Goal: Find contact information: Obtain details needed to contact an individual or organization

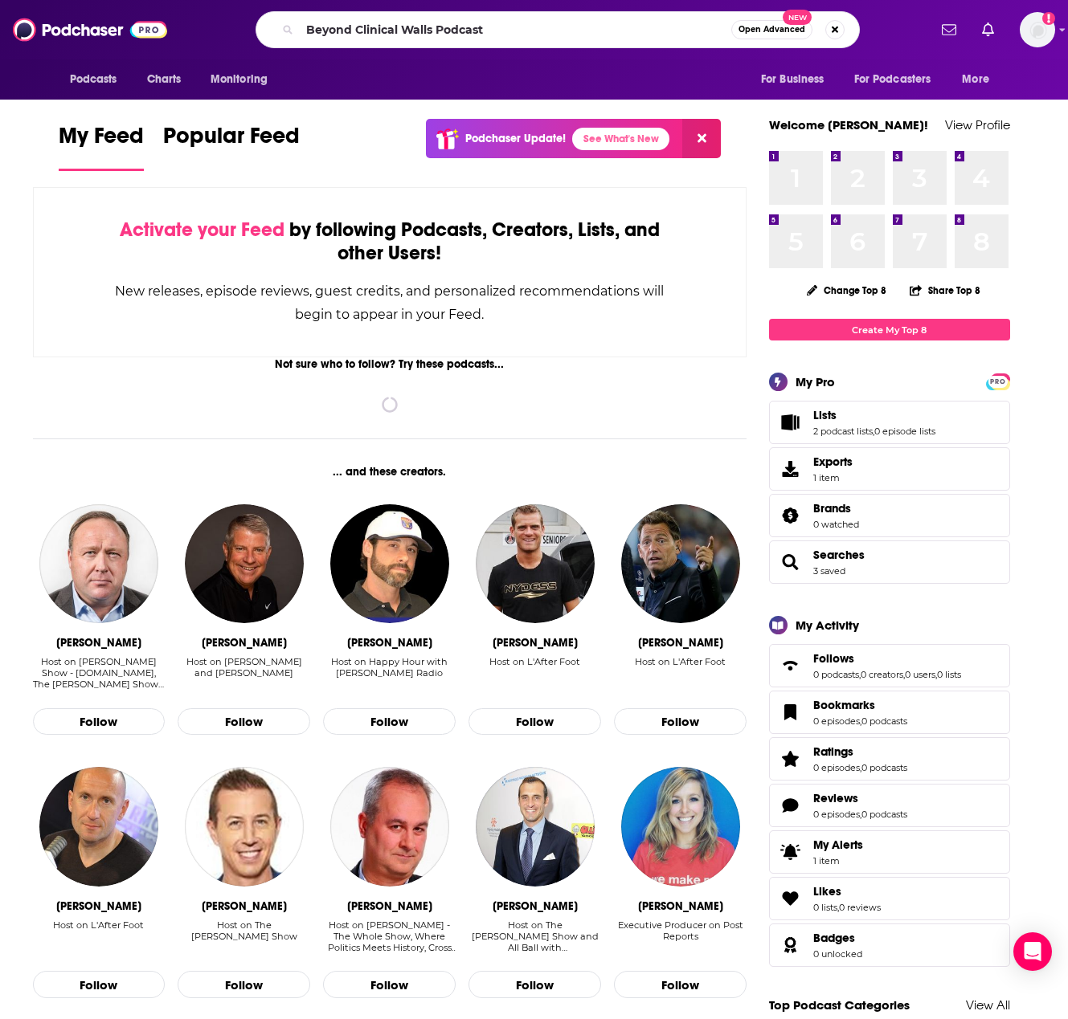
type input "Beyond Clinical Walls Podcast"
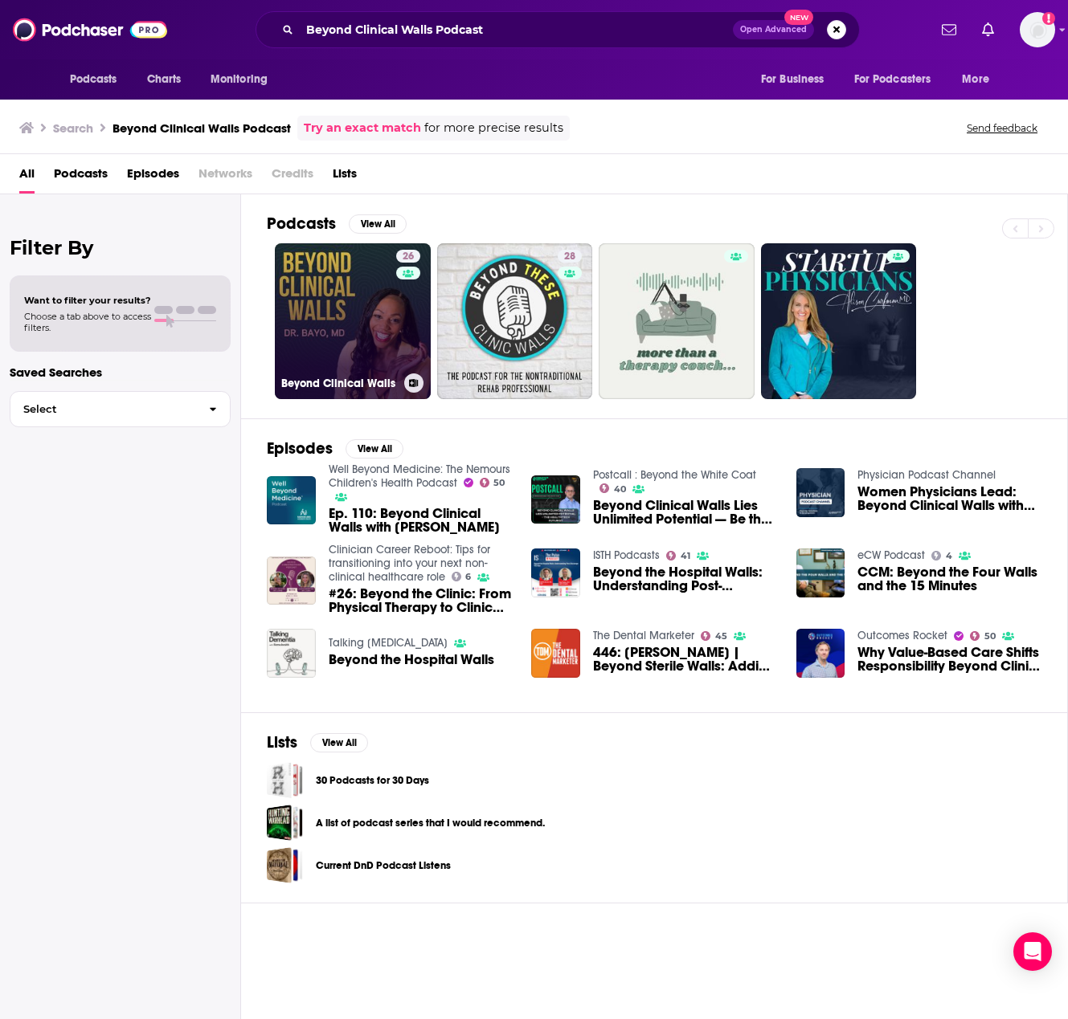
click at [361, 310] on link "26 Beyond Clinical Walls" at bounding box center [353, 321] width 156 height 156
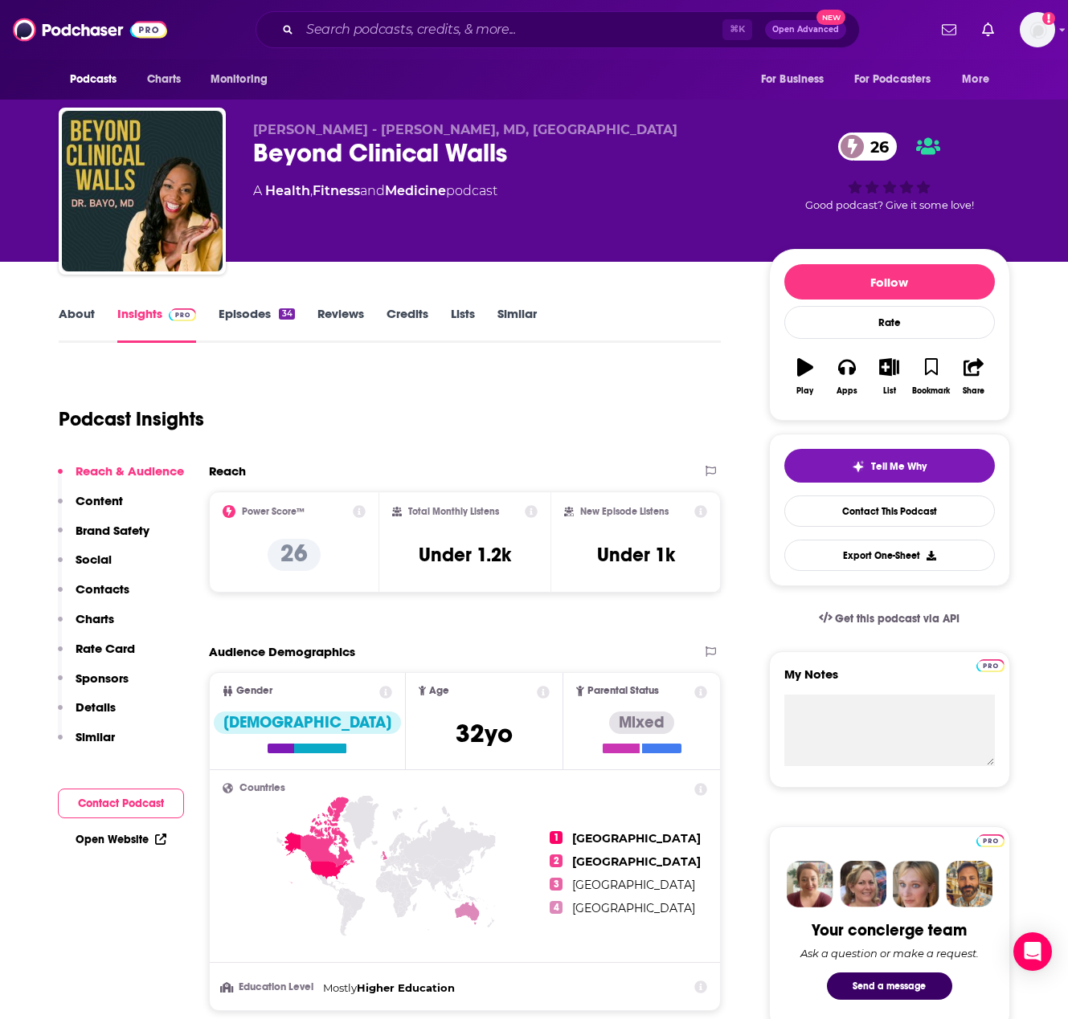
click at [76, 313] on link "About" at bounding box center [77, 324] width 36 height 37
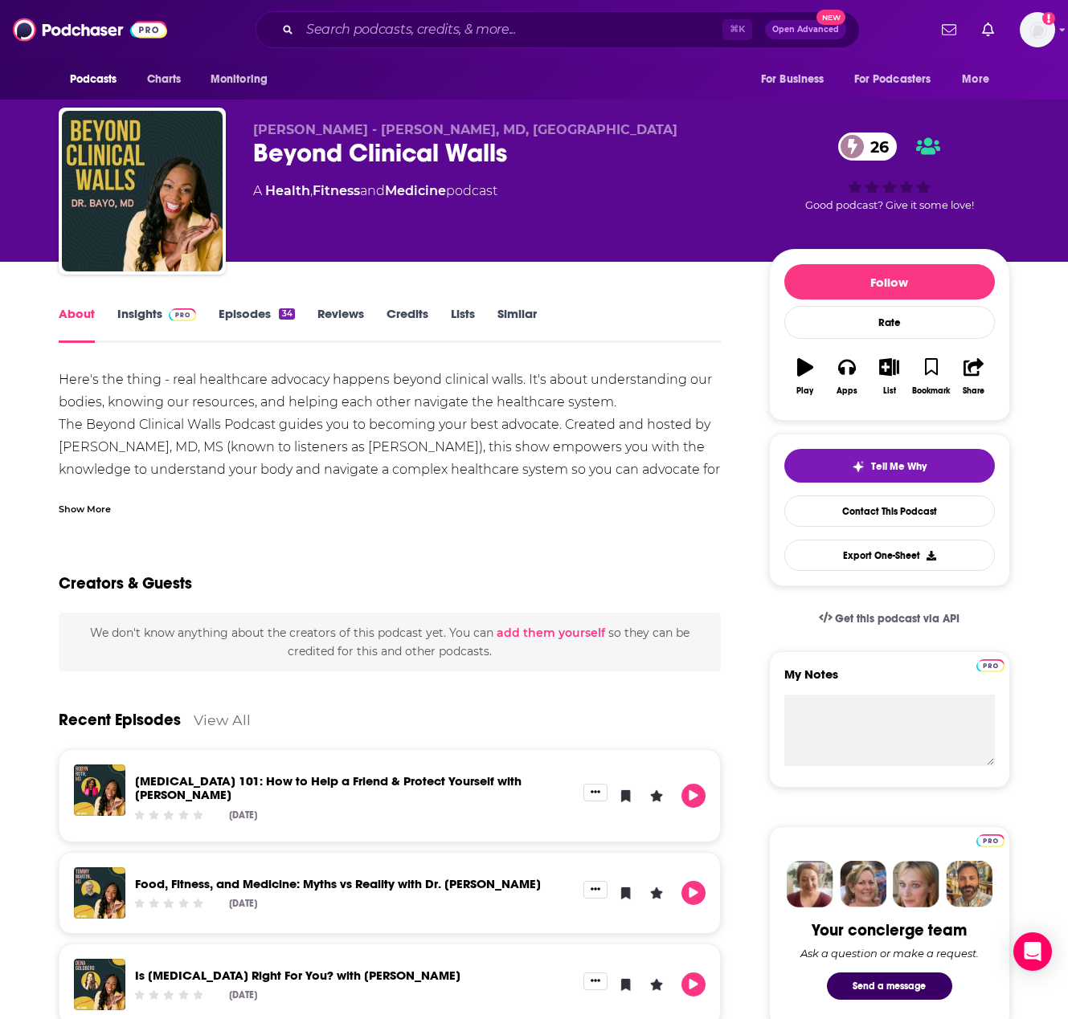
click at [159, 317] on link "Insights" at bounding box center [157, 324] width 80 height 37
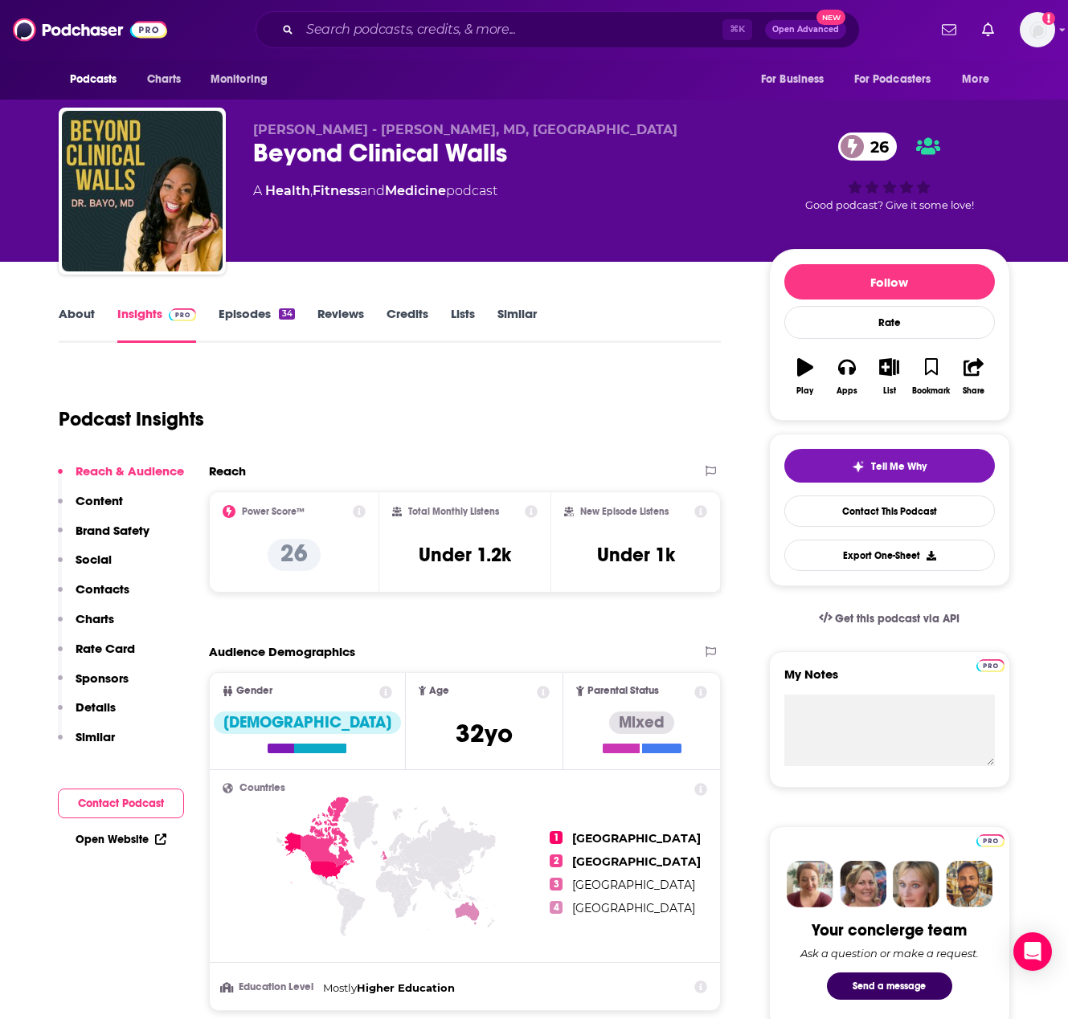
click at [104, 588] on p "Contacts" at bounding box center [103, 589] width 54 height 15
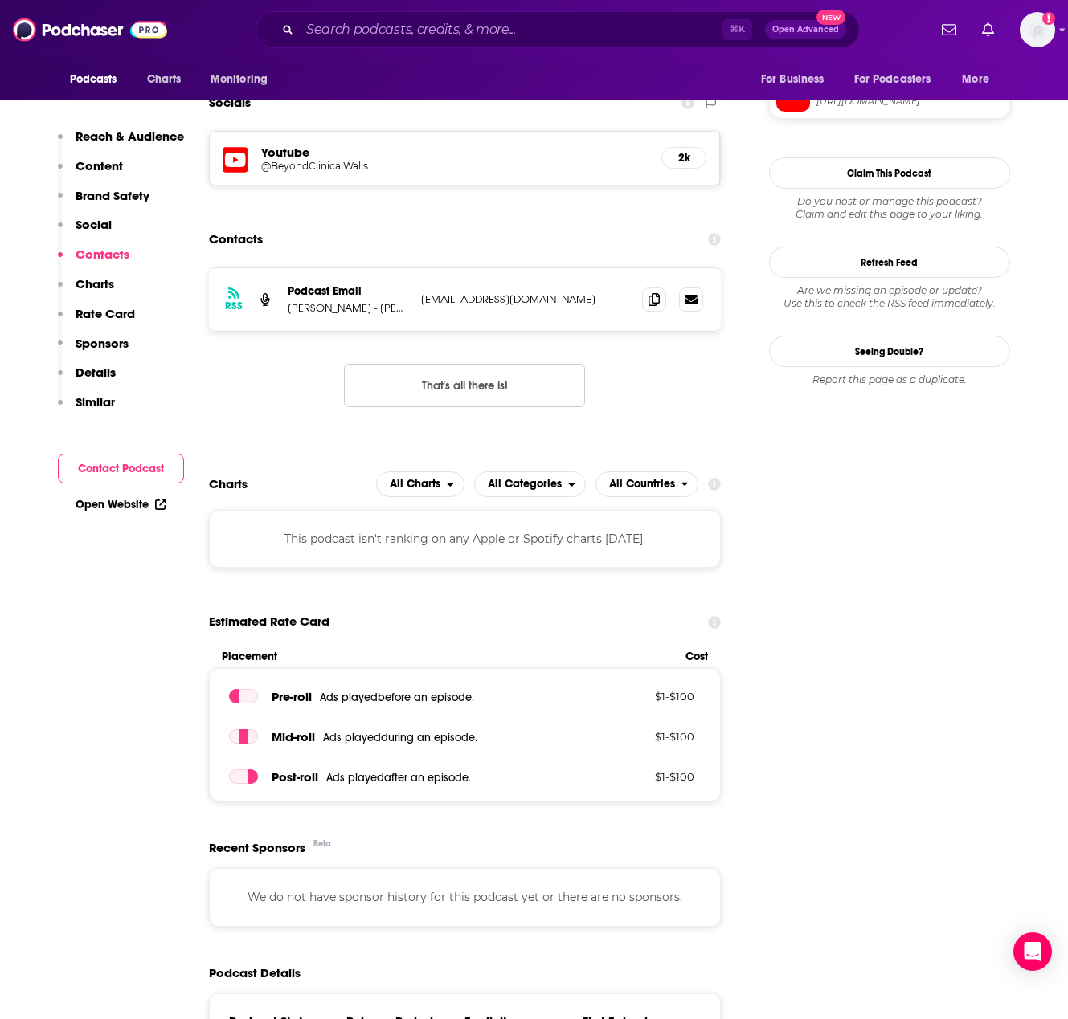
scroll to position [1260, 0]
click at [659, 301] on icon at bounding box center [653, 298] width 11 height 13
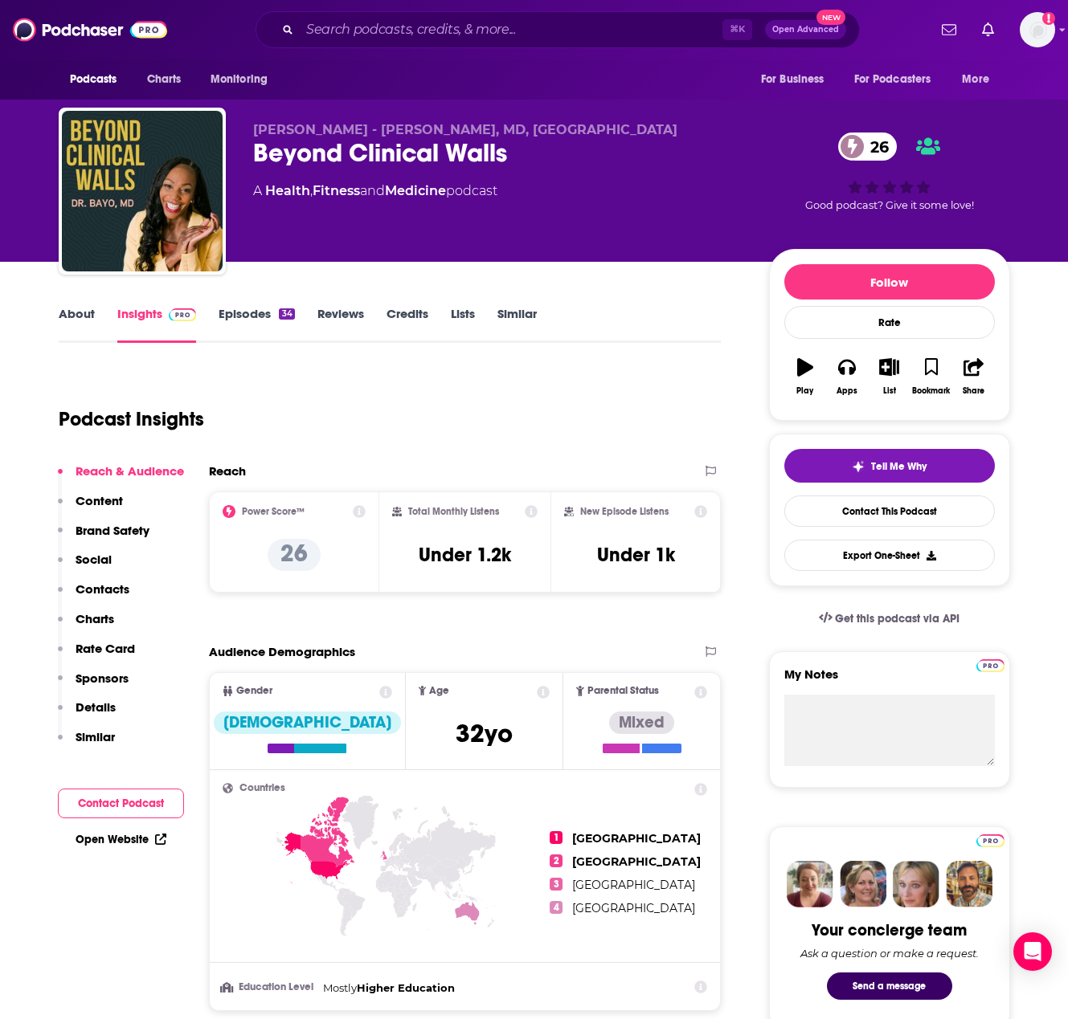
scroll to position [0, 0]
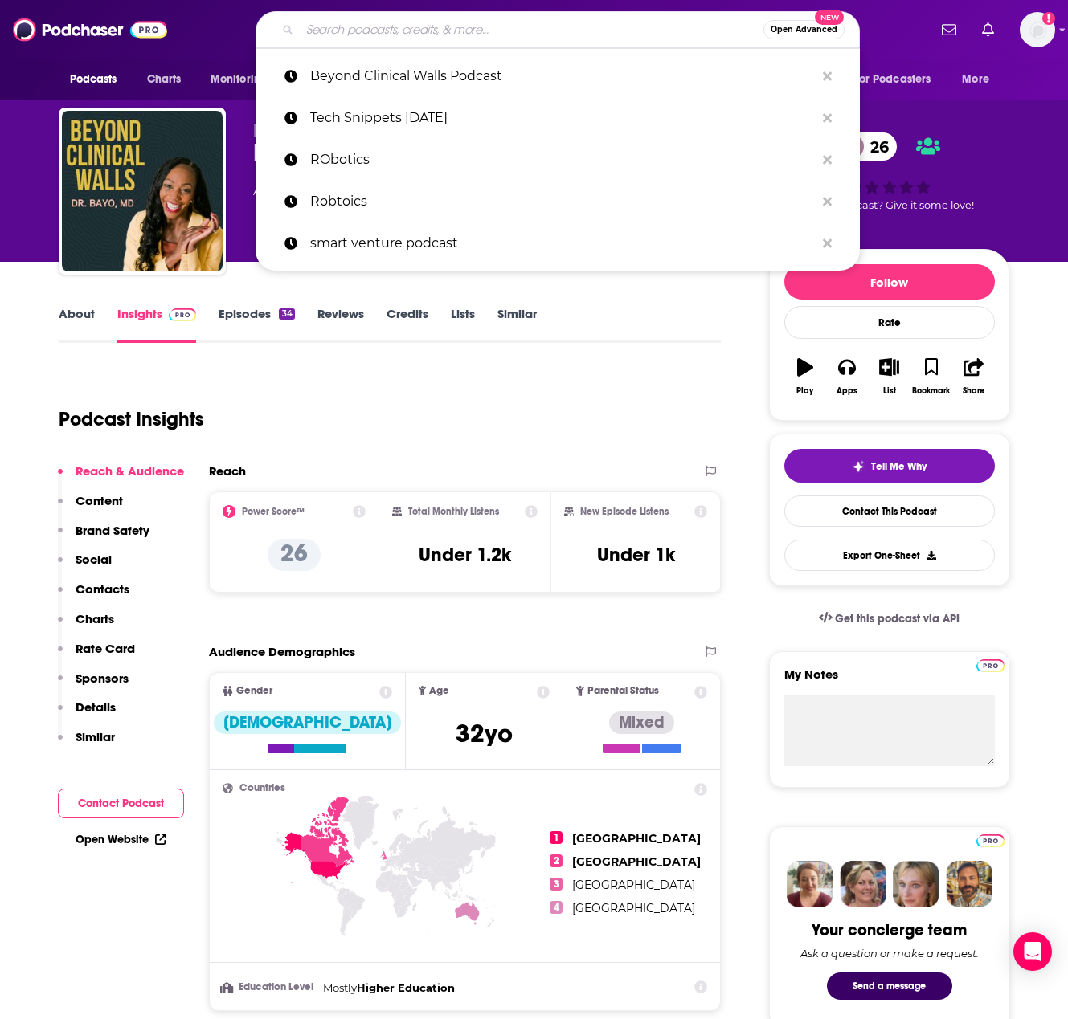
click at [390, 37] on input "Search podcasts, credits, & more..." at bounding box center [531, 30] width 463 height 26
paste input "The Health Catalyst Podcast"
type input "The Health Catalyst Podcast"
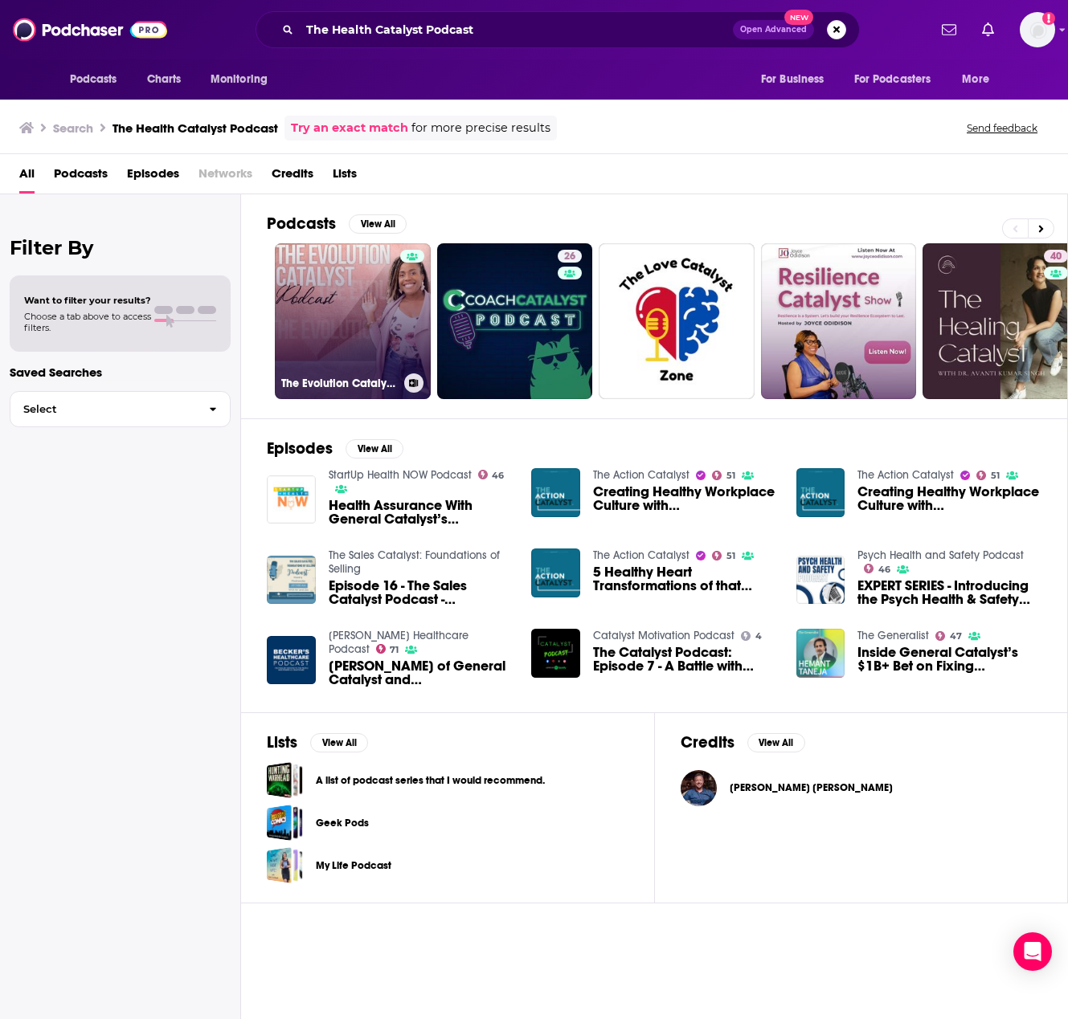
click at [348, 320] on link "The Evolution Catalyst Podcast" at bounding box center [353, 321] width 156 height 156
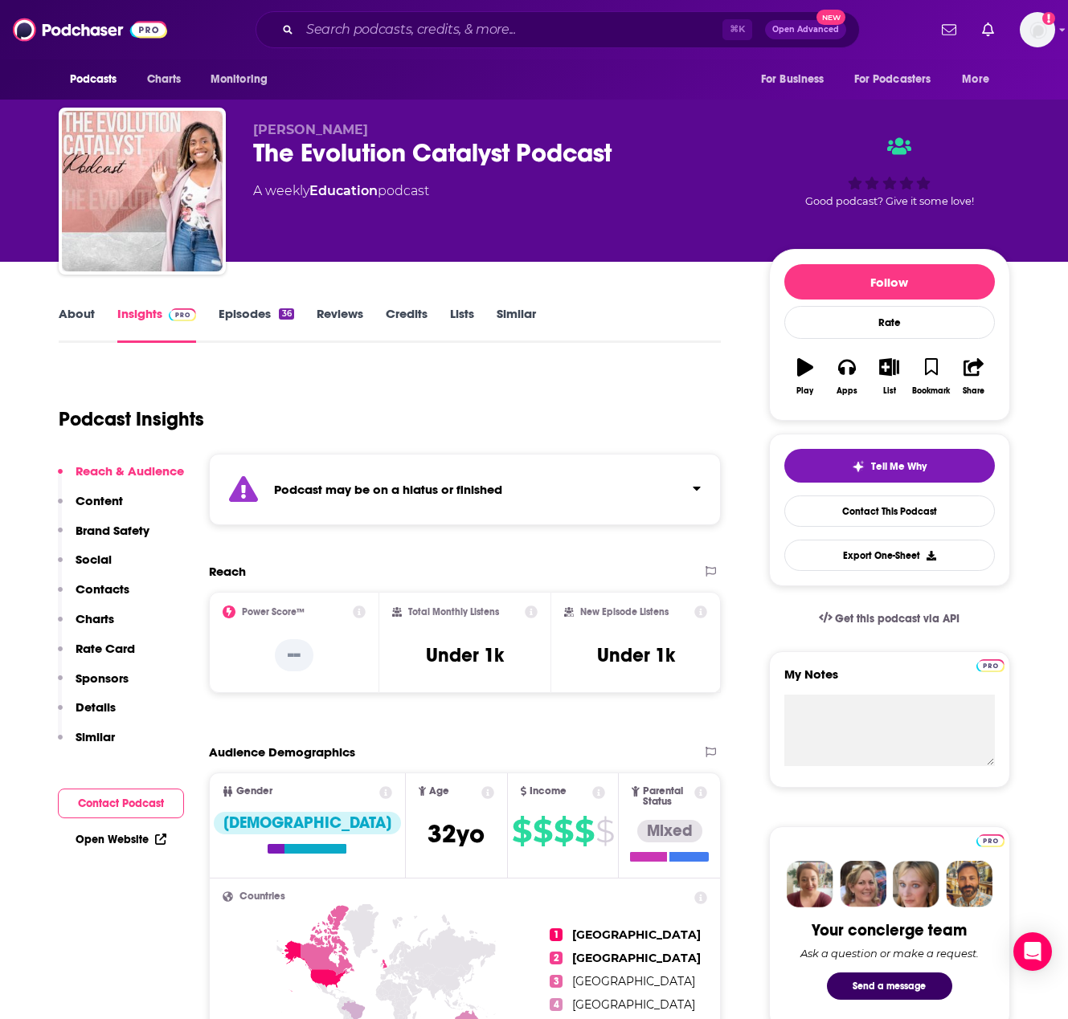
click at [111, 584] on p "Contacts" at bounding box center [103, 589] width 54 height 15
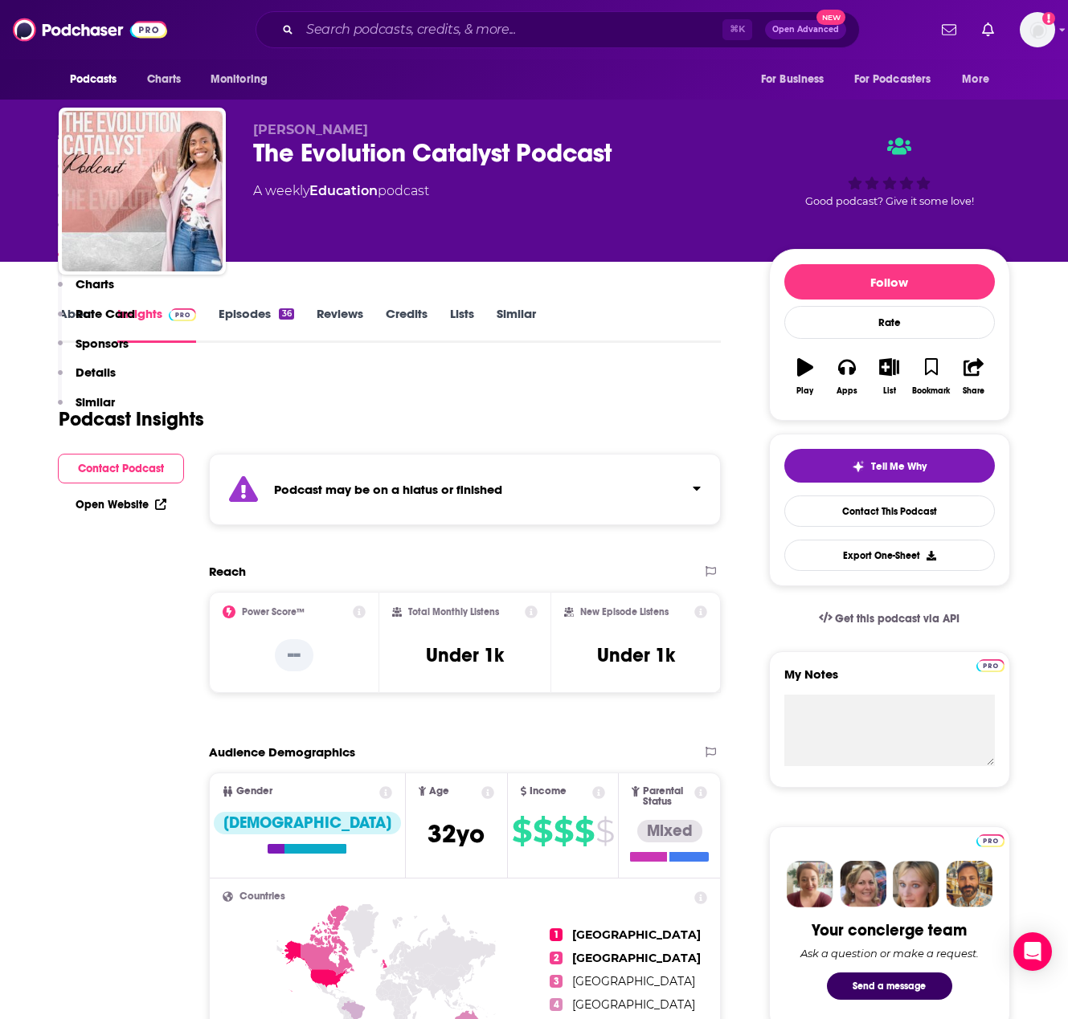
scroll to position [1519, 0]
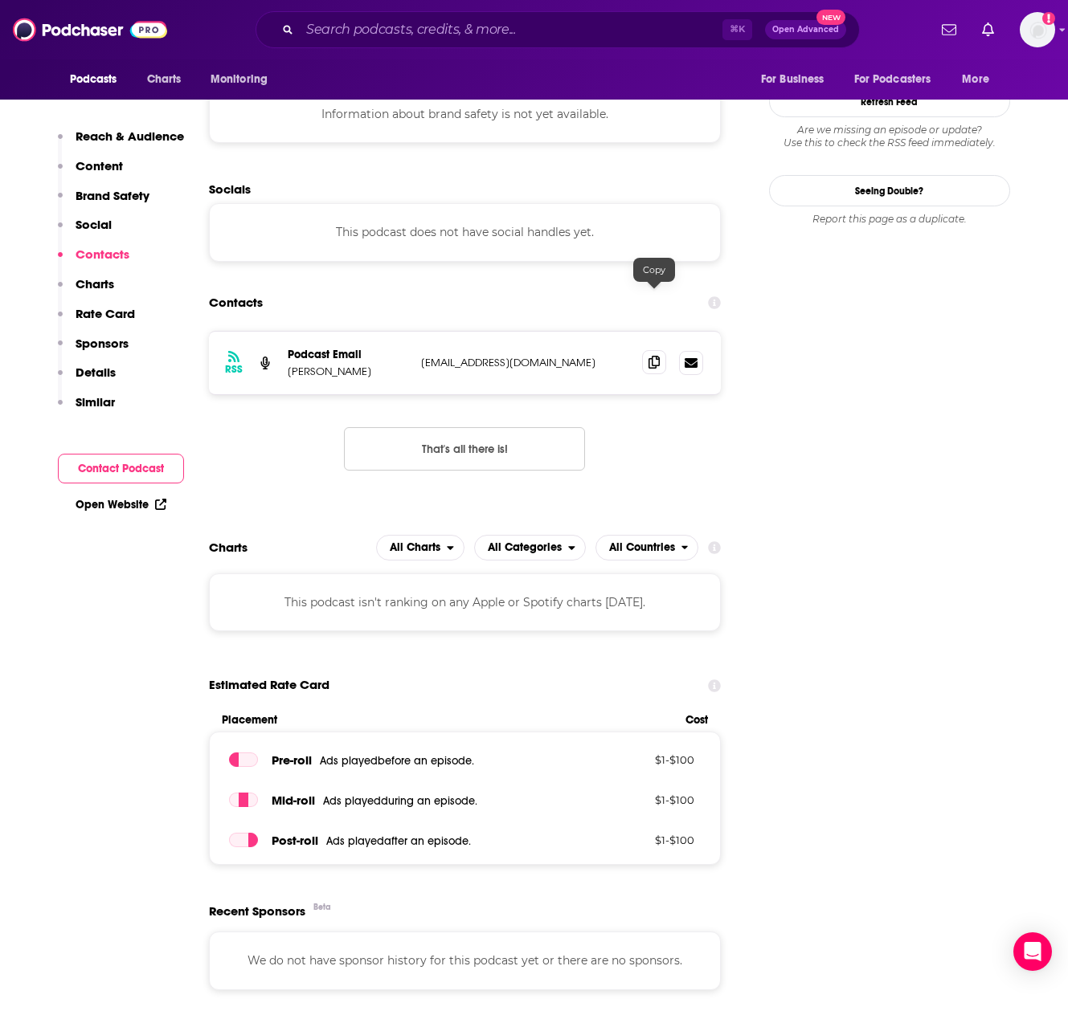
click at [654, 356] on icon at bounding box center [653, 362] width 11 height 13
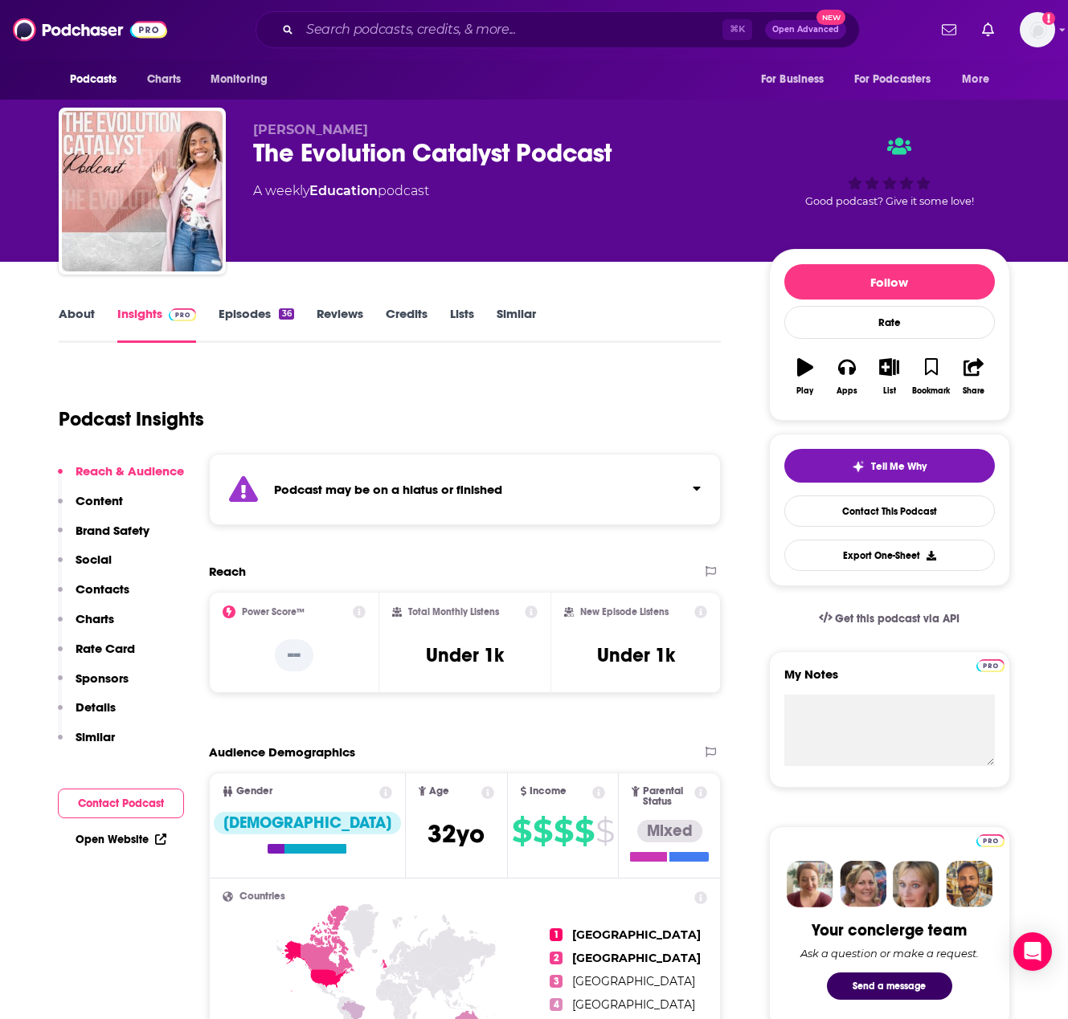
scroll to position [0, 0]
click at [336, 311] on link "Reviews" at bounding box center [339, 324] width 47 height 37
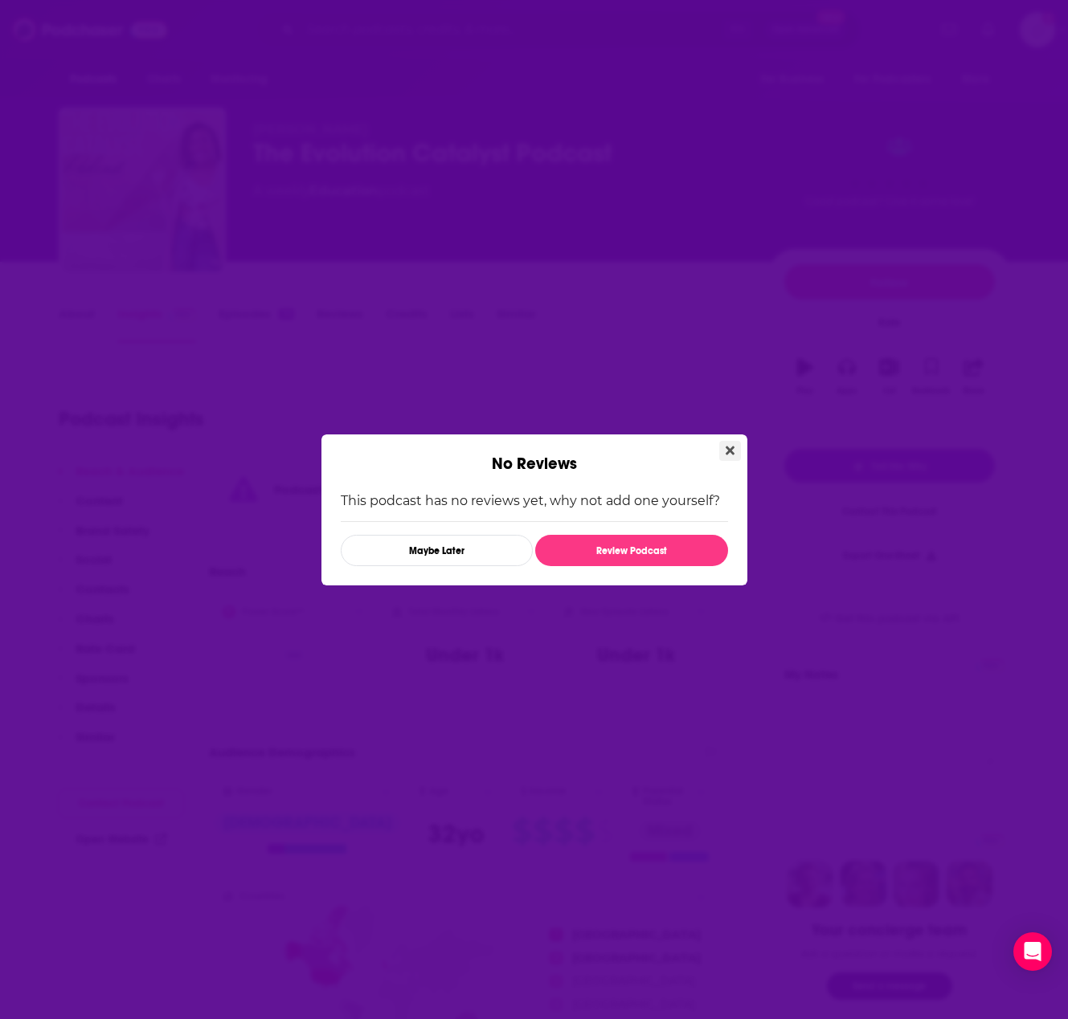
click at [724, 451] on button "Close" at bounding box center [730, 451] width 22 height 20
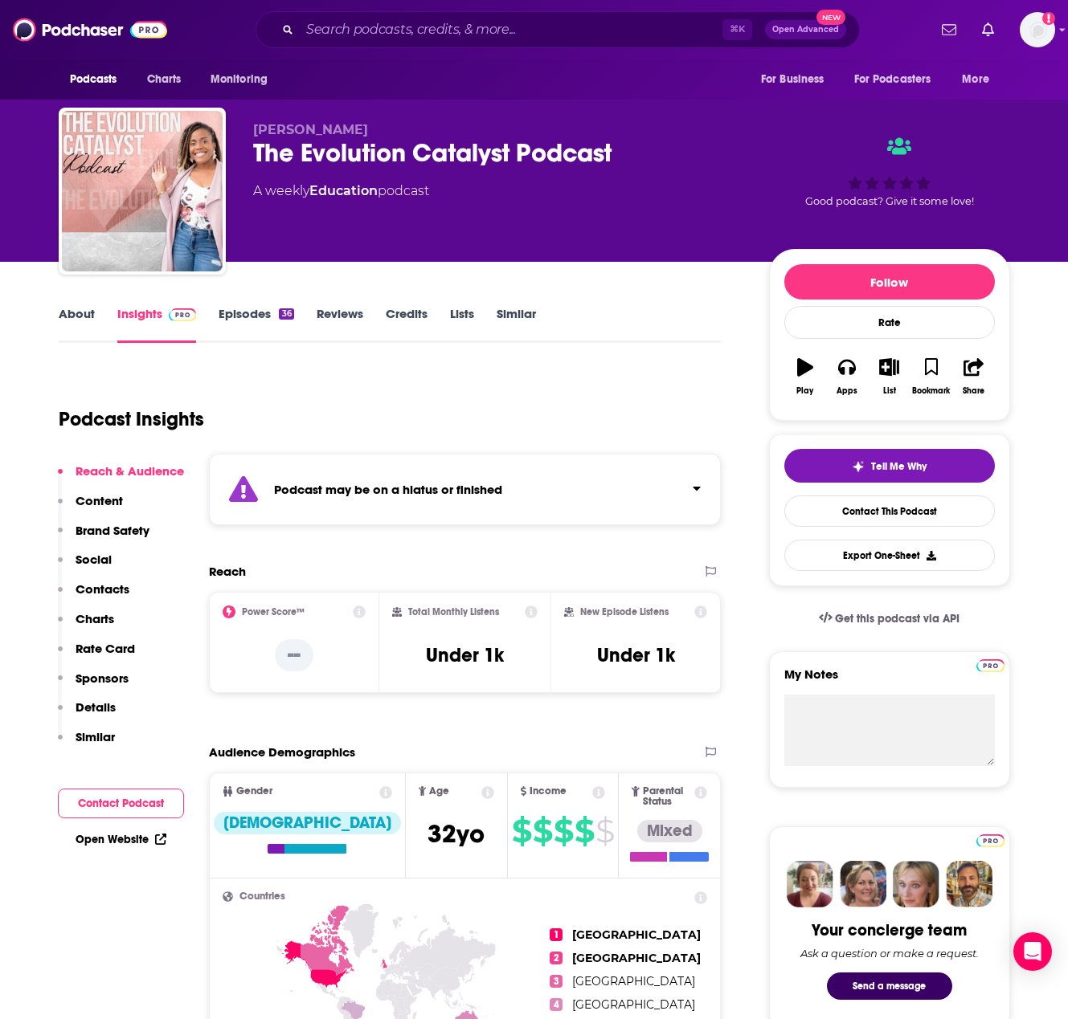
click at [243, 313] on link "Episodes 36" at bounding box center [255, 324] width 75 height 37
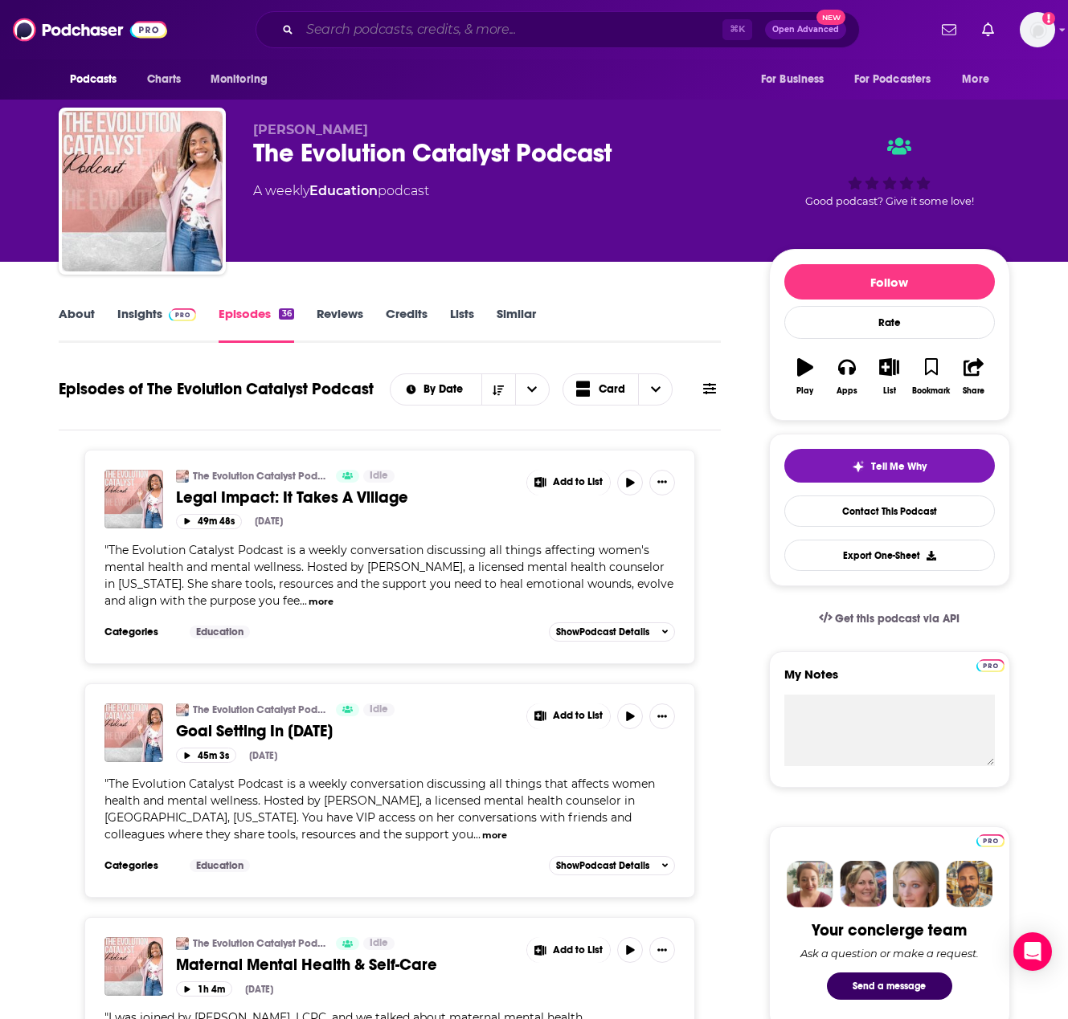
click at [393, 31] on input "Search podcasts, credits, & more..." at bounding box center [511, 30] width 423 height 26
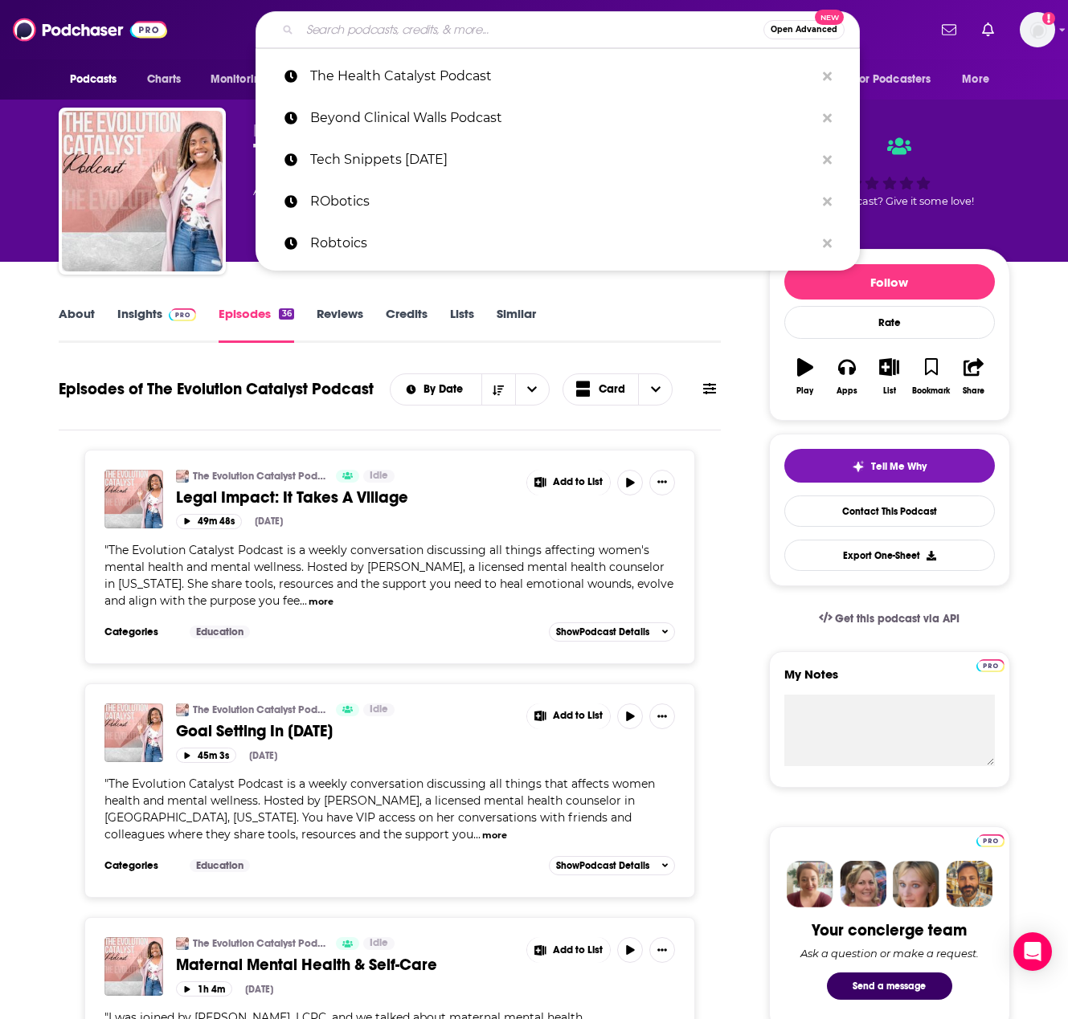
paste input "The Health Curve Podcast"
type input "The Health Curve Podcast"
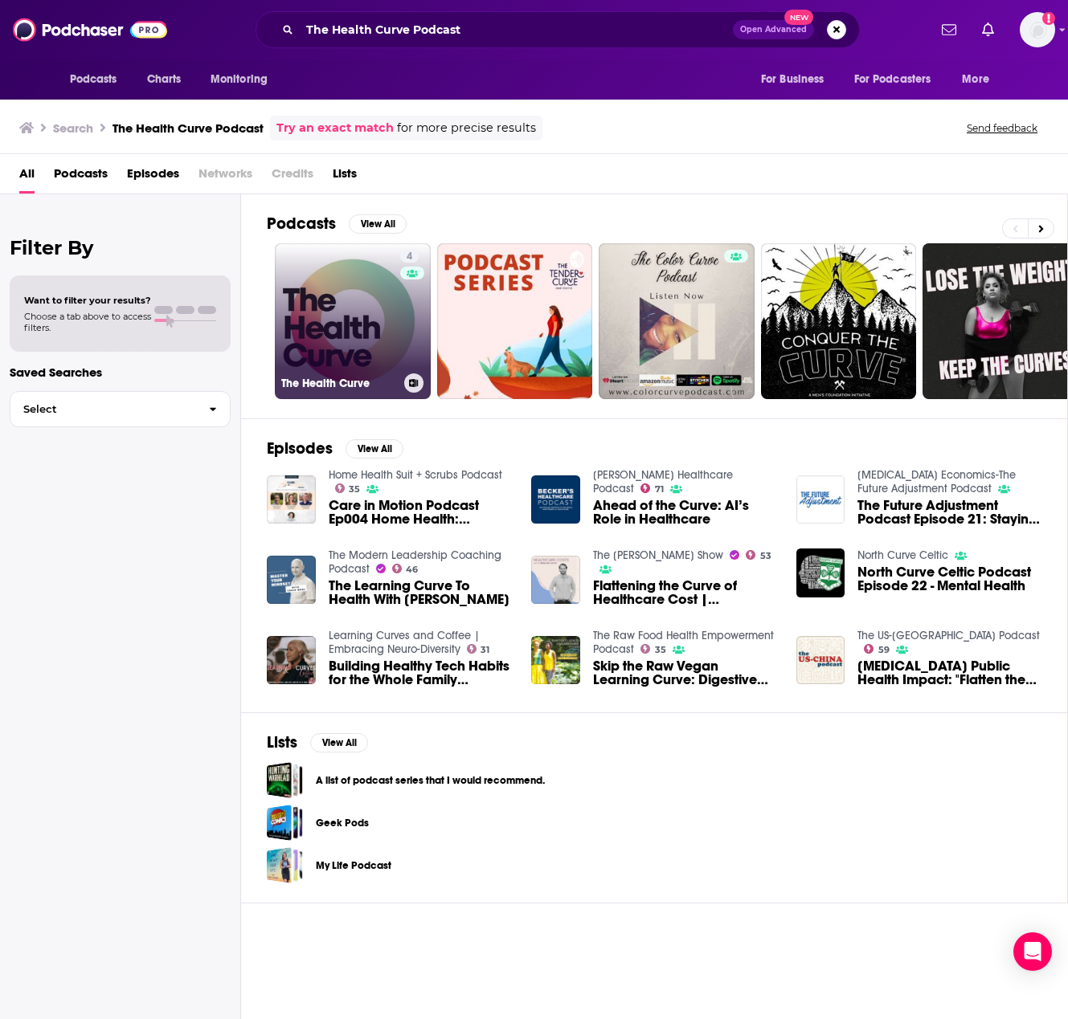
click at [359, 315] on link "4 The Health Curve" at bounding box center [353, 321] width 156 height 156
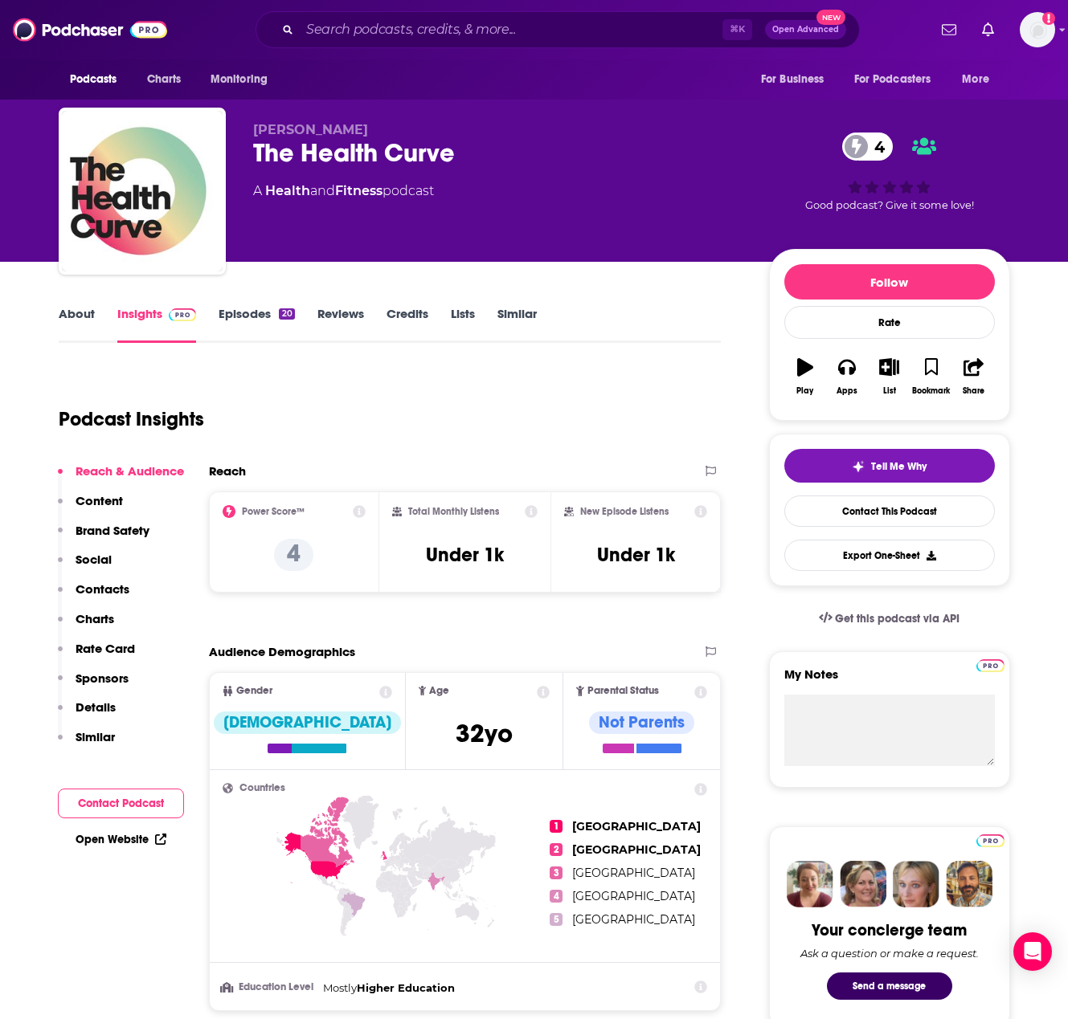
click at [272, 311] on link "Episodes 20" at bounding box center [256, 324] width 76 height 37
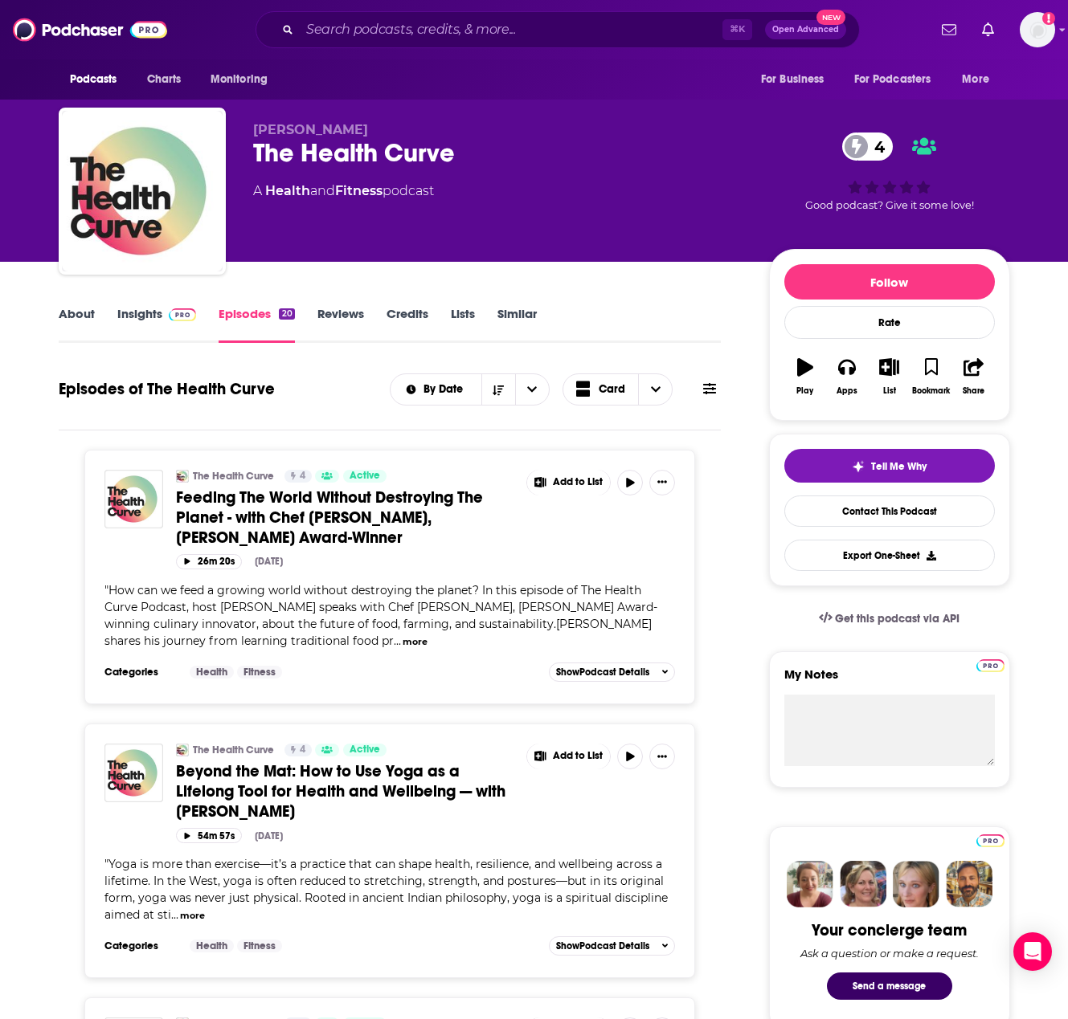
click at [142, 313] on link "Insights" at bounding box center [157, 324] width 80 height 37
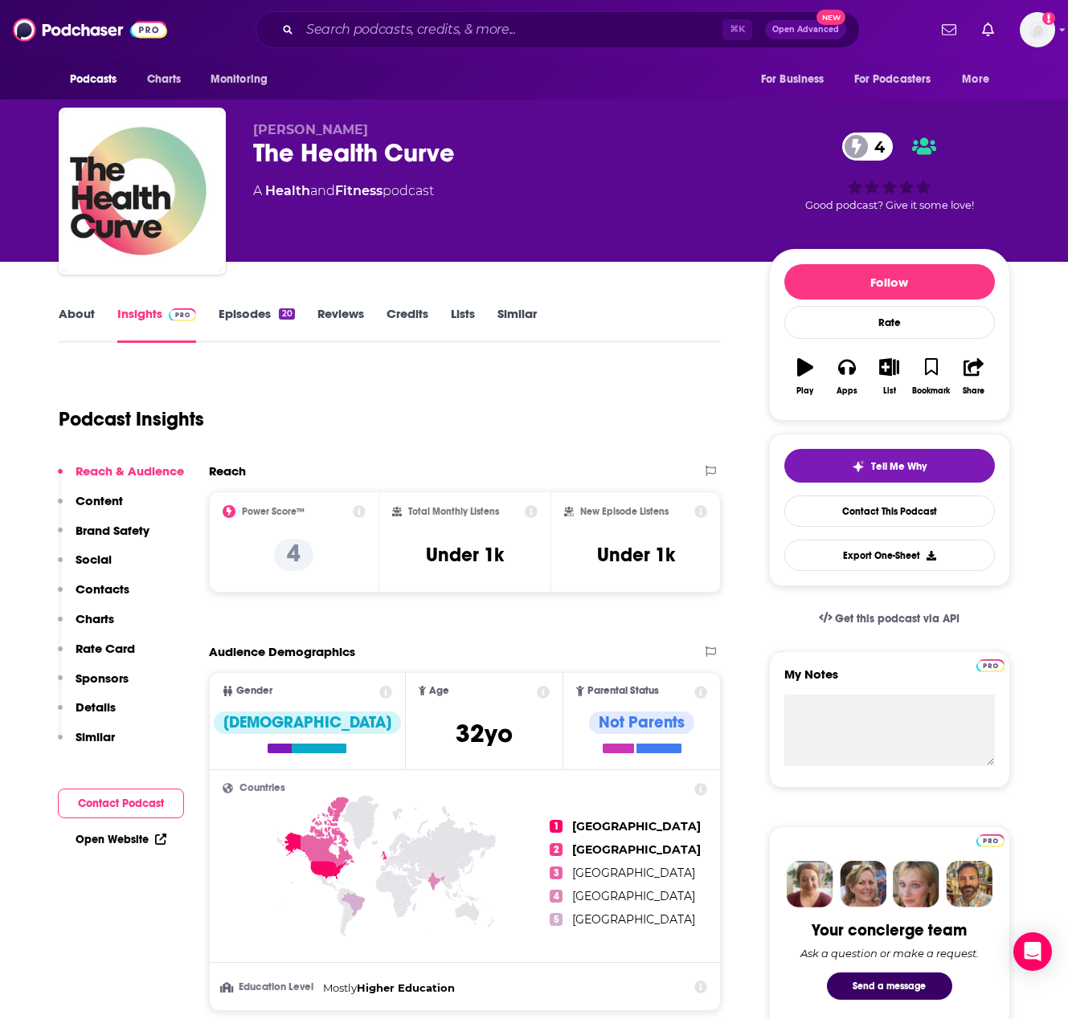
click at [101, 590] on p "Contacts" at bounding box center [103, 589] width 54 height 15
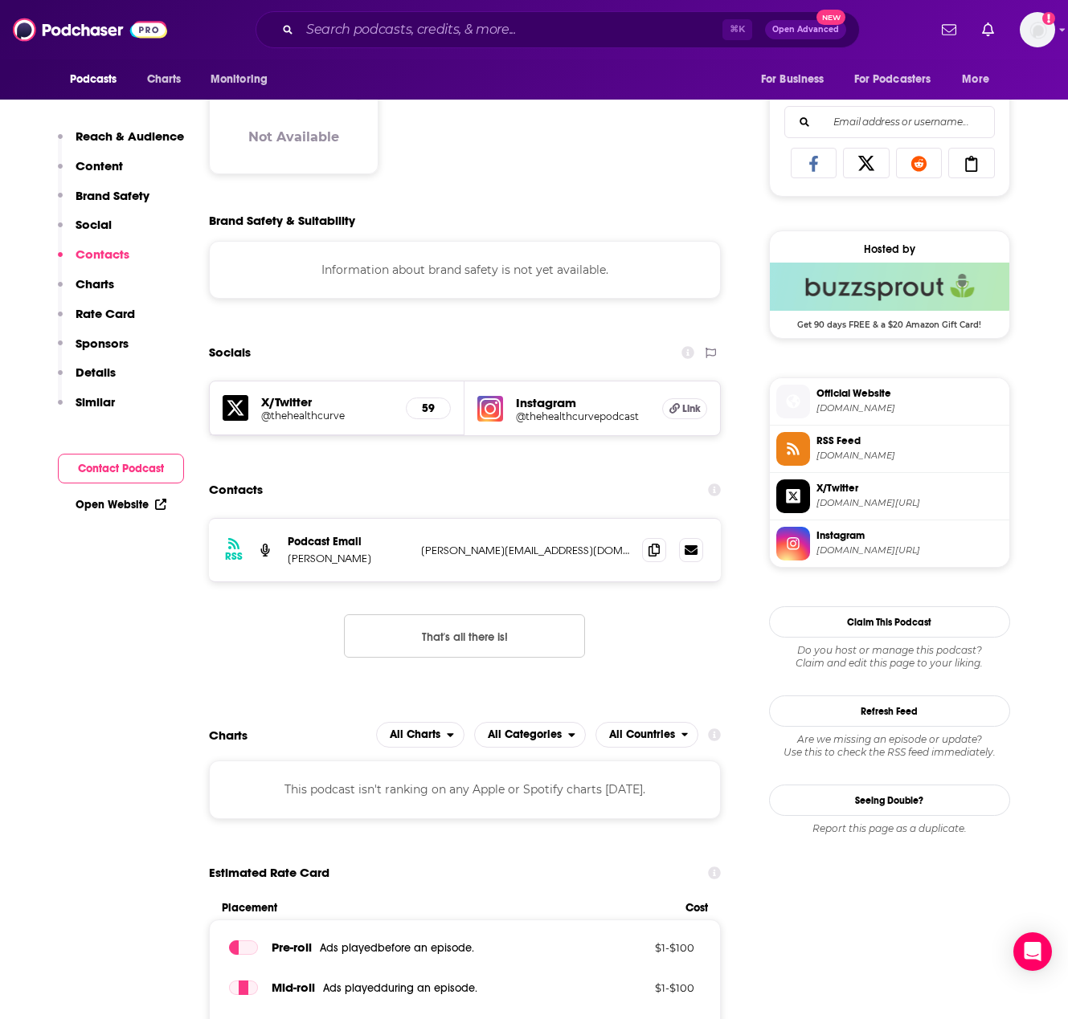
scroll to position [1255, 0]
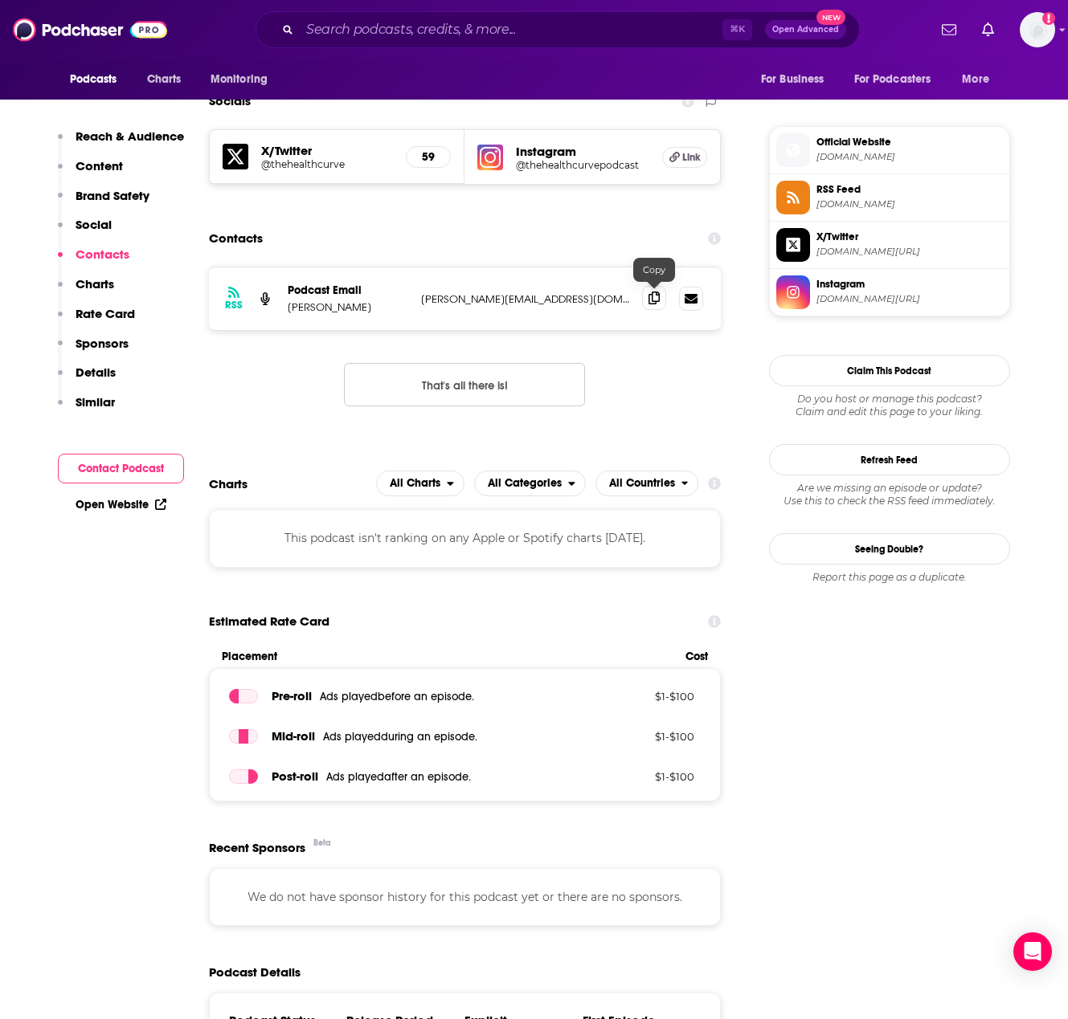
click at [647, 300] on span at bounding box center [654, 298] width 24 height 24
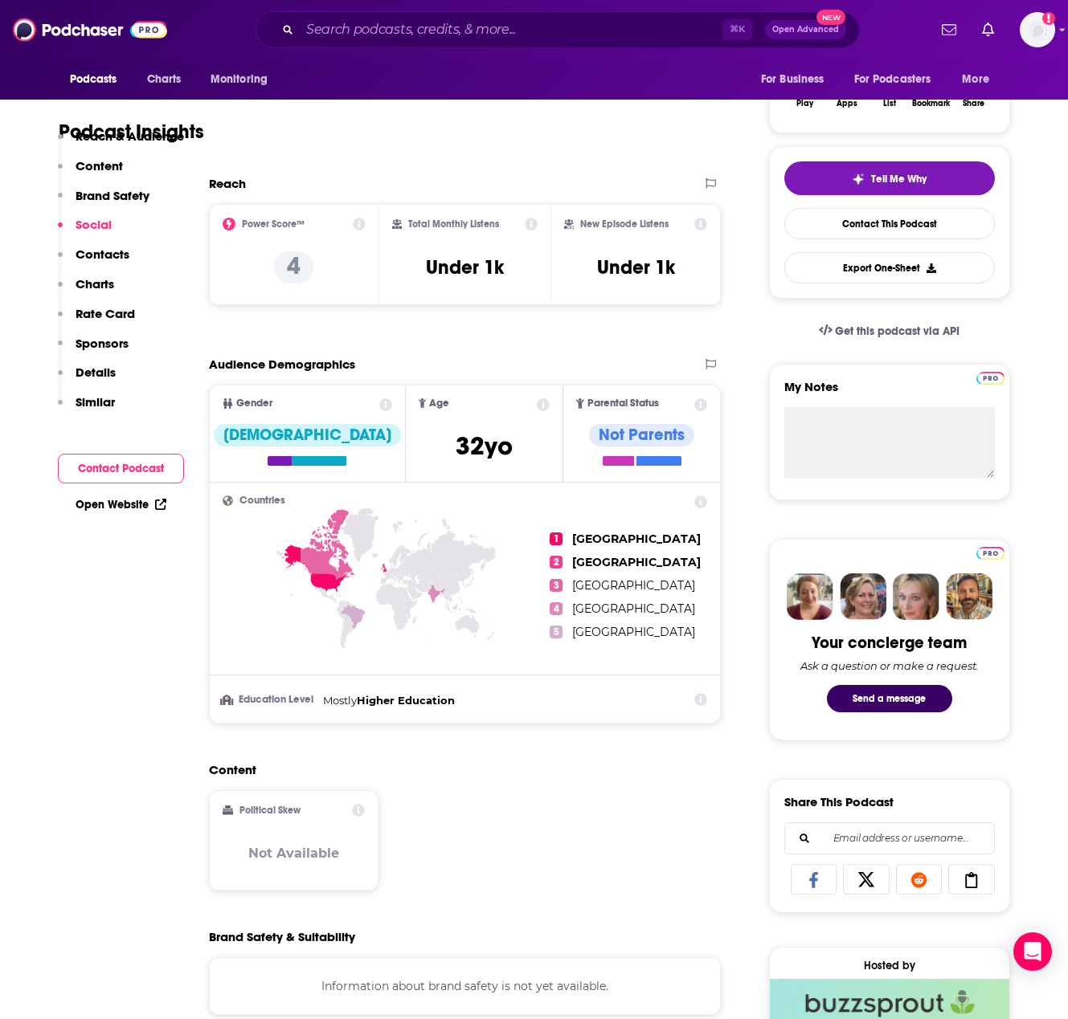
scroll to position [117, 0]
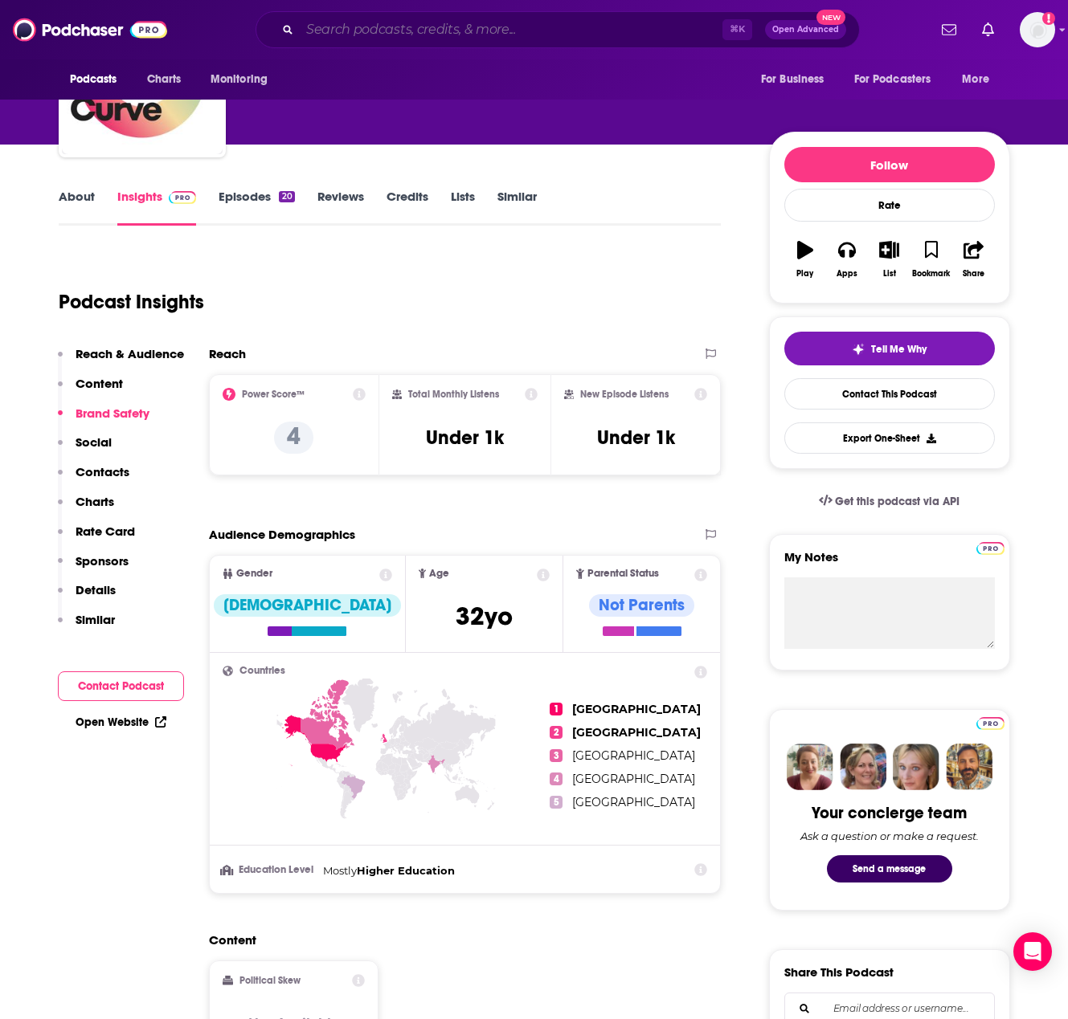
click at [425, 33] on input "Search podcasts, credits, & more..." at bounding box center [511, 30] width 423 height 26
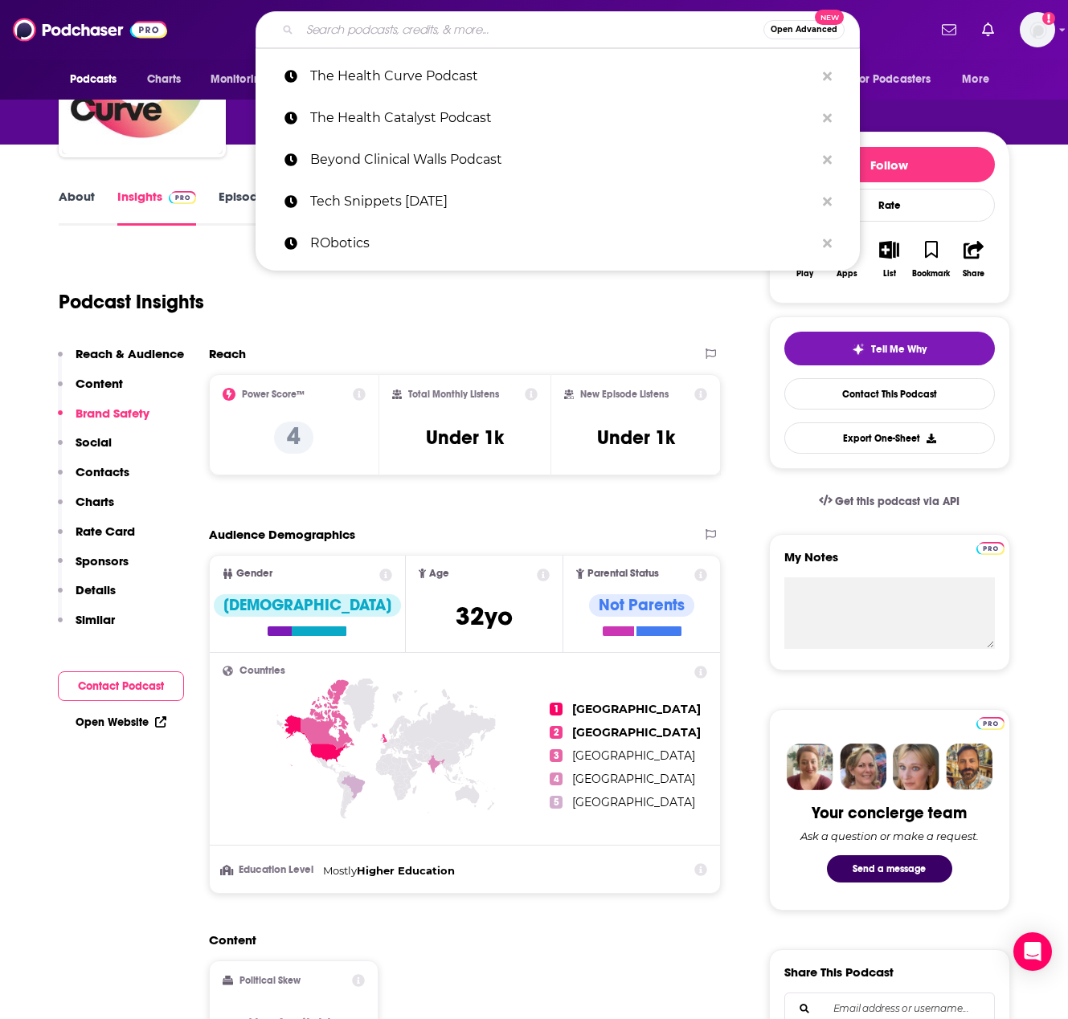
paste input "The Medicial Innovation Podcast"
type input "The Medicial Innovation Podcast"
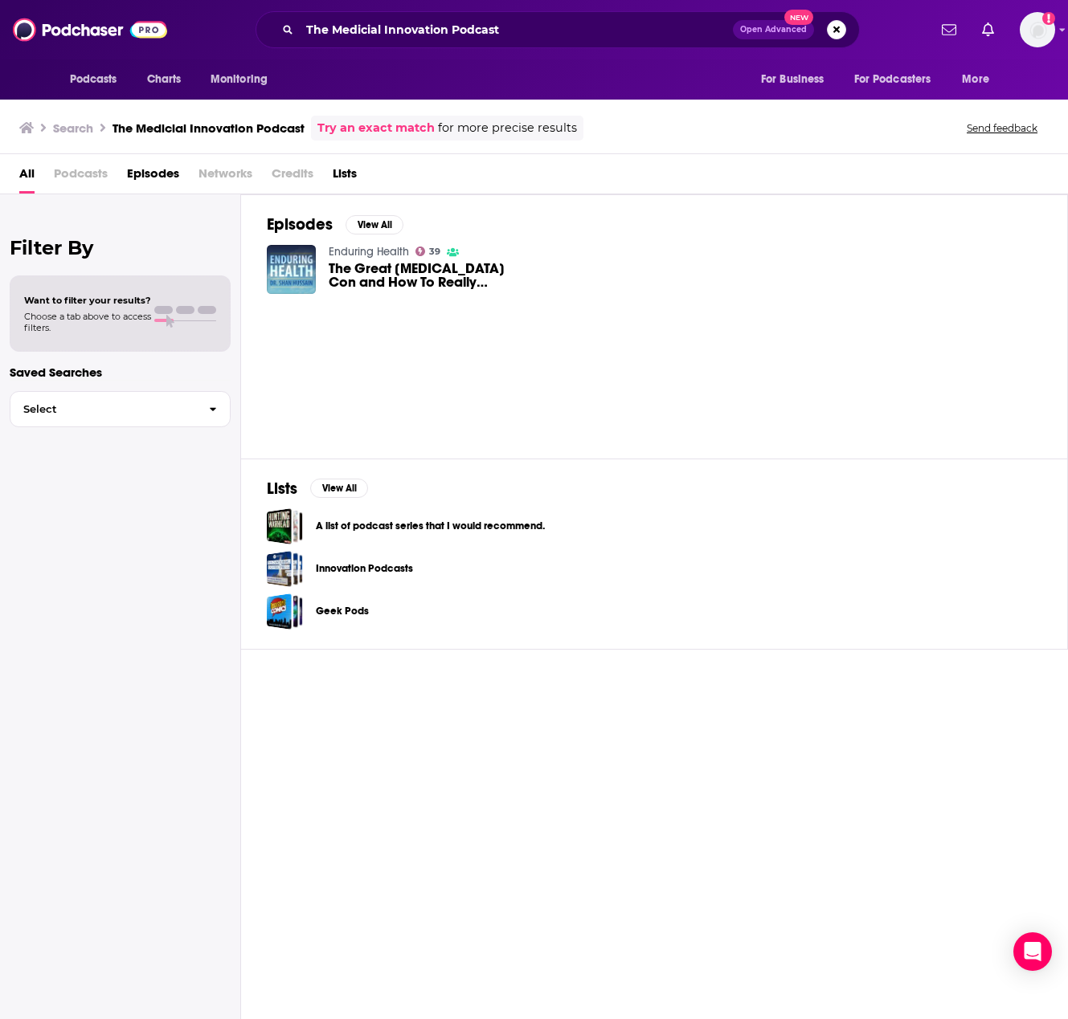
click at [92, 174] on span "Podcasts" at bounding box center [81, 177] width 54 height 33
click at [59, 173] on span "Podcasts" at bounding box center [81, 177] width 54 height 33
click at [29, 175] on span "All" at bounding box center [26, 177] width 15 height 33
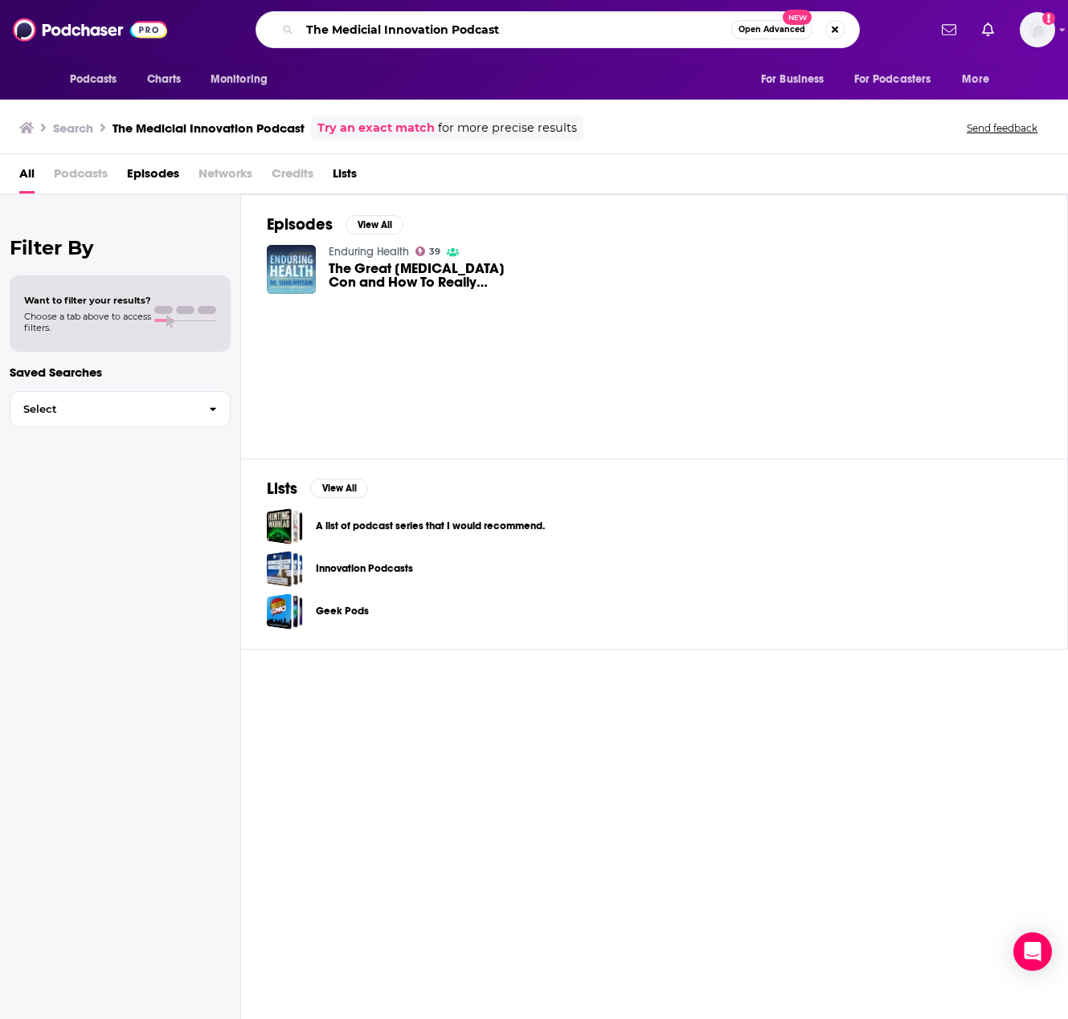
drag, startPoint x: 513, startPoint y: 24, endPoint x: 451, endPoint y: 28, distance: 62.8
click at [451, 28] on input "The Medicial Innovation Podcast" at bounding box center [515, 30] width 431 height 26
type input "The Medicial Innovation"
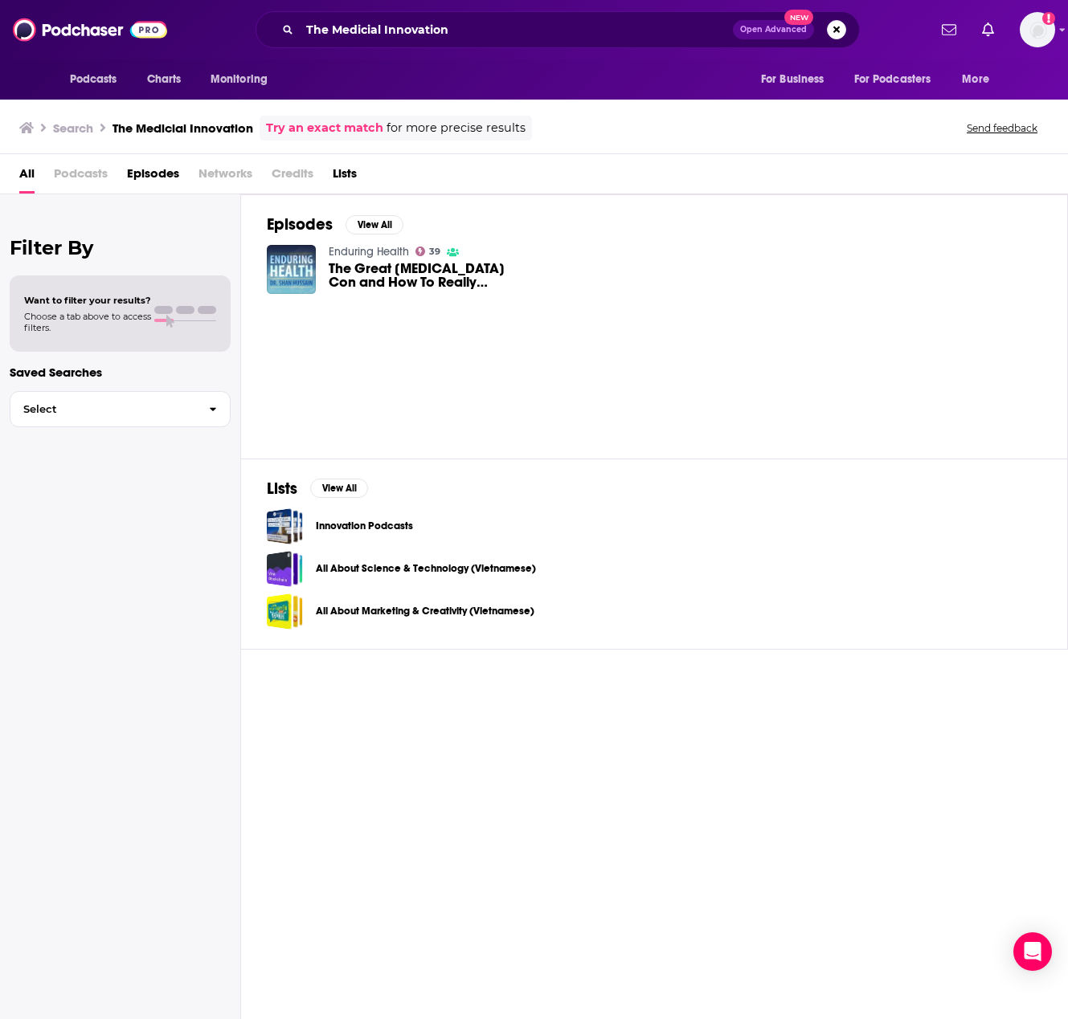
click at [410, 268] on span "The Great [MEDICAL_DATA] Con and How To Really Avoid Heart Disease With [PERSON…" at bounding box center [421, 275] width 184 height 27
click at [418, 25] on input "The Medicial Innovation" at bounding box center [516, 30] width 433 height 26
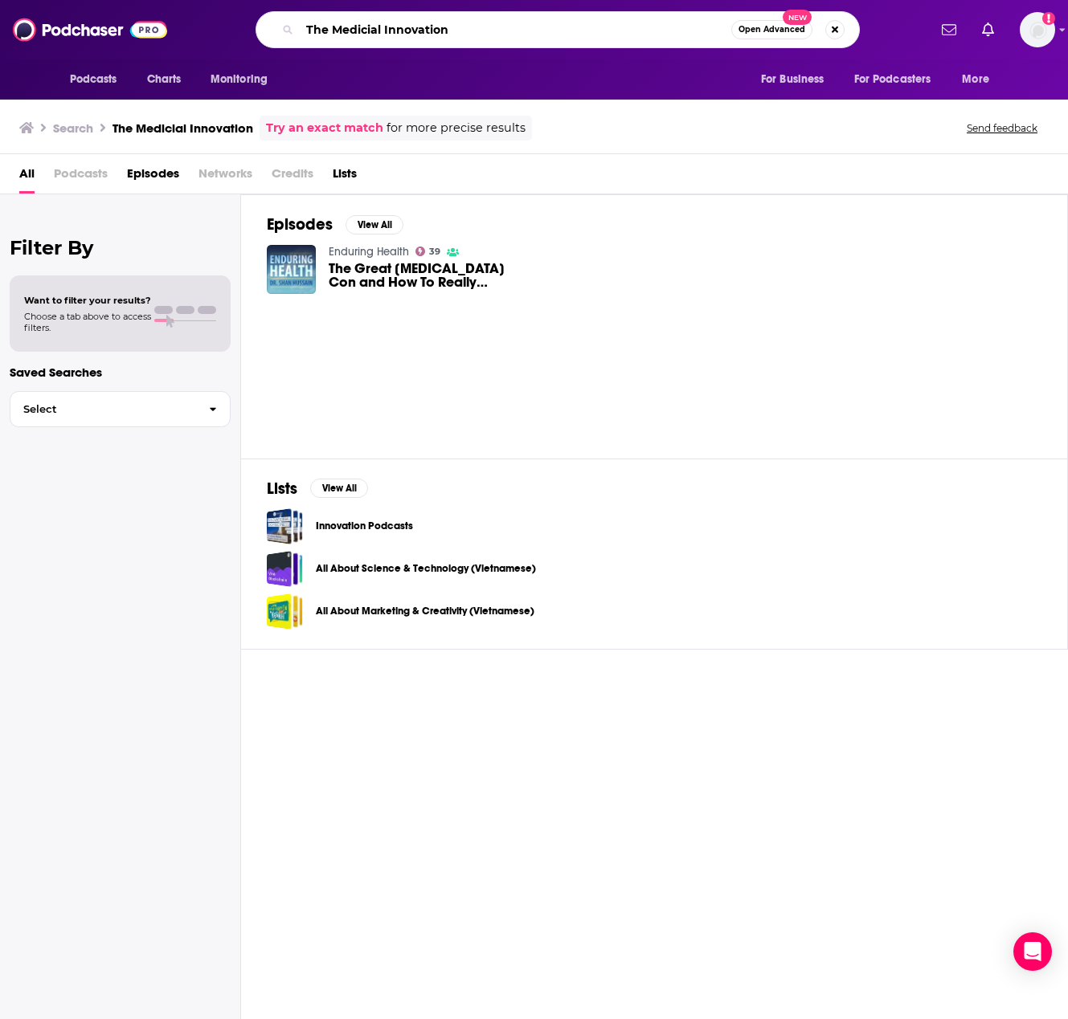
click at [418, 25] on input "The Medicial Innovation" at bounding box center [515, 30] width 431 height 26
paste input "[PERSON_NAME]"
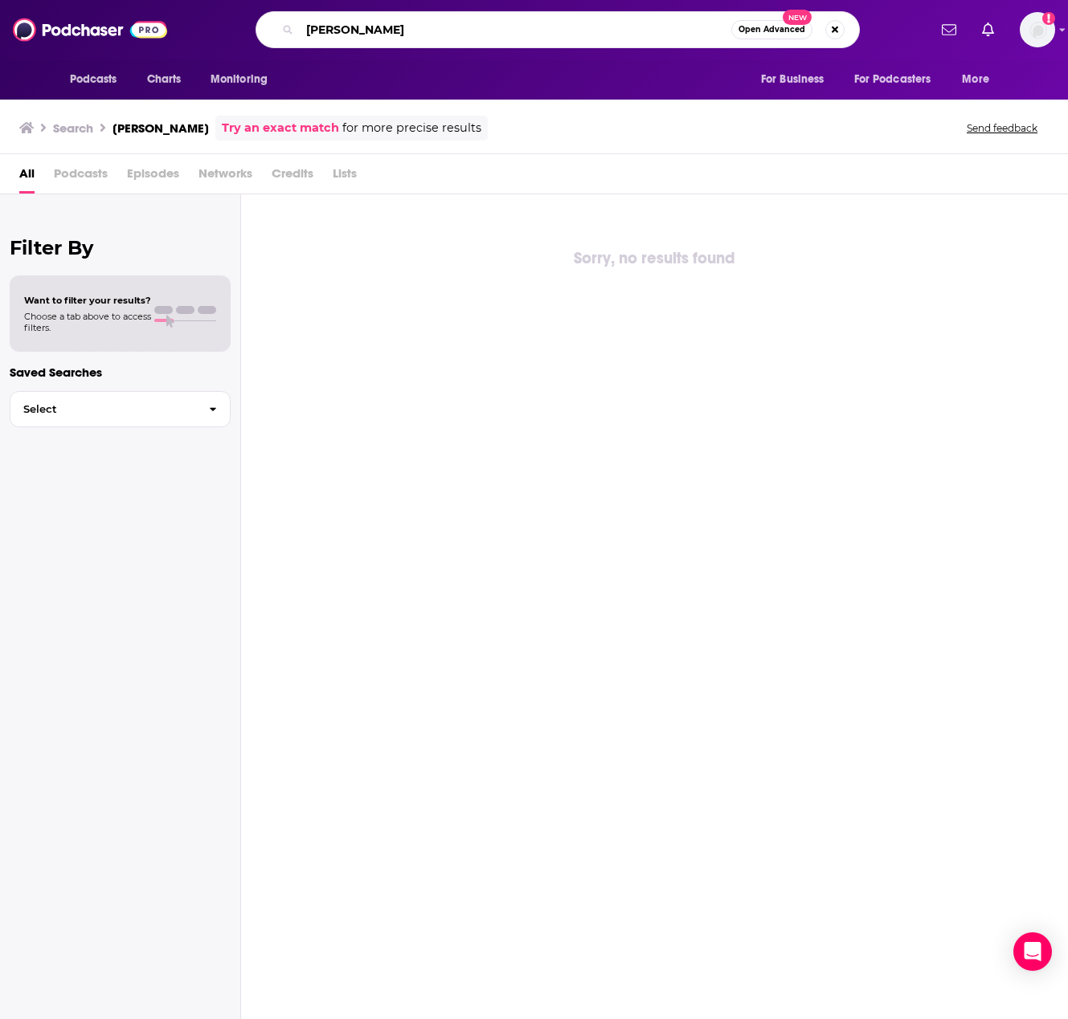
click at [418, 35] on input "[PERSON_NAME]" at bounding box center [515, 30] width 431 height 26
paste input "The Medicial Innovation Podcast"
click at [384, 28] on input "The Medicial Innovation Podcast" at bounding box center [515, 30] width 431 height 26
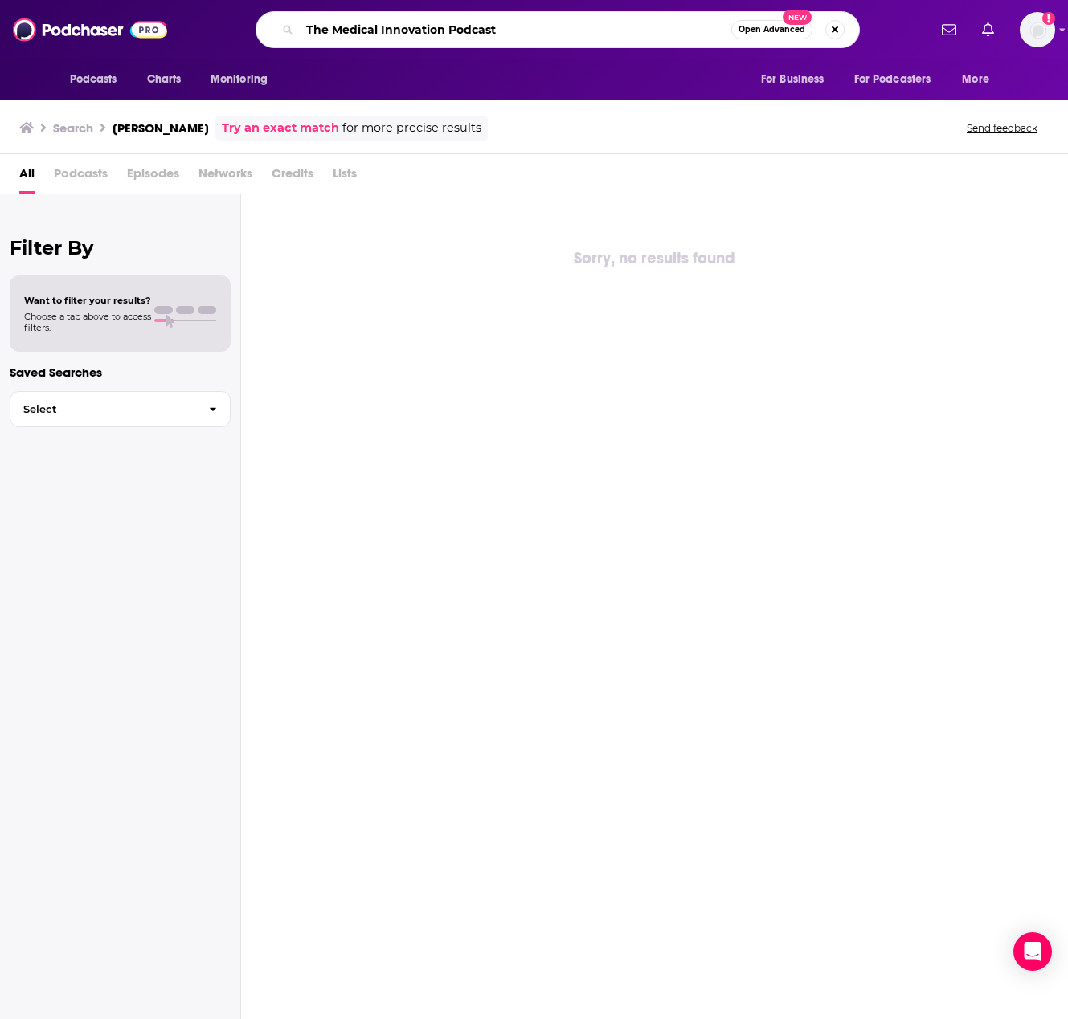
type input "The Medical Innovation Podcast"
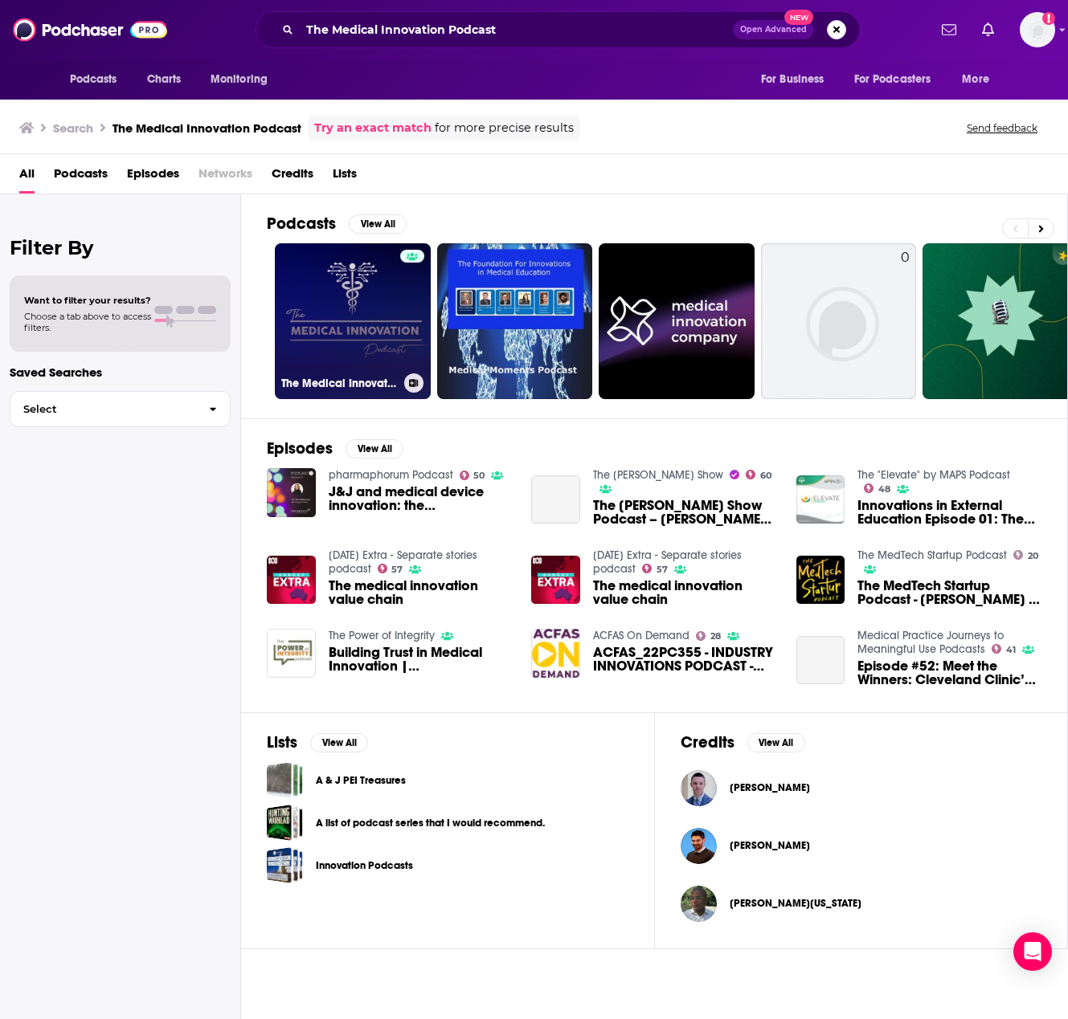
click at [386, 308] on link "The Medical Innovation Podcast" at bounding box center [353, 321] width 156 height 156
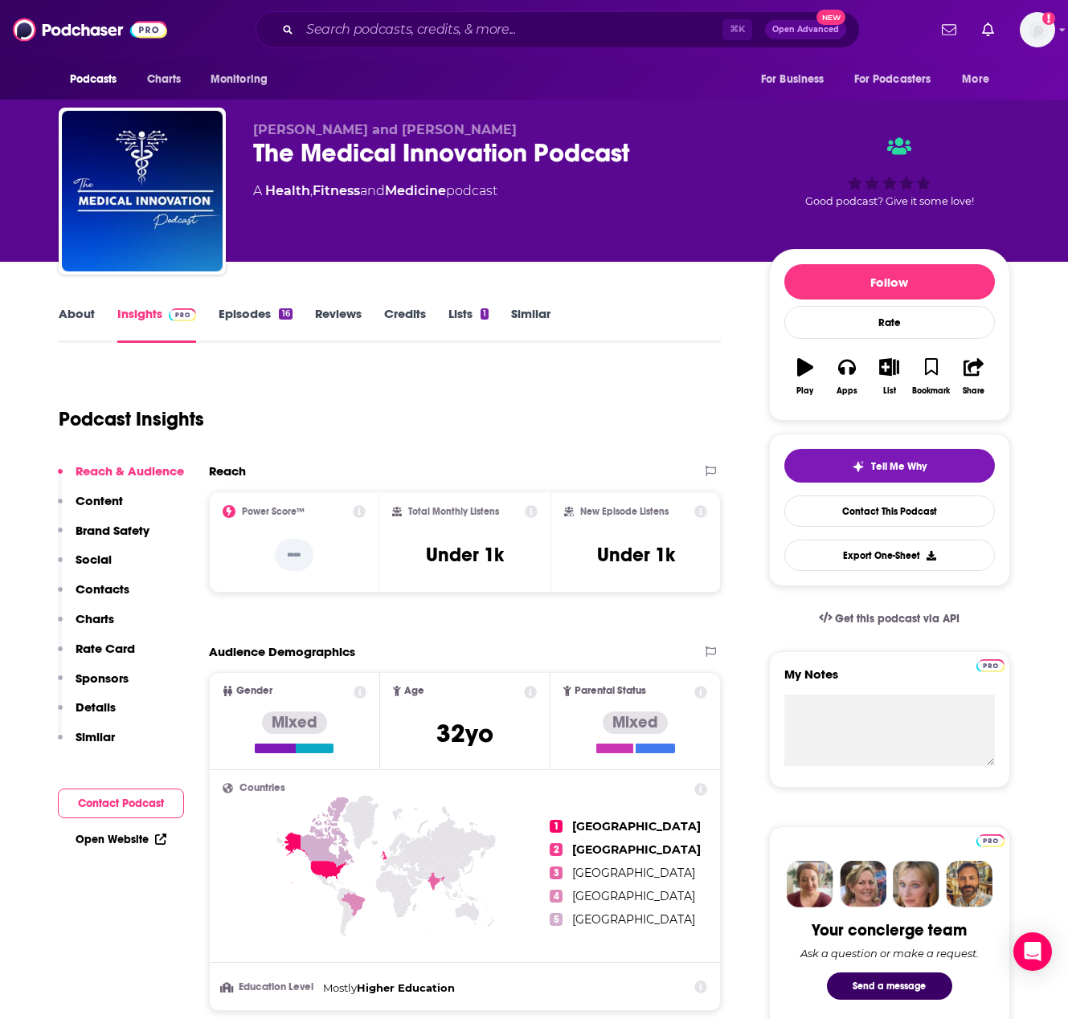
click at [91, 585] on p "Contacts" at bounding box center [103, 589] width 54 height 15
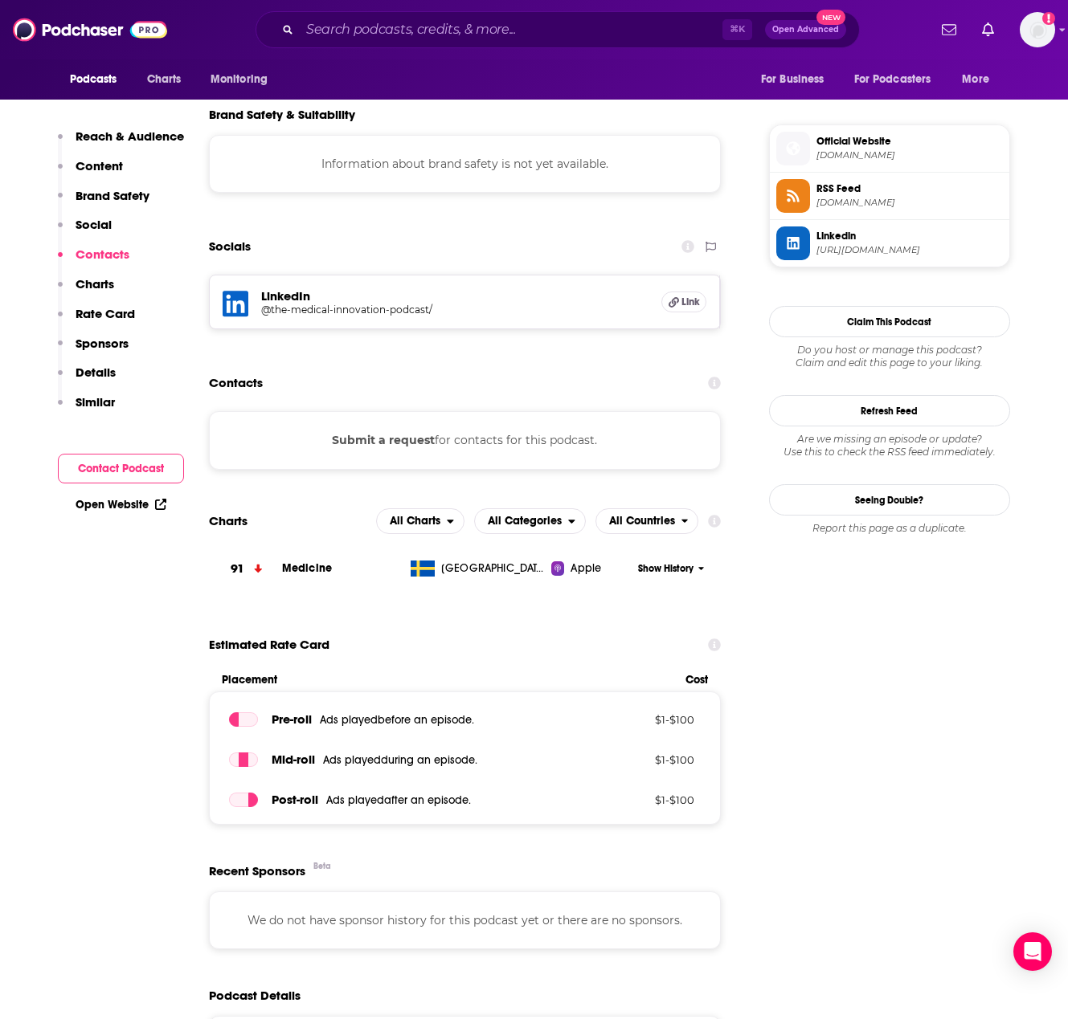
scroll to position [1255, 0]
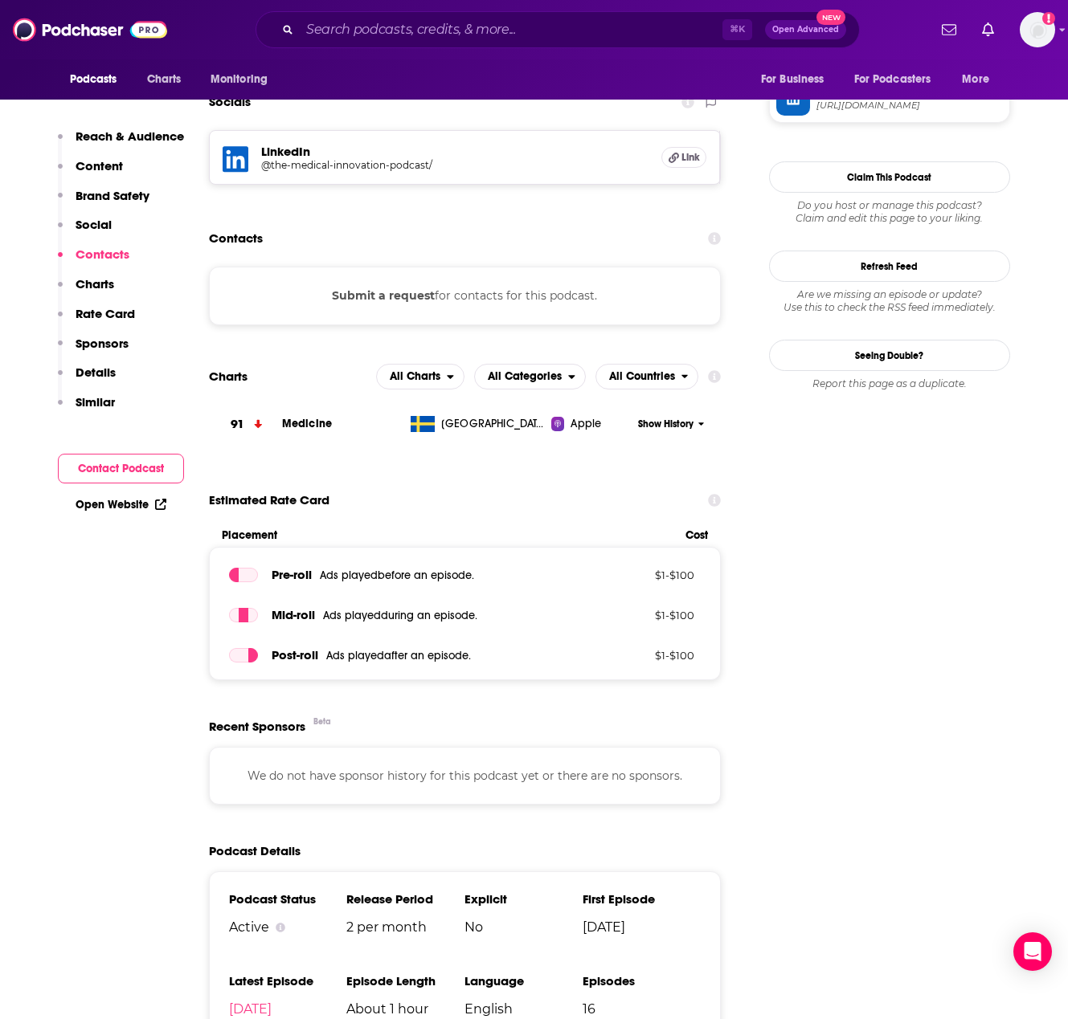
click at [409, 293] on button "Submit a request" at bounding box center [383, 296] width 103 height 18
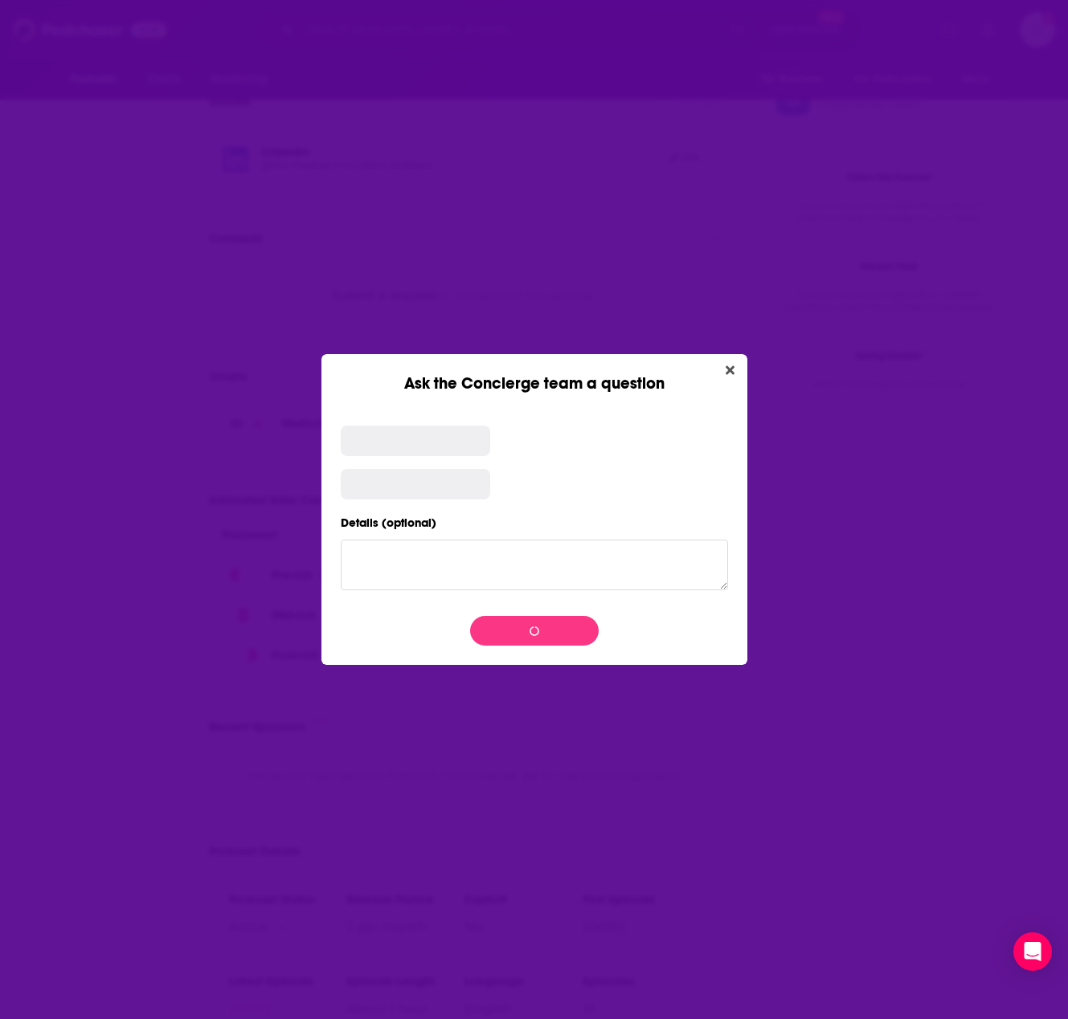
scroll to position [0, 0]
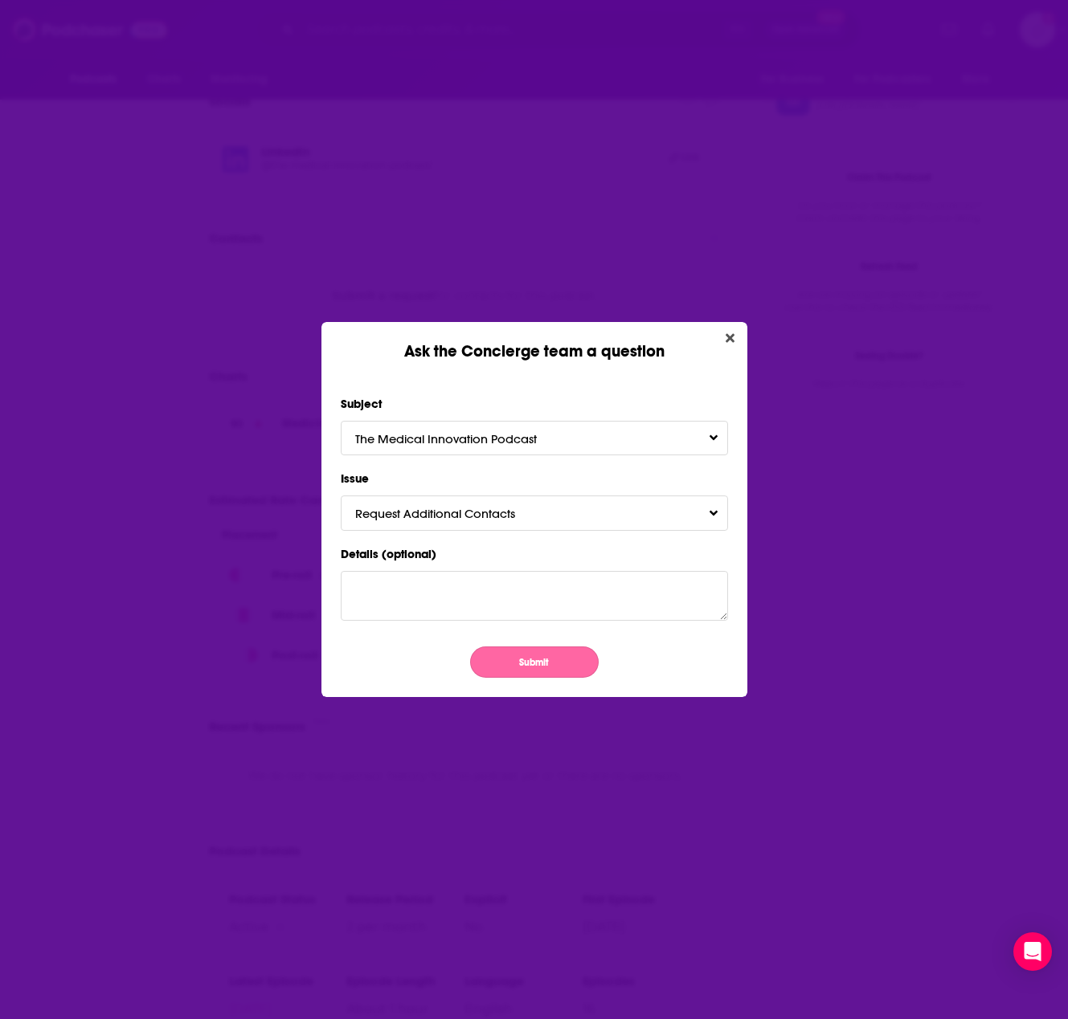
click at [528, 655] on button "Submit" at bounding box center [534, 662] width 129 height 31
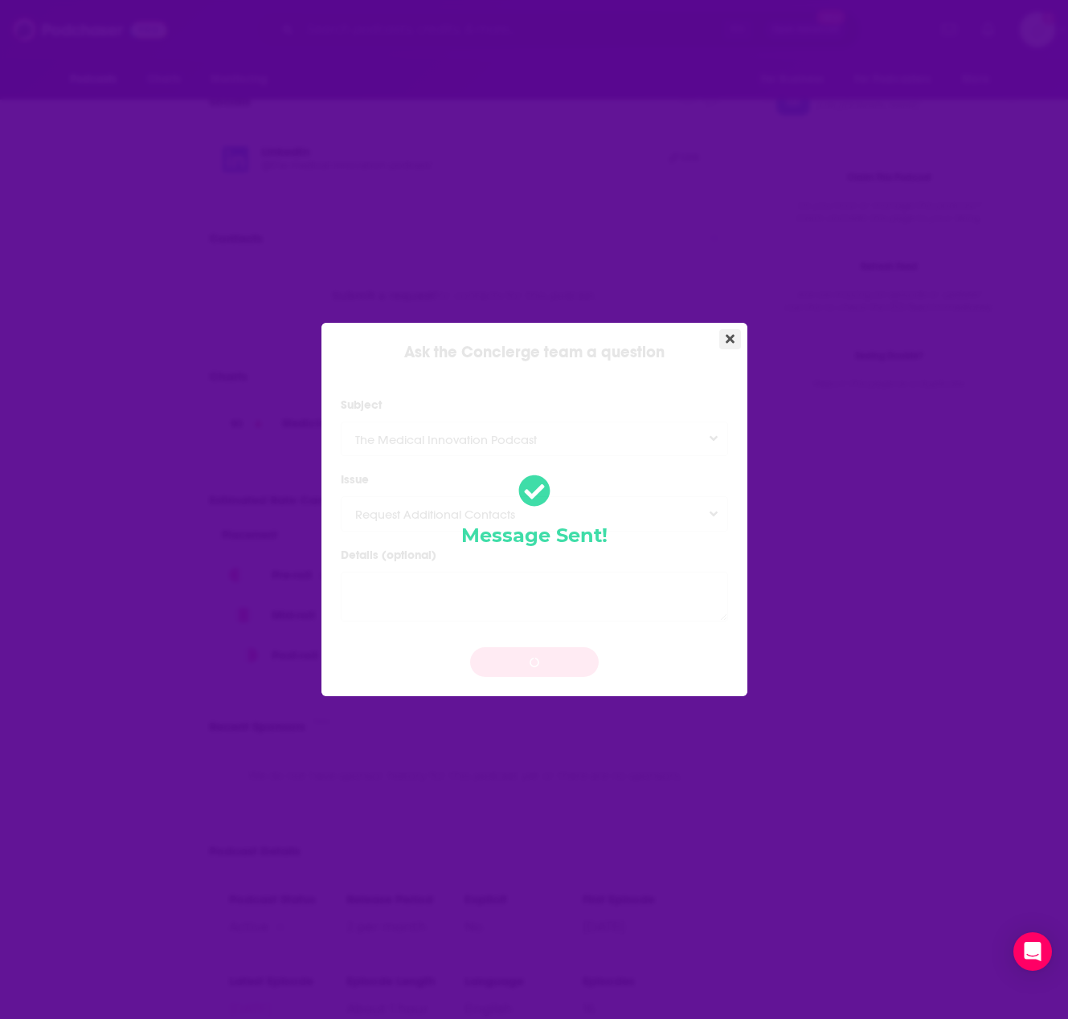
click at [731, 335] on icon "Close" at bounding box center [729, 339] width 9 height 13
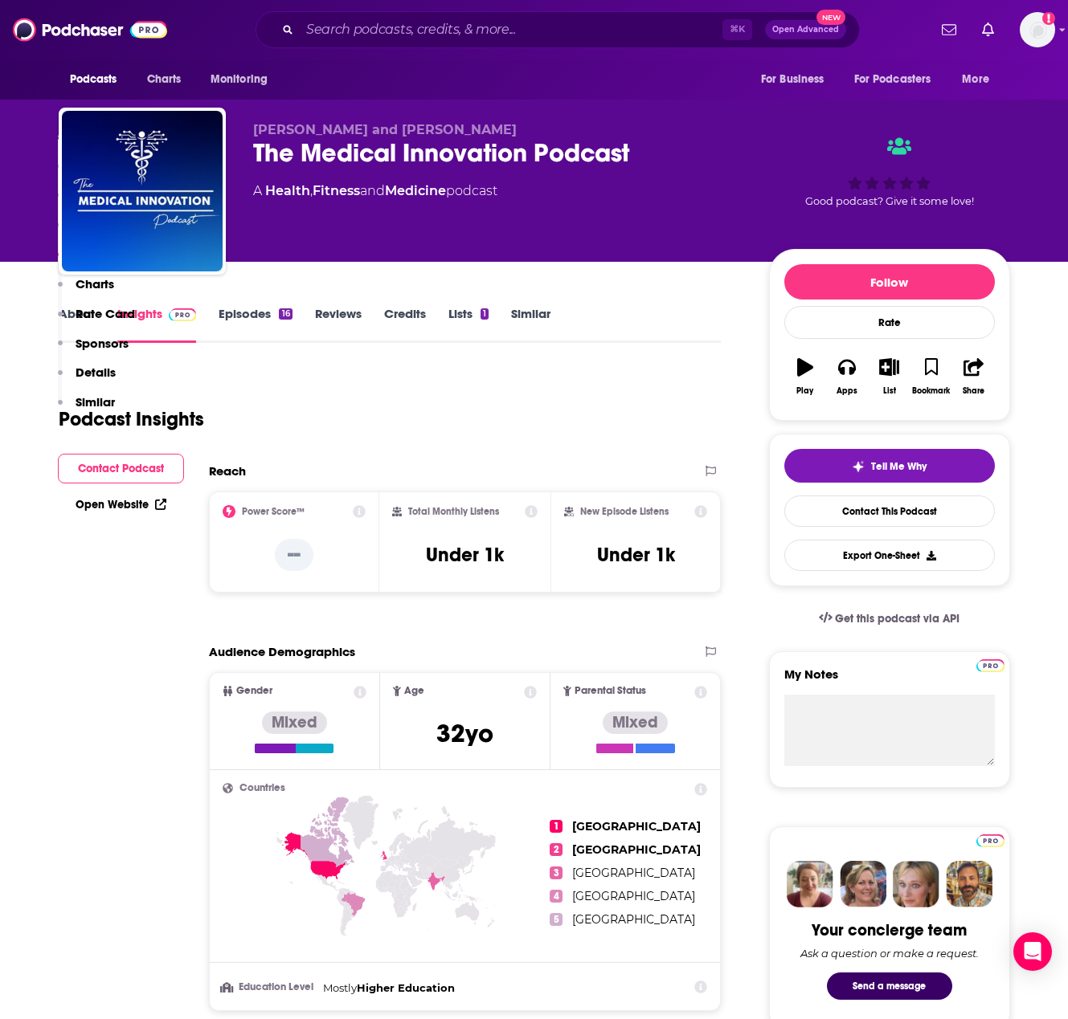
scroll to position [1255, 0]
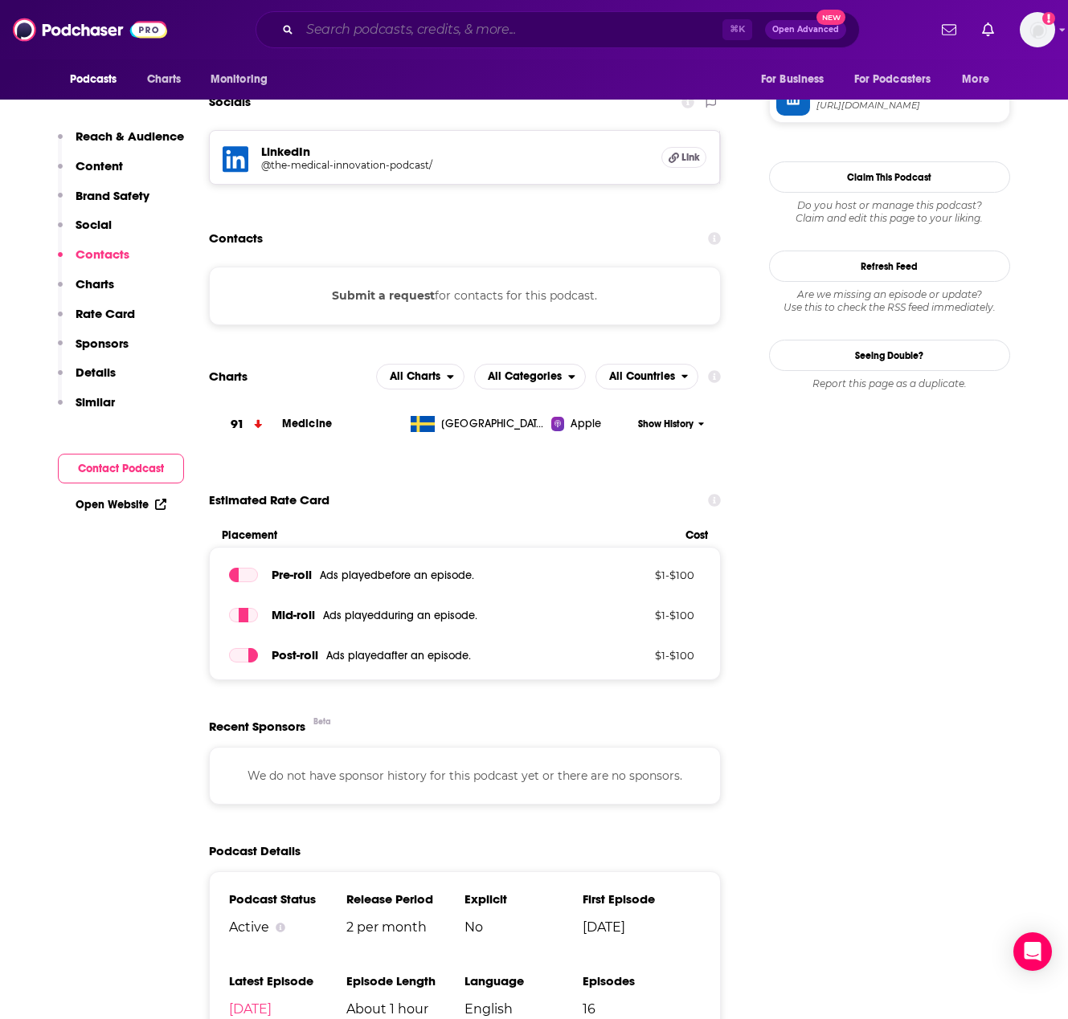
click at [404, 32] on input "Search podcasts, credits, & more..." at bounding box center [511, 30] width 423 height 26
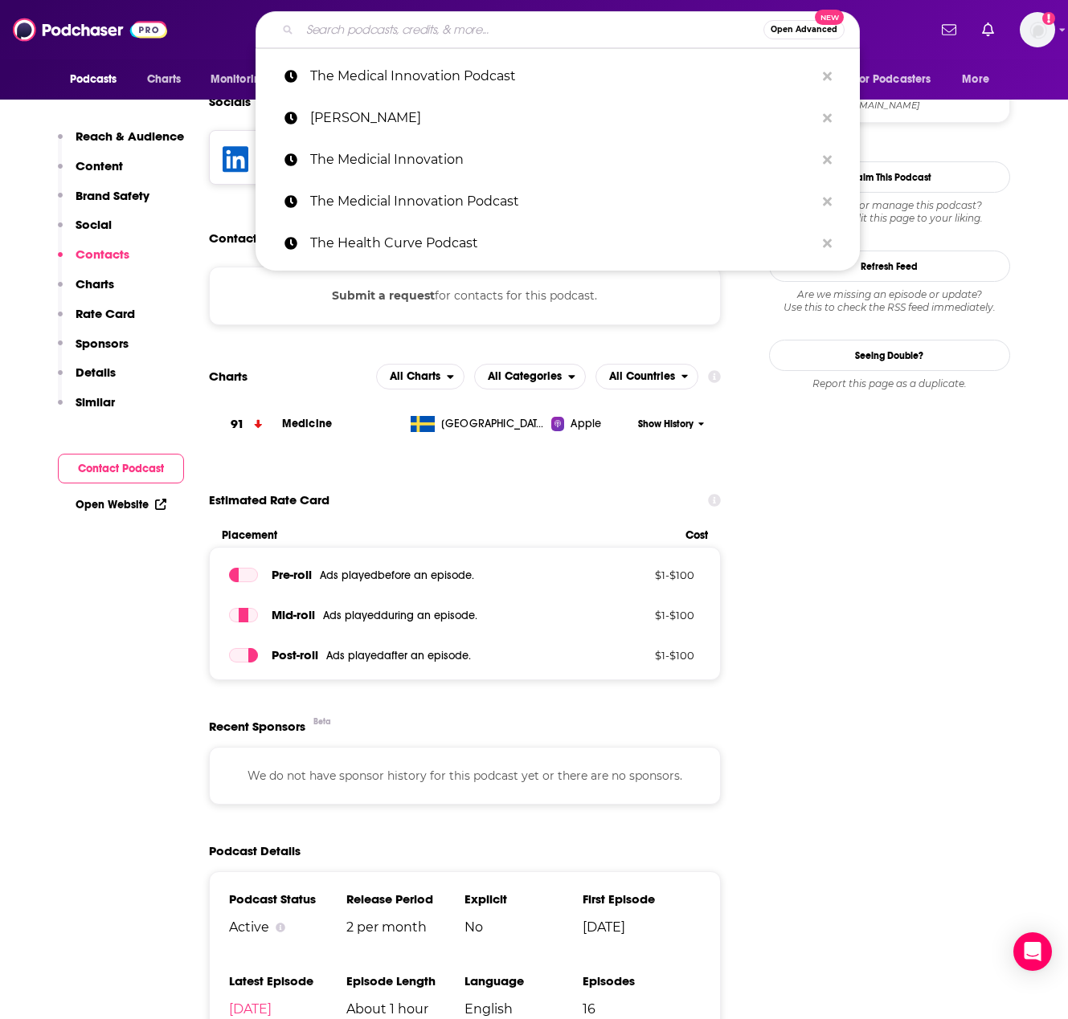
paste input "Digital Health Heavyweights Podcast"
type input "Digital Health Heavyweights Podcast"
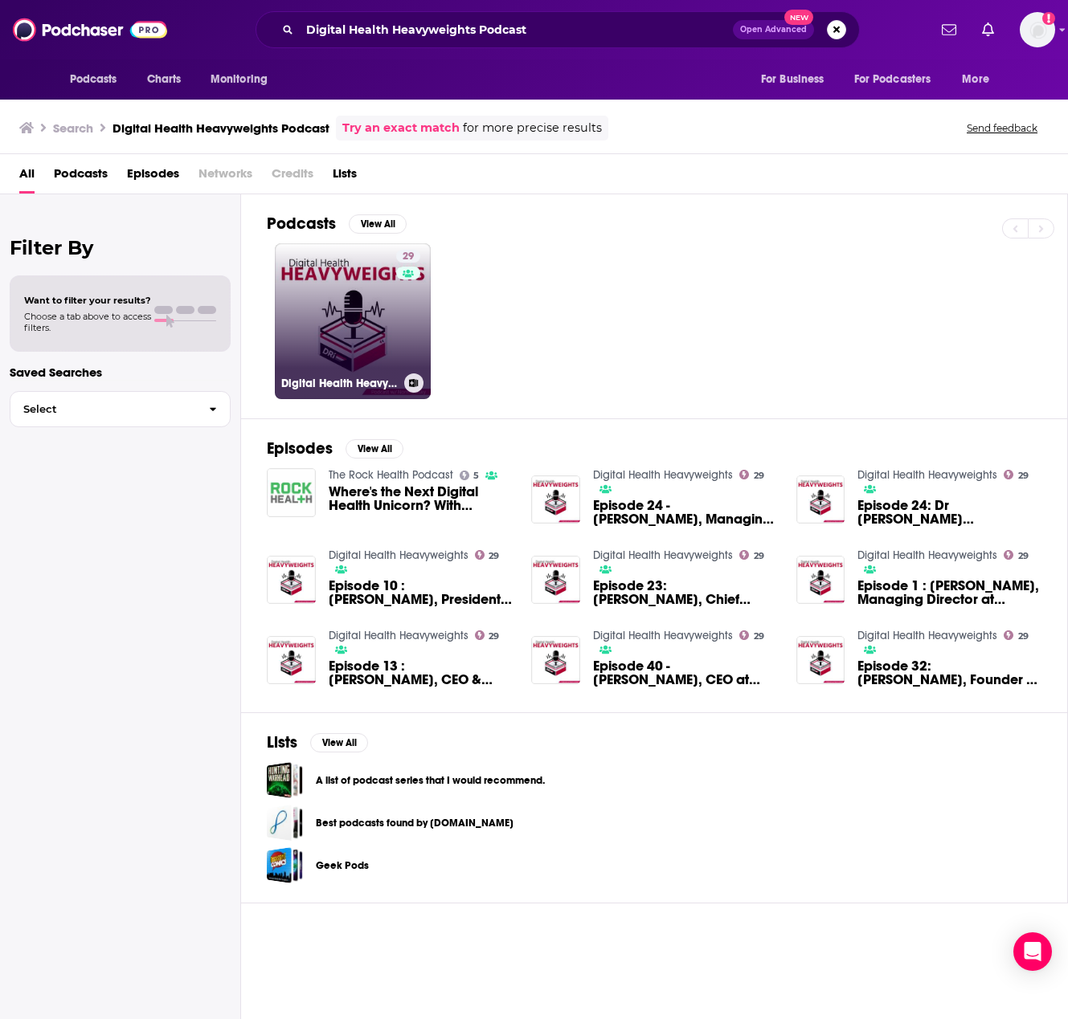
click at [373, 332] on link "29 Digital Health Heavyweights" at bounding box center [353, 321] width 156 height 156
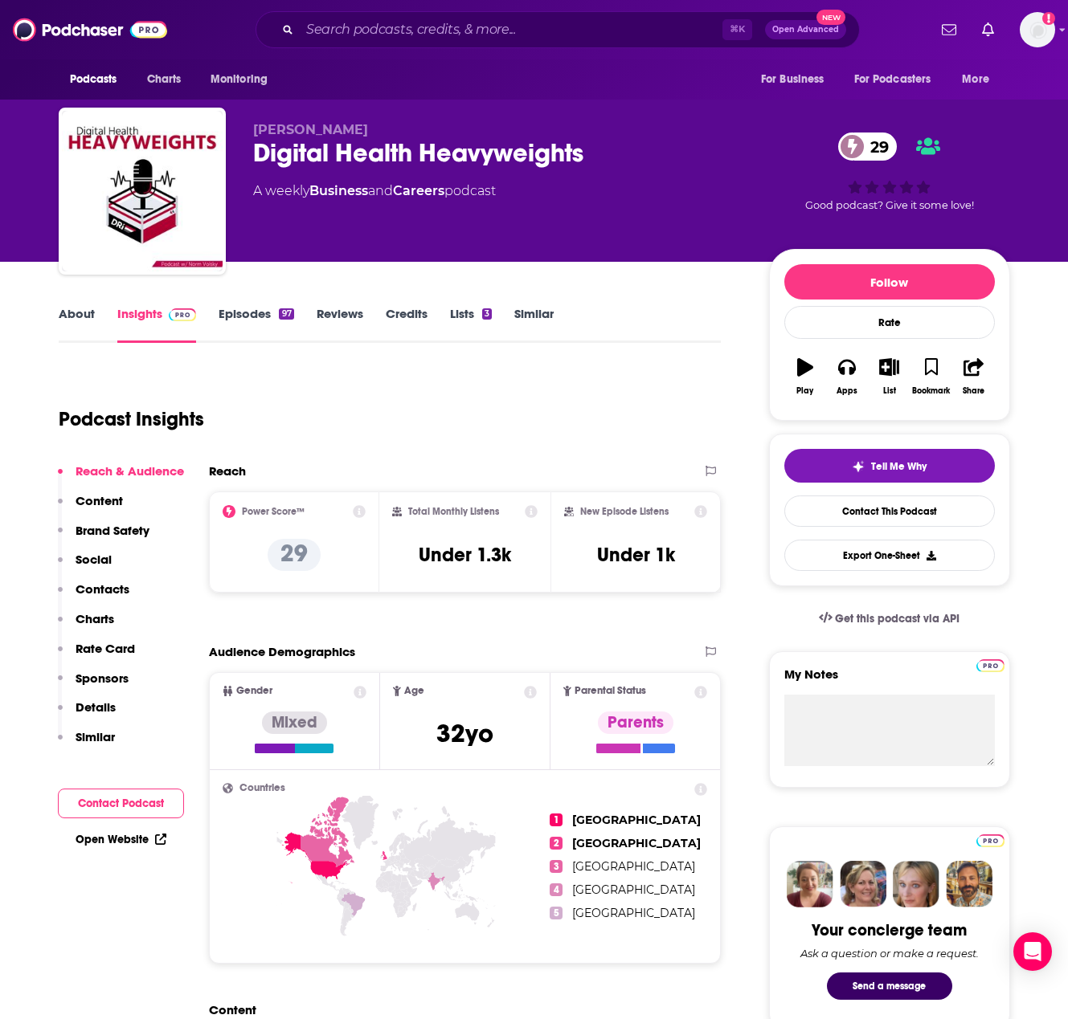
click at [256, 312] on link "Episodes 97" at bounding box center [255, 324] width 75 height 37
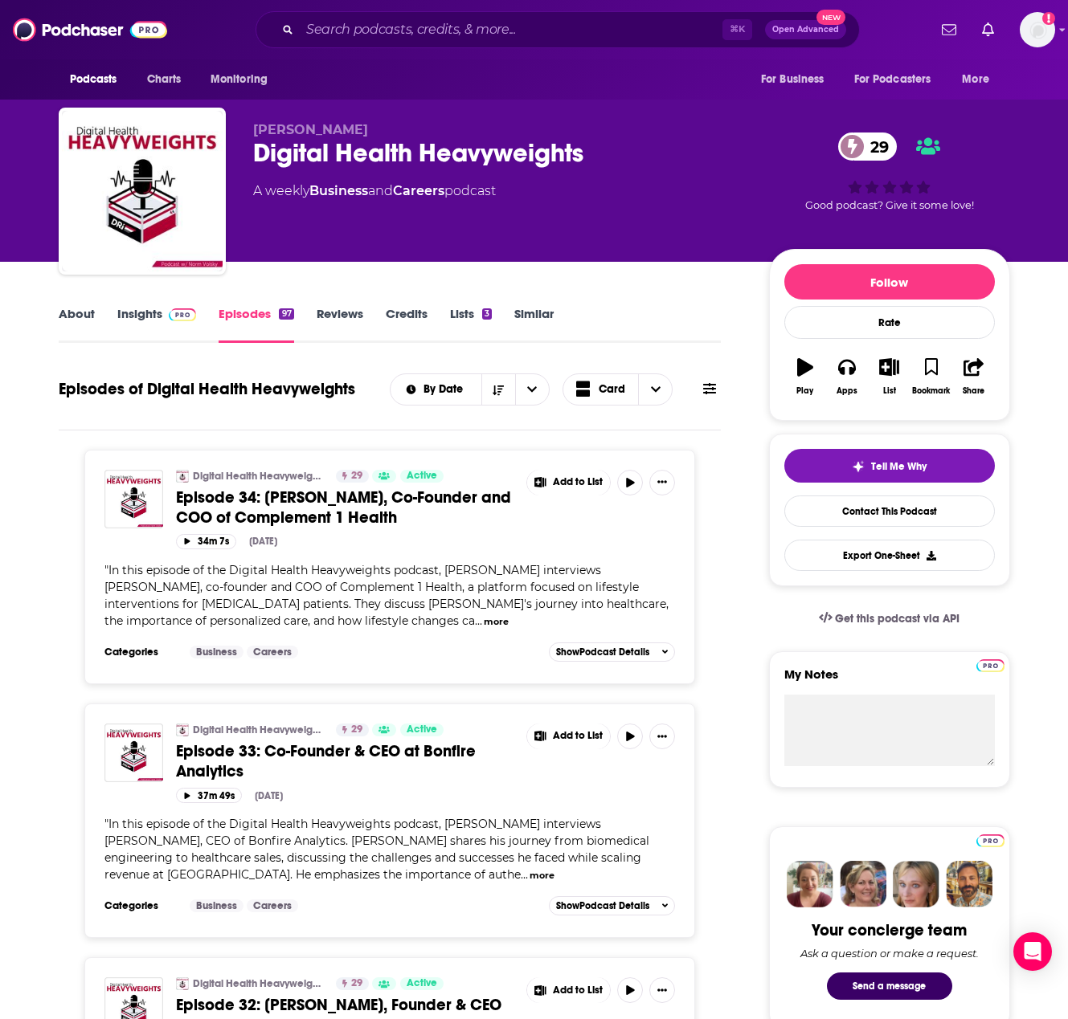
click at [153, 311] on link "Insights" at bounding box center [157, 324] width 80 height 37
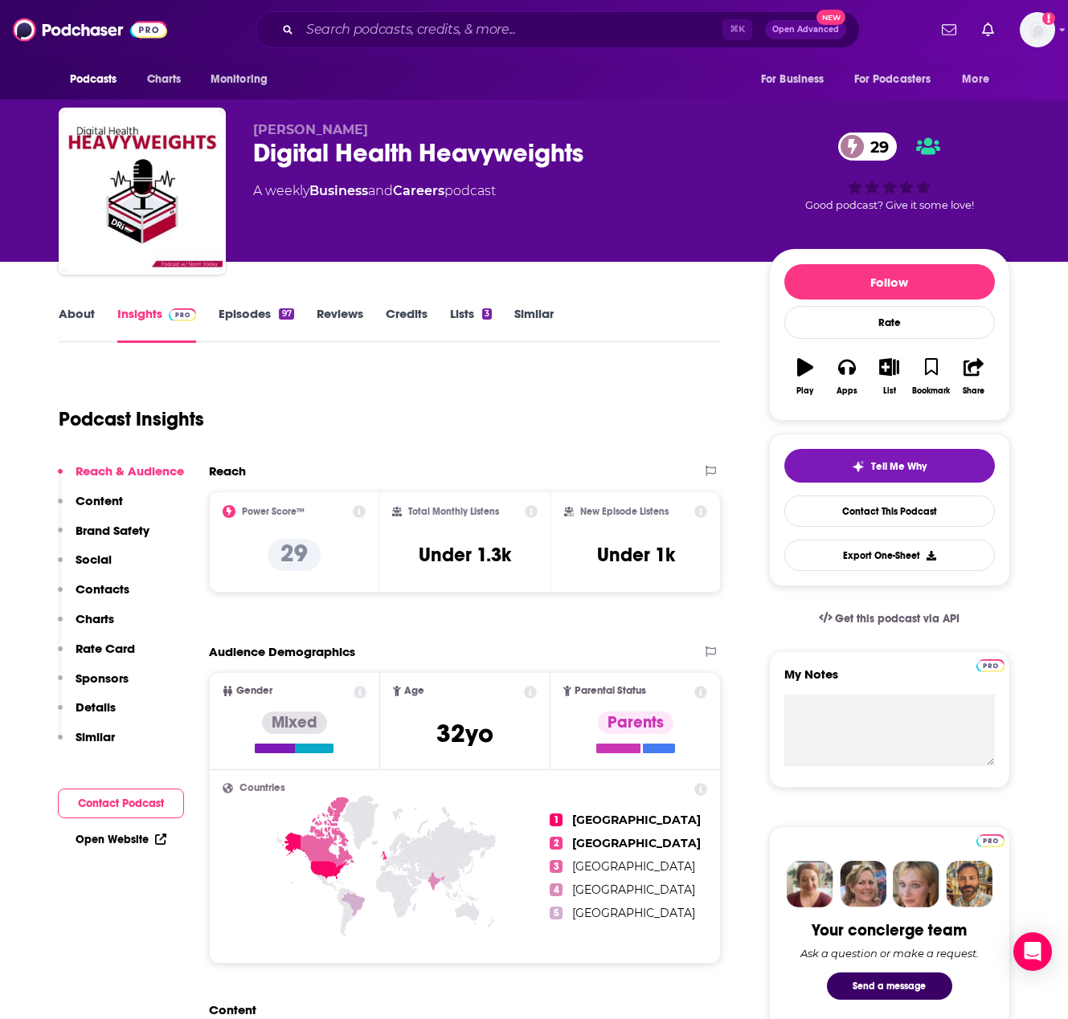
click at [105, 591] on p "Contacts" at bounding box center [103, 589] width 54 height 15
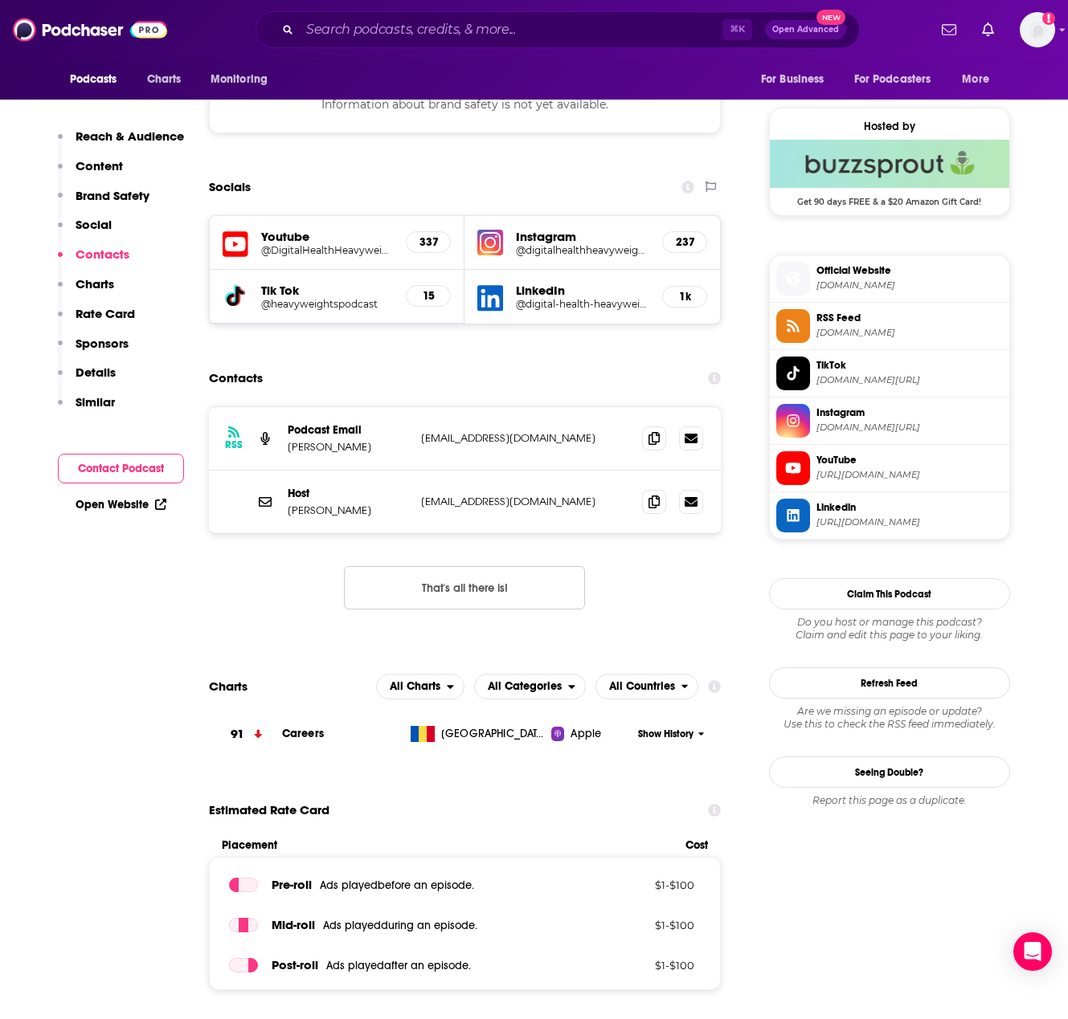
scroll to position [1267, 0]
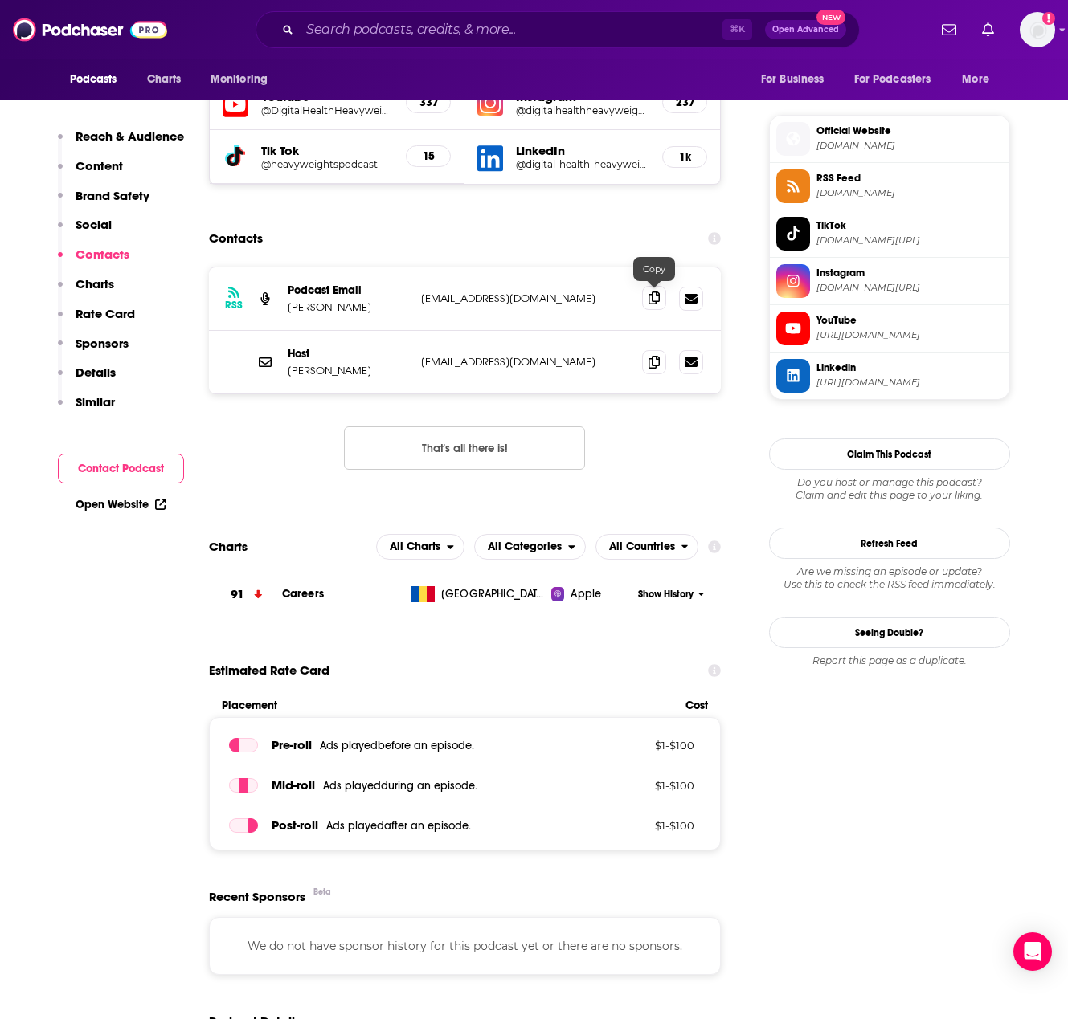
click at [651, 293] on icon at bounding box center [653, 298] width 11 height 13
click at [614, 340] on div "Host [PERSON_NAME] [EMAIL_ADDRESS][DOMAIN_NAME] [EMAIL_ADDRESS][DOMAIN_NAME]" at bounding box center [465, 362] width 512 height 63
click at [647, 360] on span at bounding box center [654, 361] width 24 height 24
click at [384, 33] on input "Search podcasts, credits, & more..." at bounding box center [511, 30] width 423 height 26
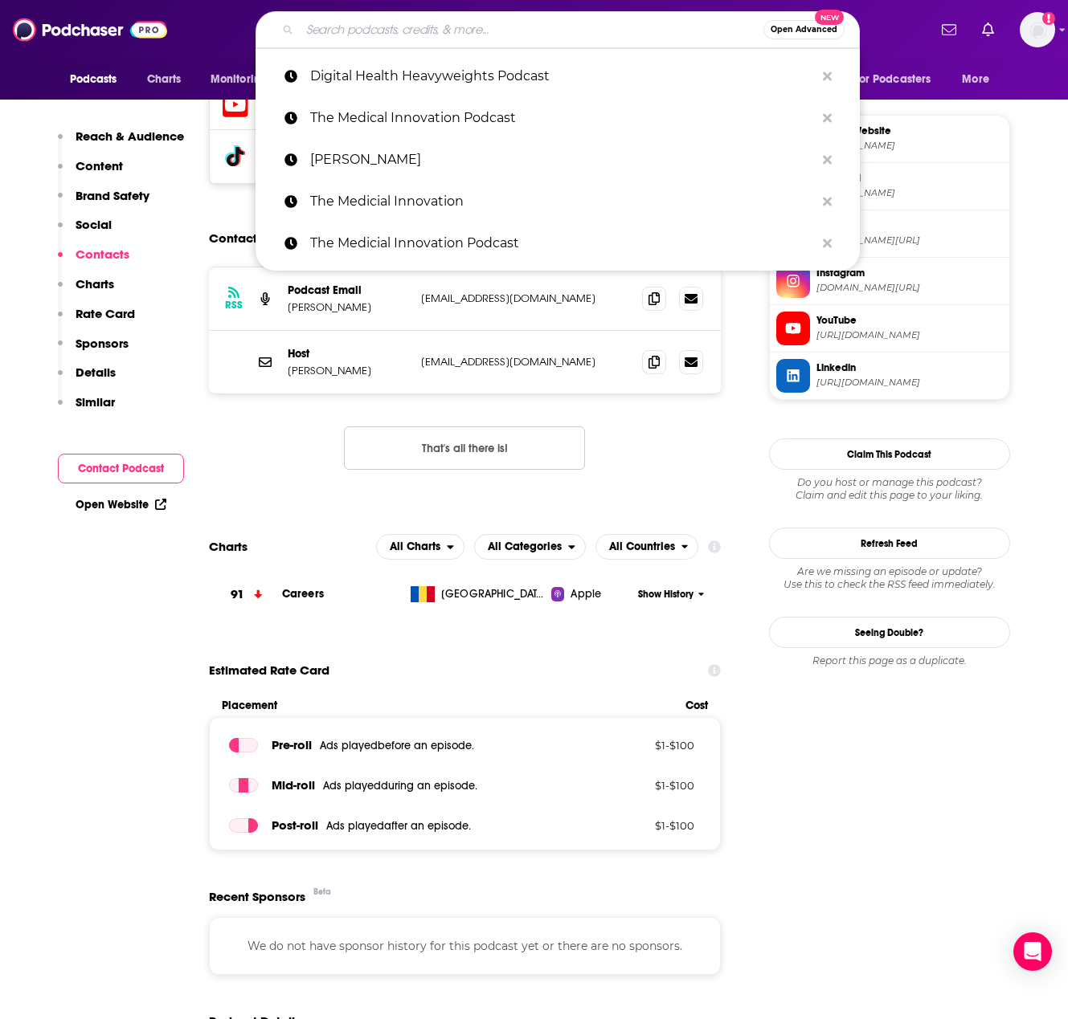
paste input "Delta: HealthTech Innovators"
type input "Delta: HealthTech Innovators"
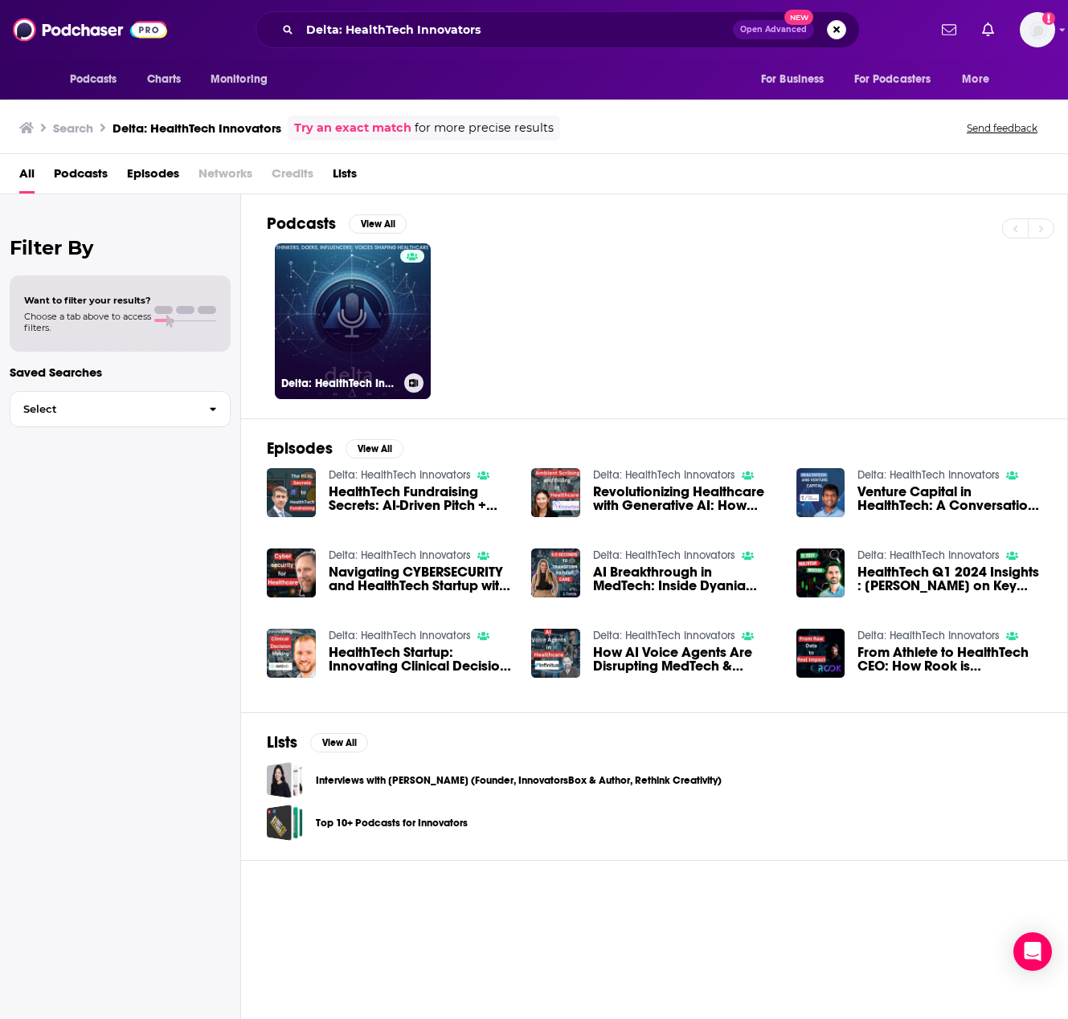
click at [369, 318] on link "Delta: HealthTech Innovators" at bounding box center [353, 321] width 156 height 156
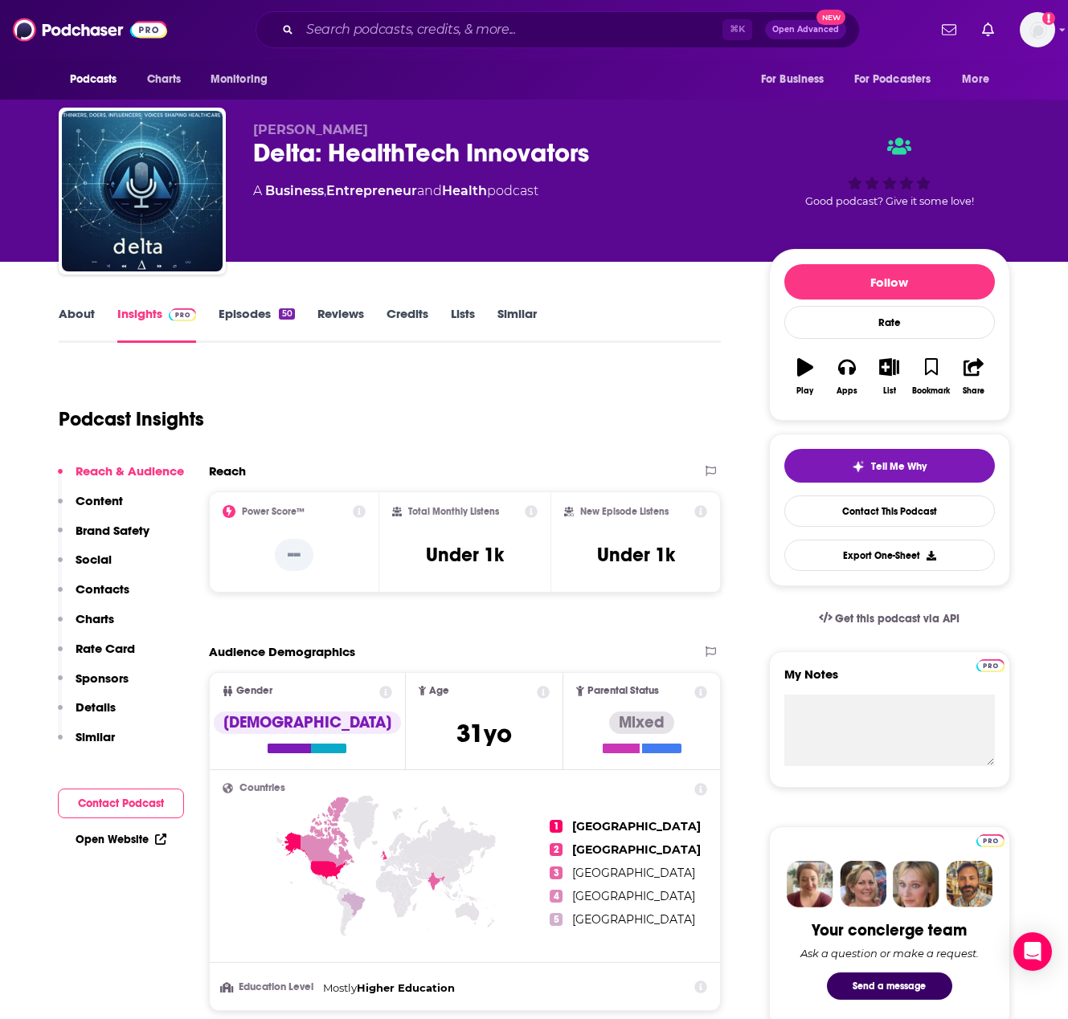
click at [244, 316] on link "Episodes 50" at bounding box center [256, 324] width 76 height 37
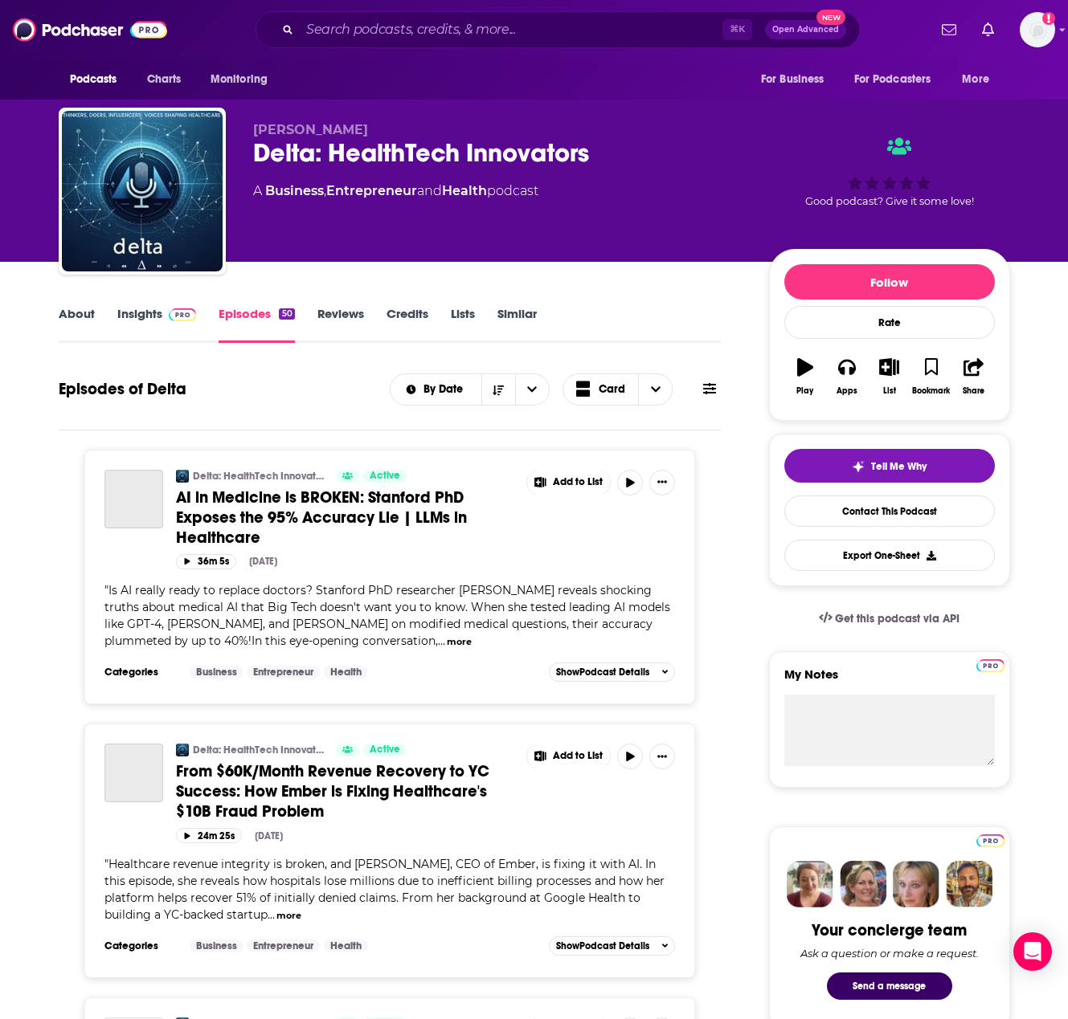
click at [176, 316] on img at bounding box center [183, 314] width 28 height 13
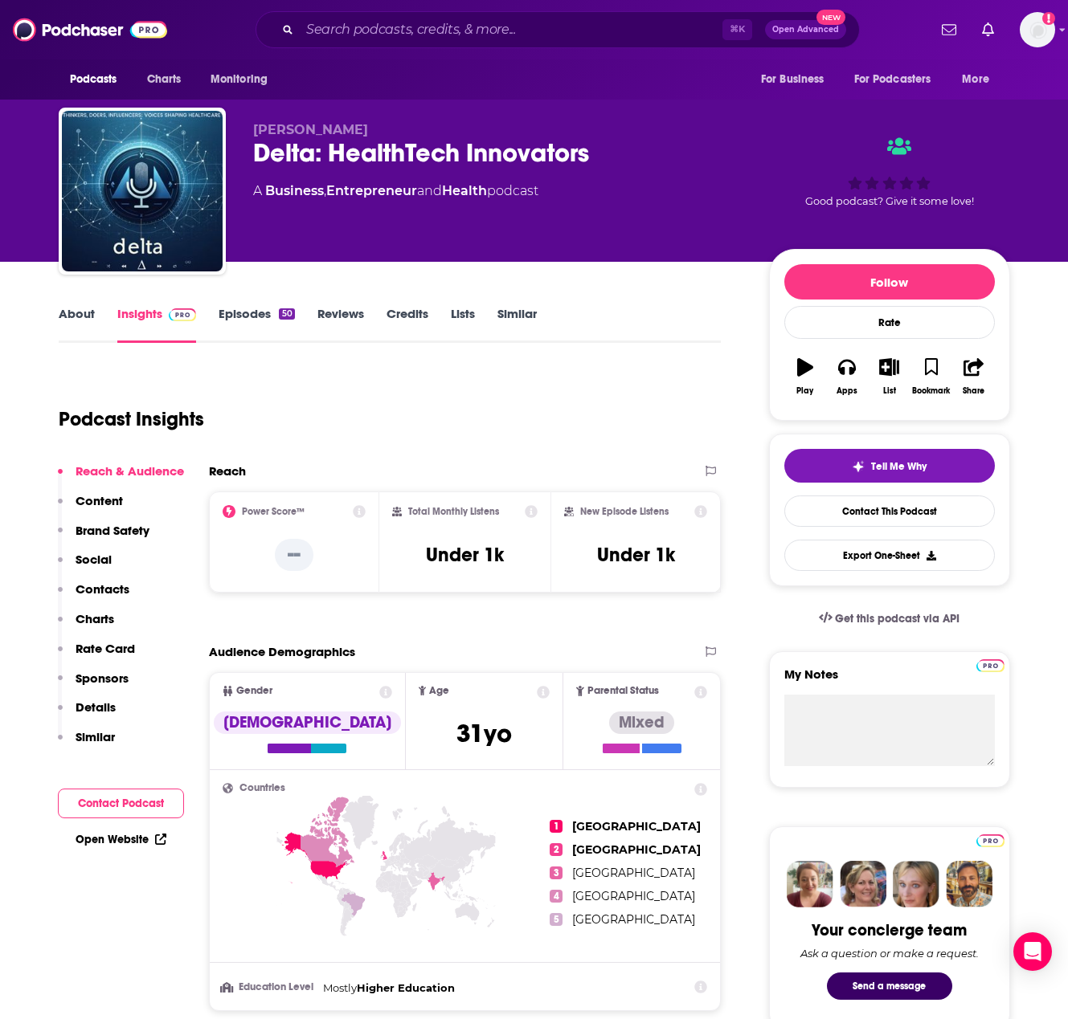
click at [85, 590] on p "Contacts" at bounding box center [103, 589] width 54 height 15
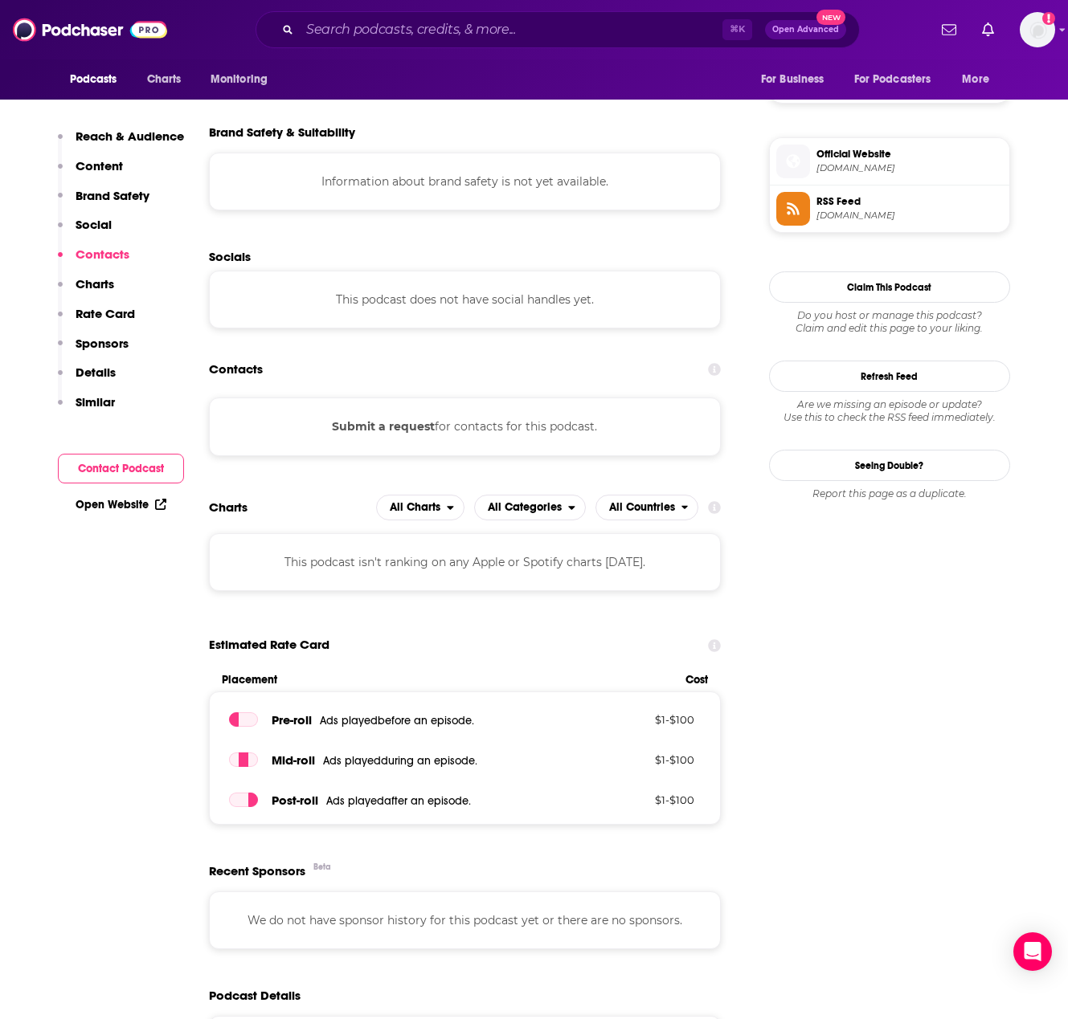
scroll to position [1228, 0]
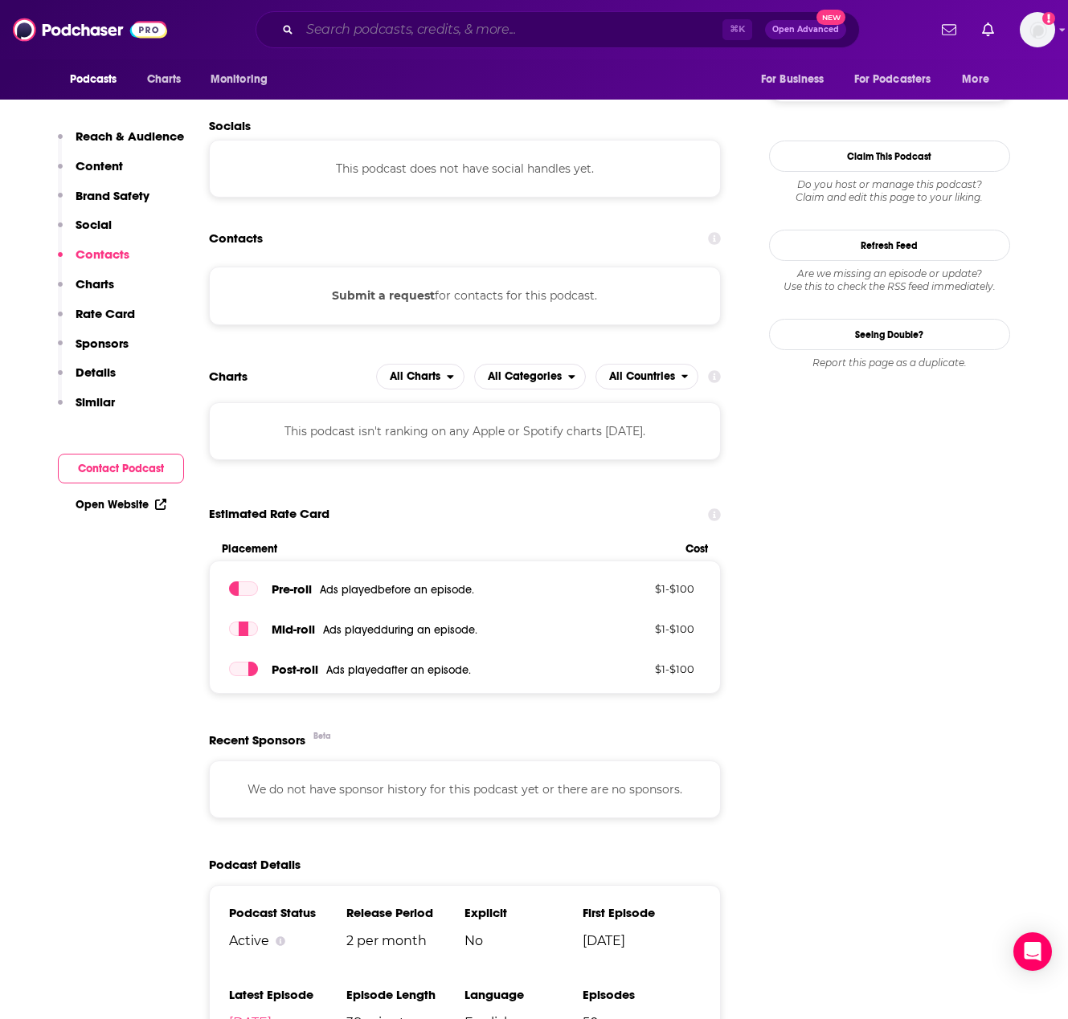
click at [360, 34] on input "Search podcasts, credits, & more..." at bounding box center [511, 30] width 423 height 26
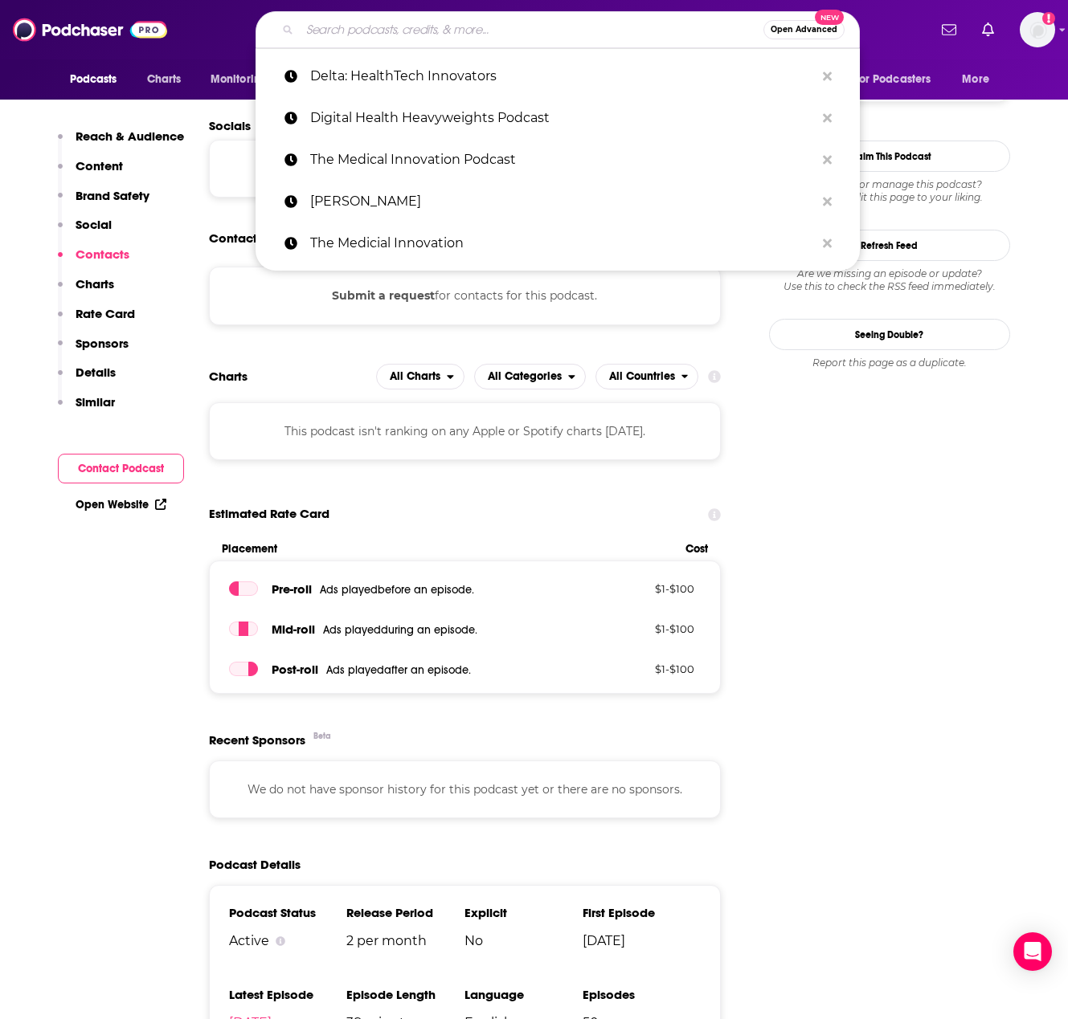
paste input "Digital Health Inside Out"
type input "Digital Health Inside Out"
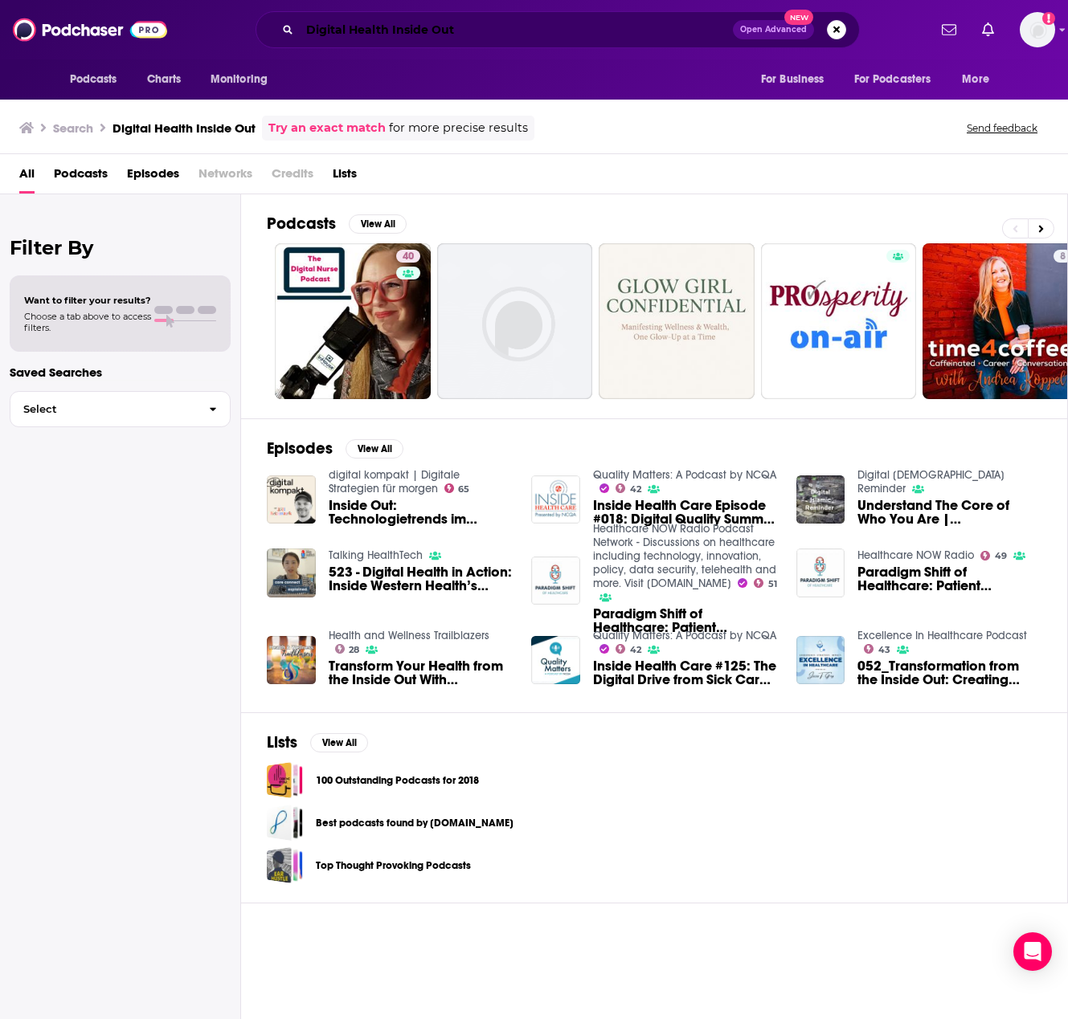
click at [395, 28] on input "Digital Health Inside Out" at bounding box center [516, 30] width 433 height 26
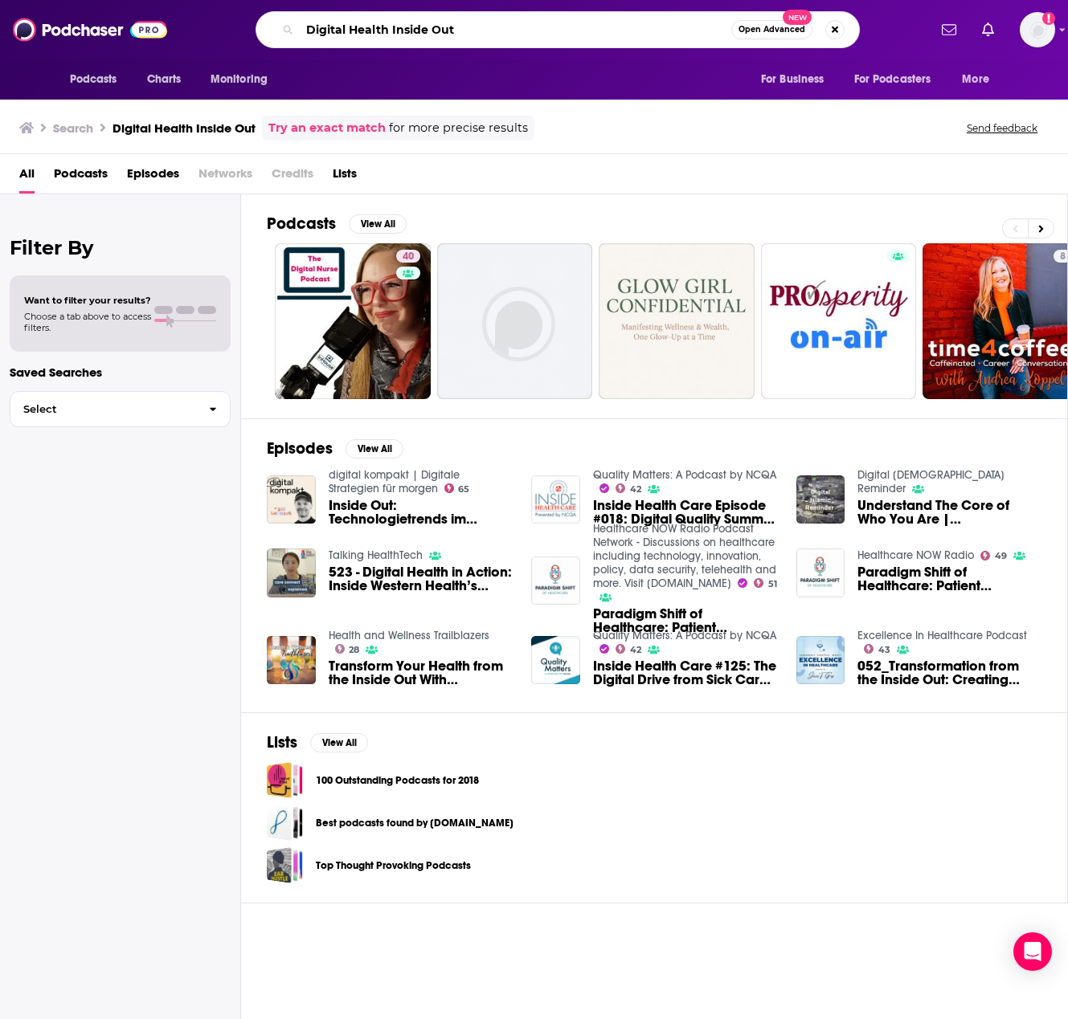
click at [395, 28] on input "Digital Health Inside Out" at bounding box center [515, 30] width 431 height 26
paste input "Talks"
type input "Digital Health Talks"
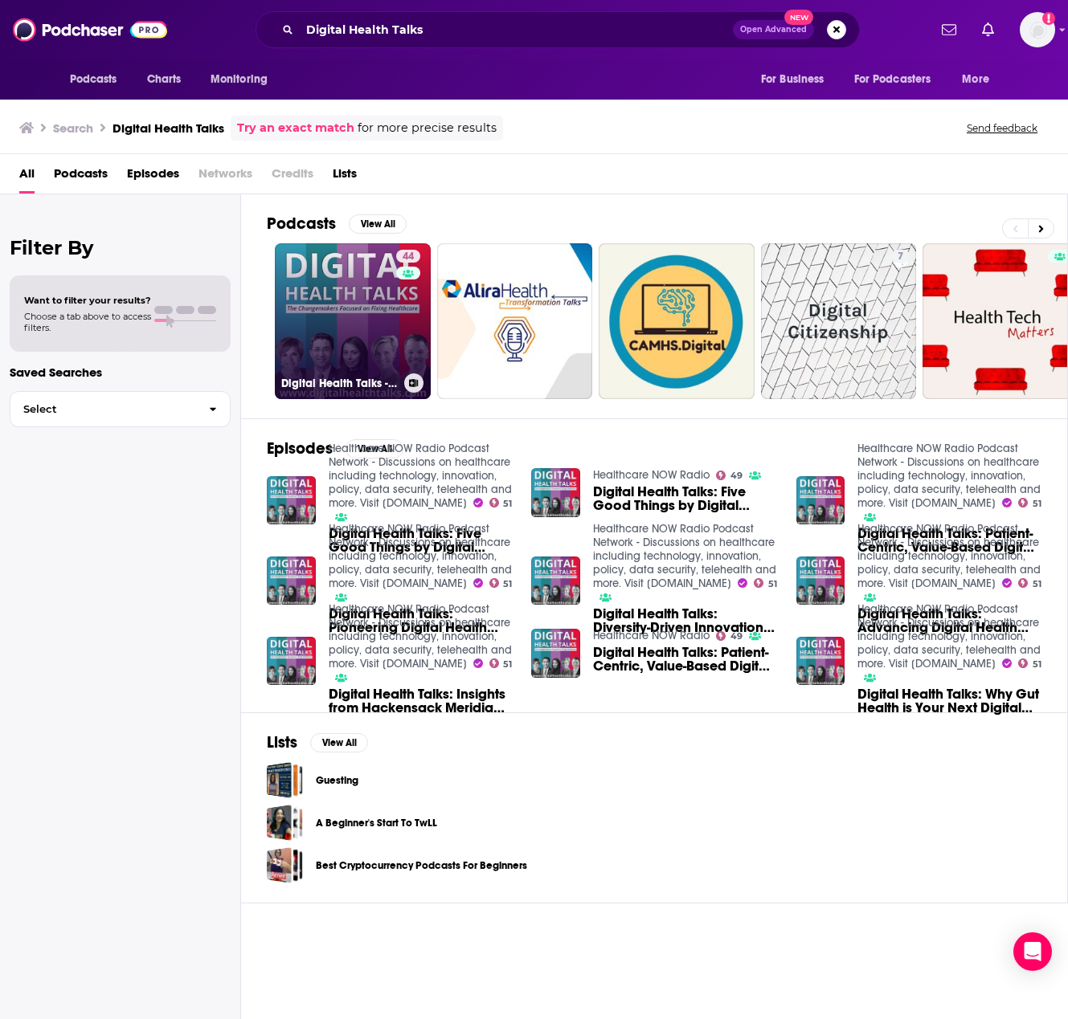
click at [351, 333] on link "44 Digital Health Talks - Changemakers Focused on Fixing Healthcare" at bounding box center [353, 321] width 156 height 156
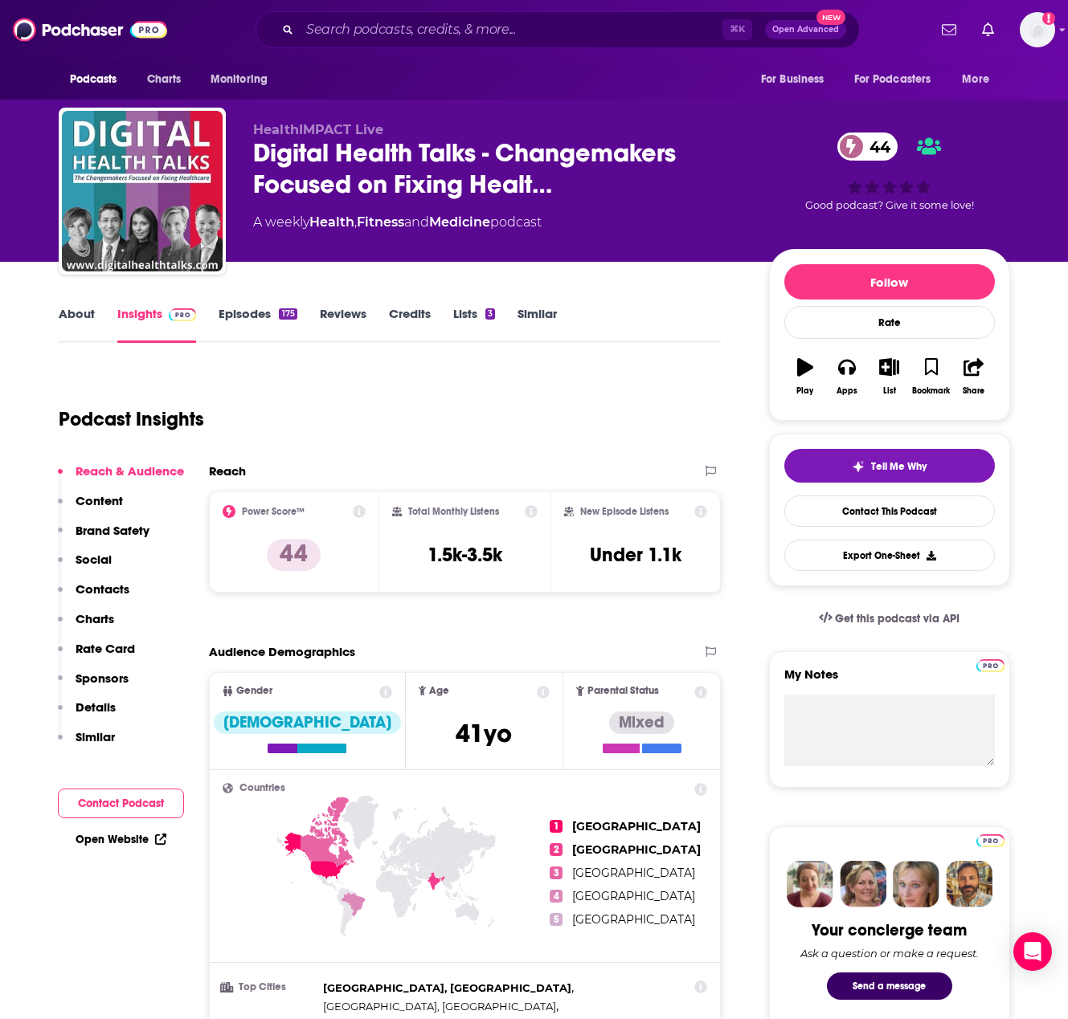
click at [99, 590] on p "Contacts" at bounding box center [103, 589] width 54 height 15
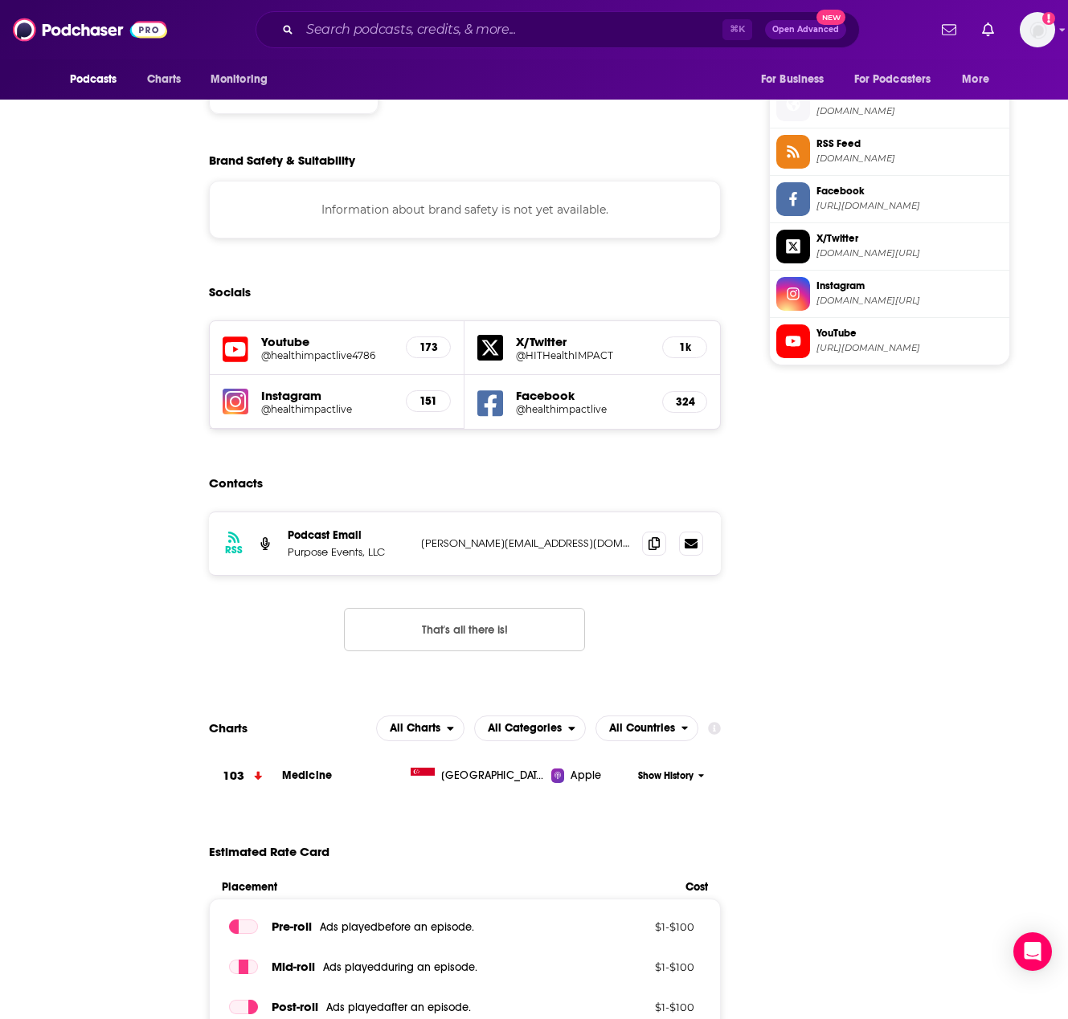
scroll to position [1464, 0]
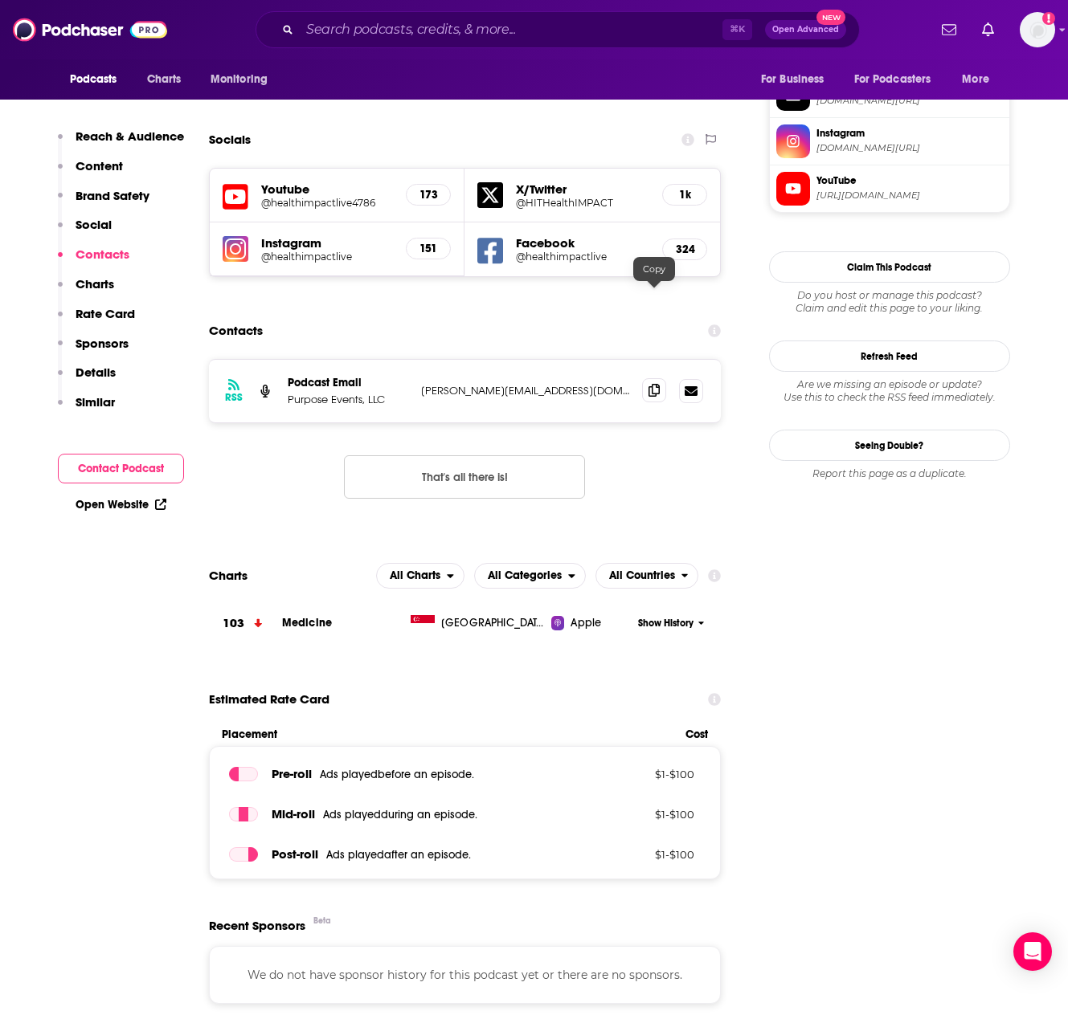
click at [648, 378] on span at bounding box center [654, 390] width 24 height 24
click at [404, 31] on input "Search podcasts, credits, & more..." at bounding box center [511, 30] width 423 height 26
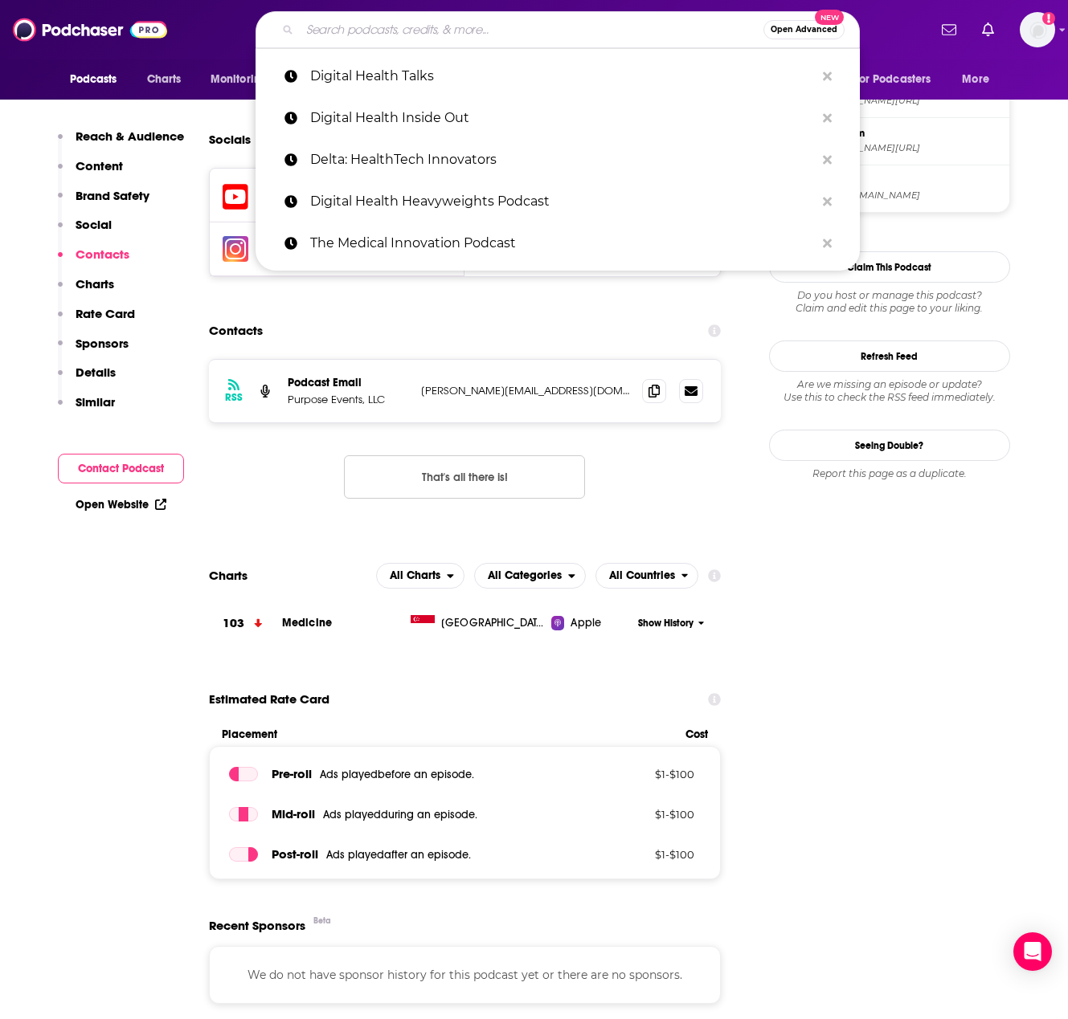
paste input "Digital Health [DATE]"
type input "Digital Health [DATE]"
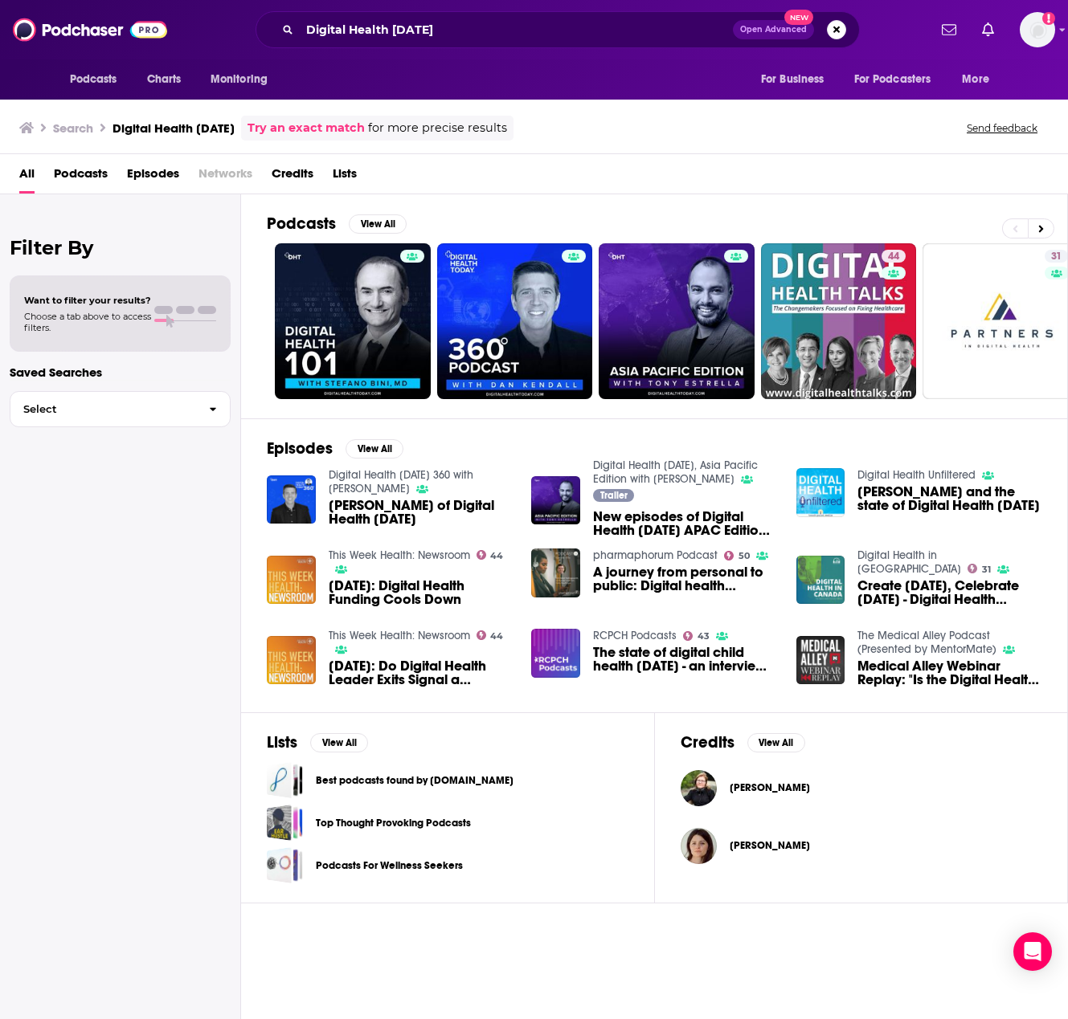
click at [394, 508] on span "[PERSON_NAME] of Digital Health [DATE]" at bounding box center [421, 512] width 184 height 27
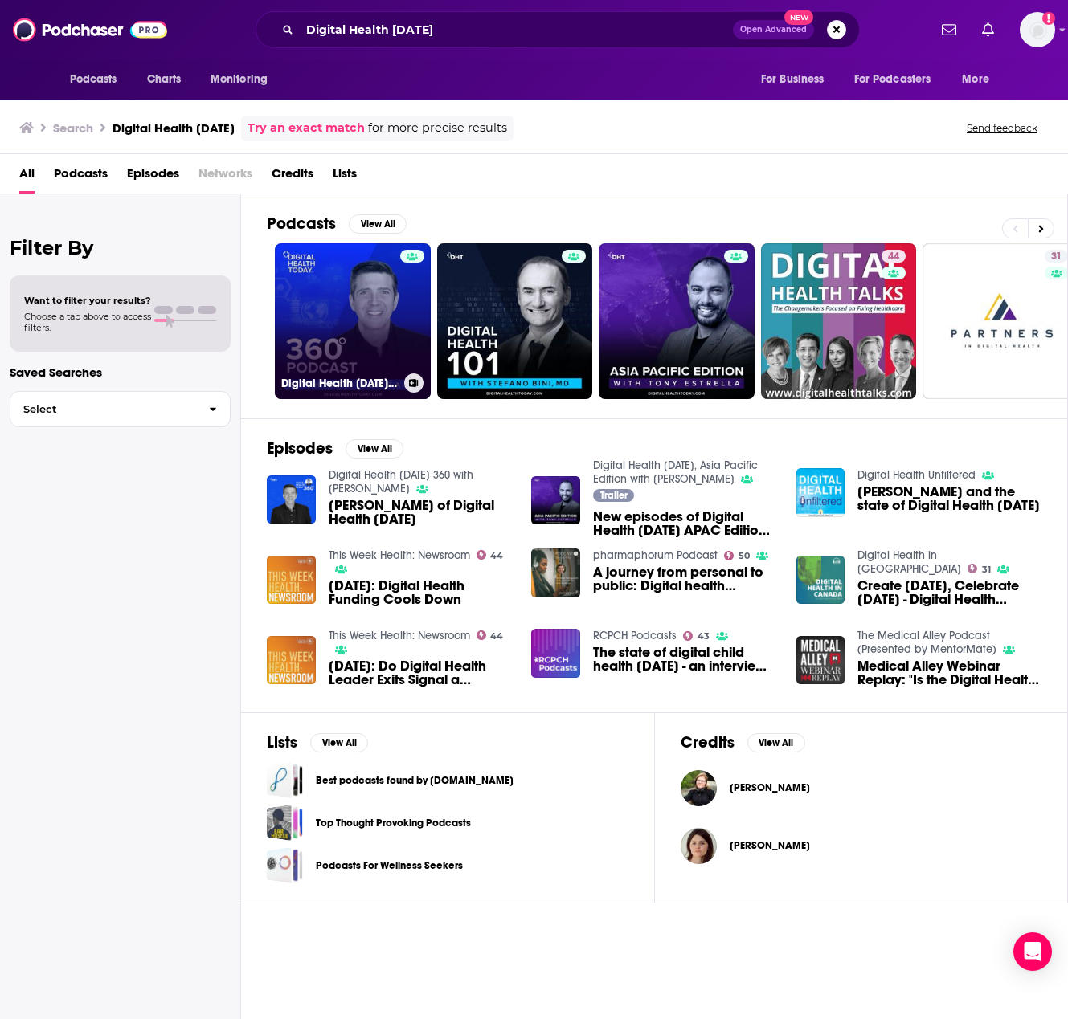
click at [382, 315] on link "Digital Health [DATE] 360 with [PERSON_NAME]" at bounding box center [353, 321] width 156 height 156
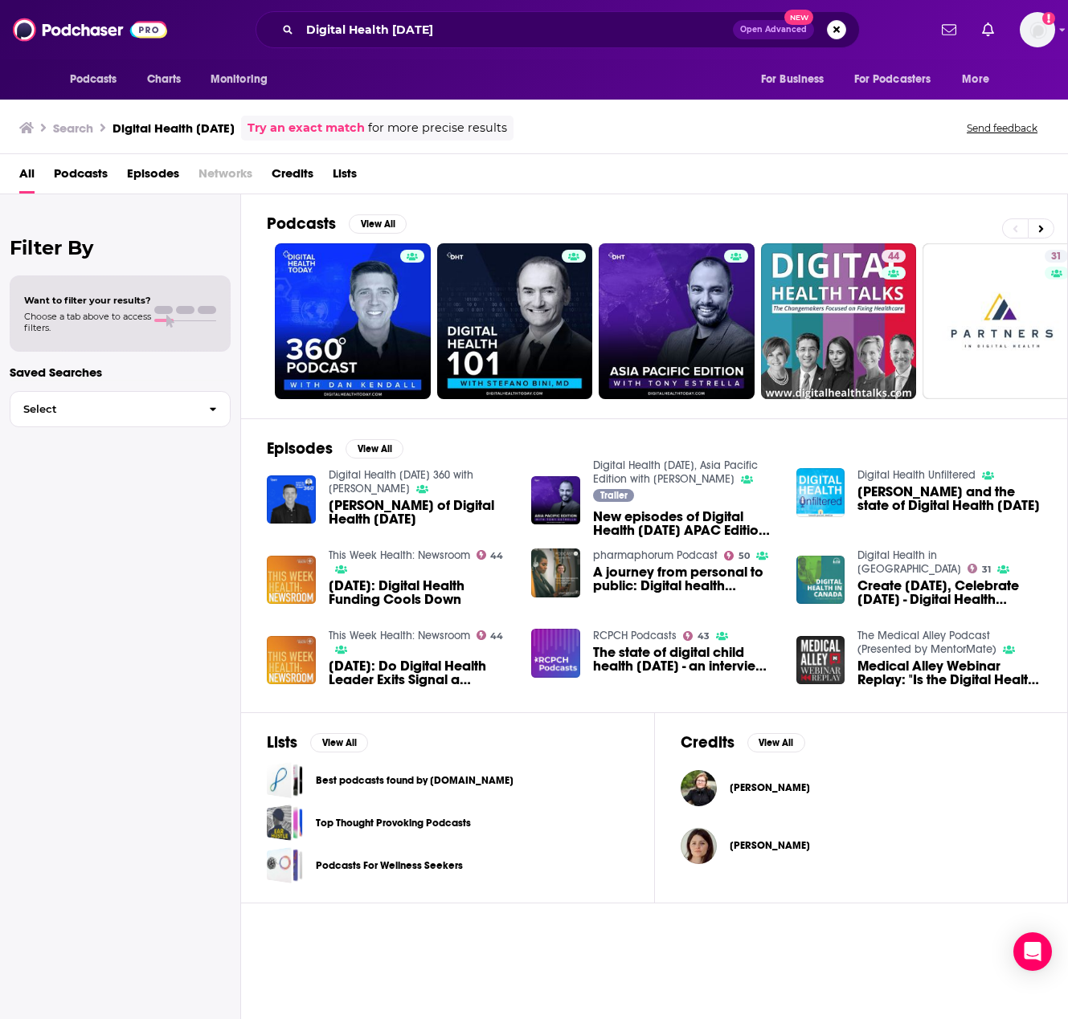
click at [76, 172] on span "Podcasts" at bounding box center [81, 177] width 54 height 33
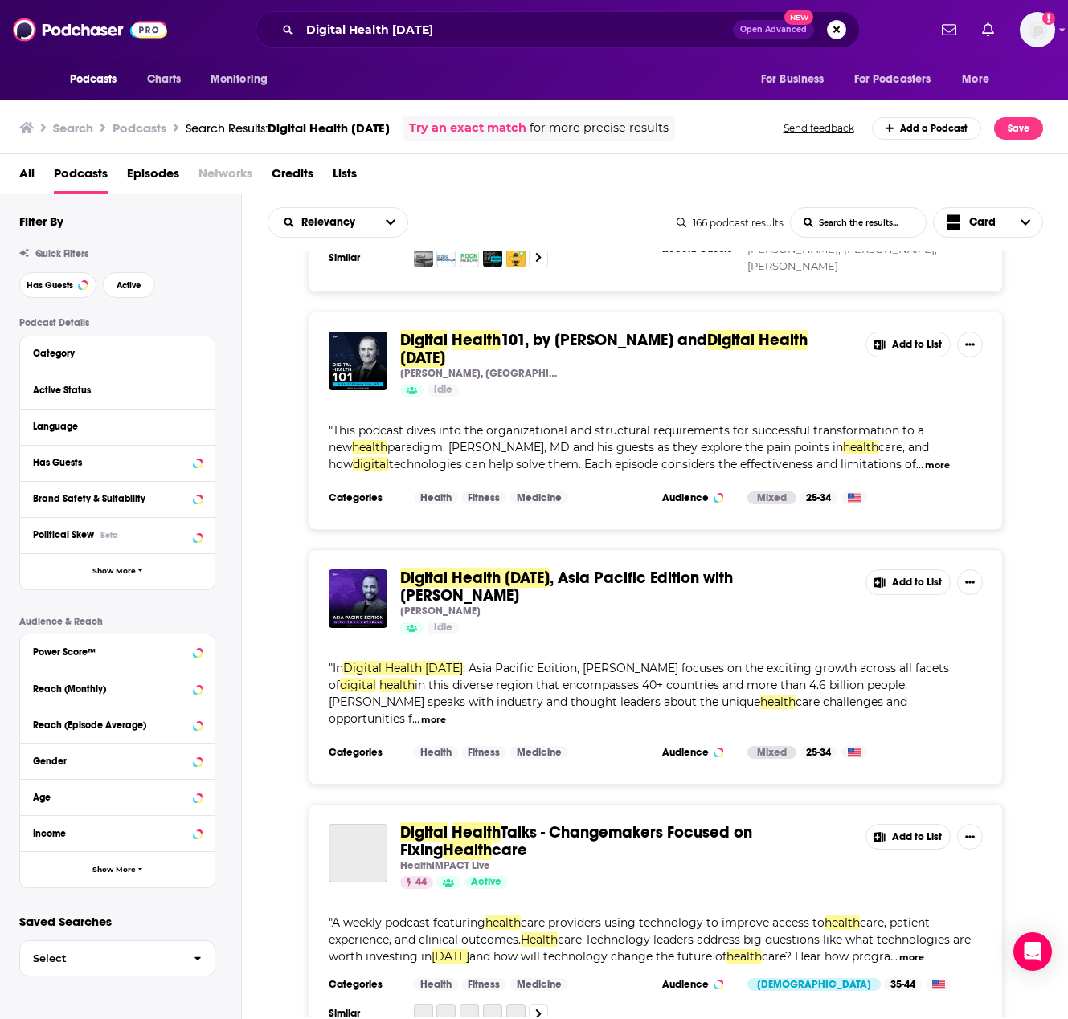
scroll to position [246, 0]
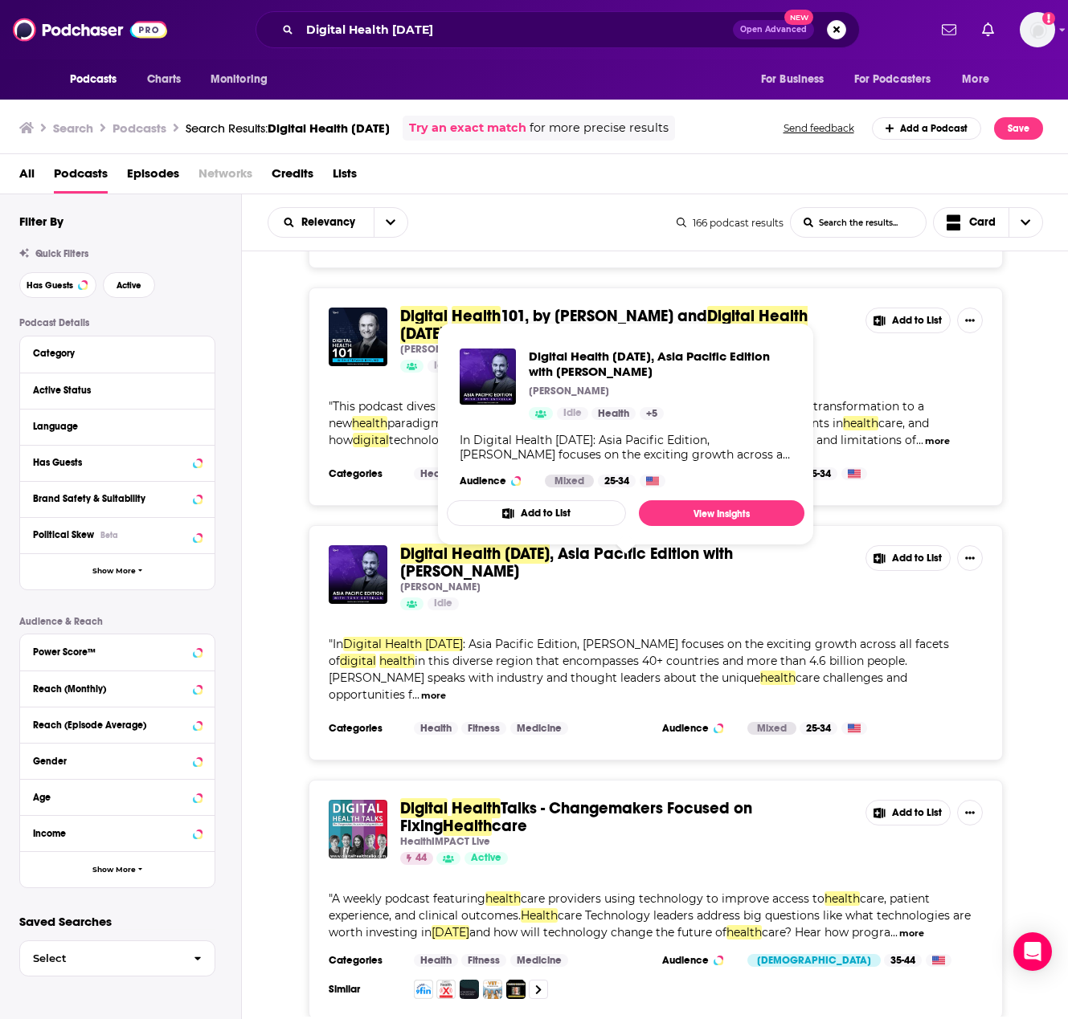
click at [512, 564] on span "Digital Health [DATE]" at bounding box center [474, 554] width 149 height 20
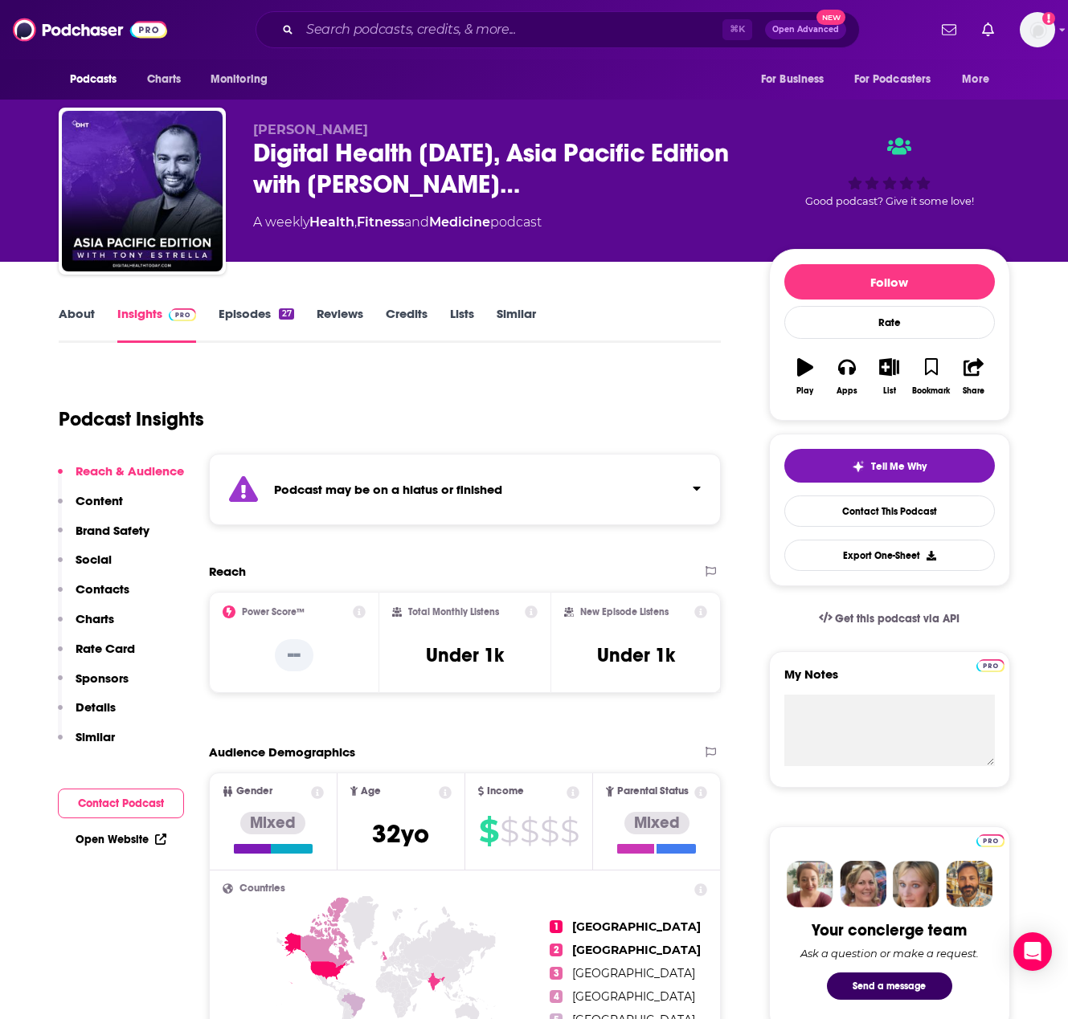
click at [96, 584] on p "Contacts" at bounding box center [103, 589] width 54 height 15
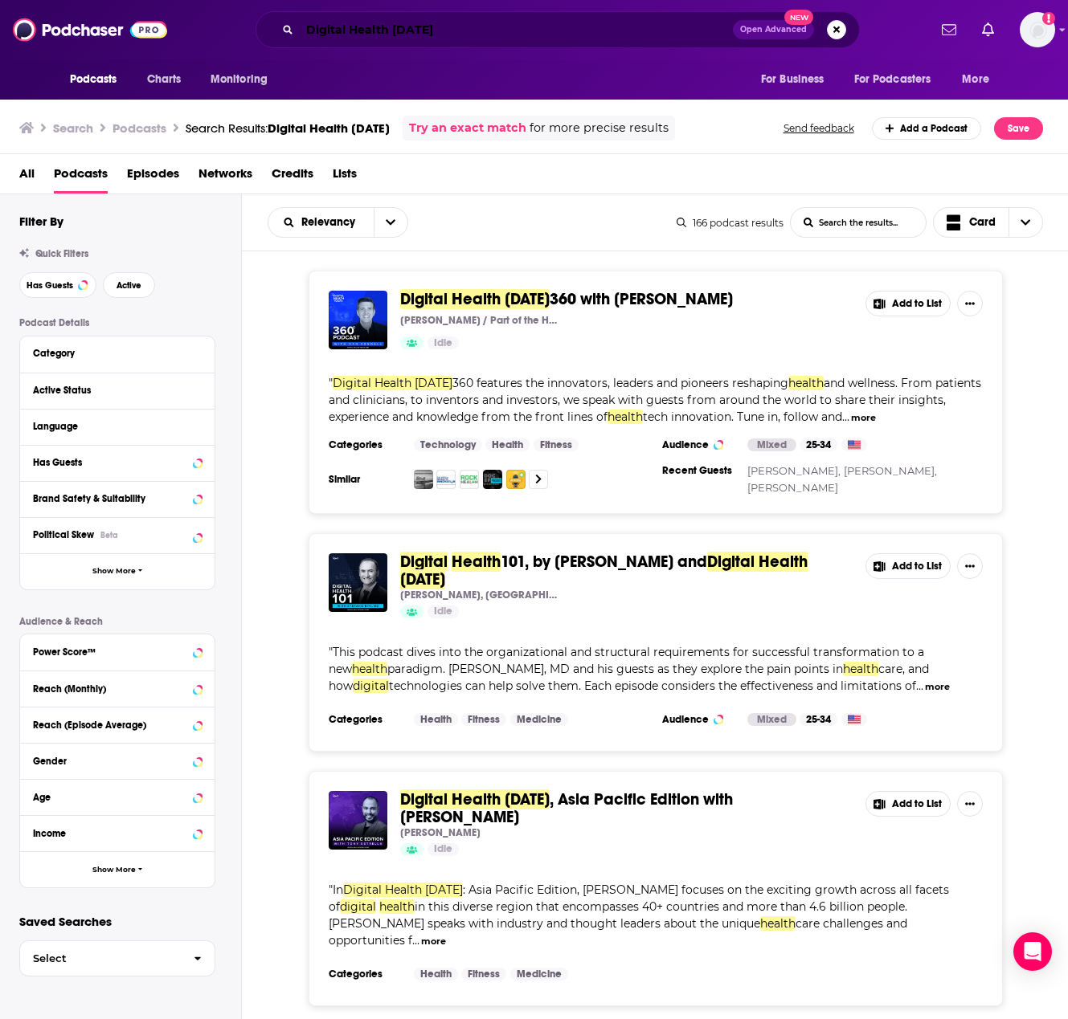
click at [469, 27] on input "Digital Health [DATE]" at bounding box center [516, 30] width 433 height 26
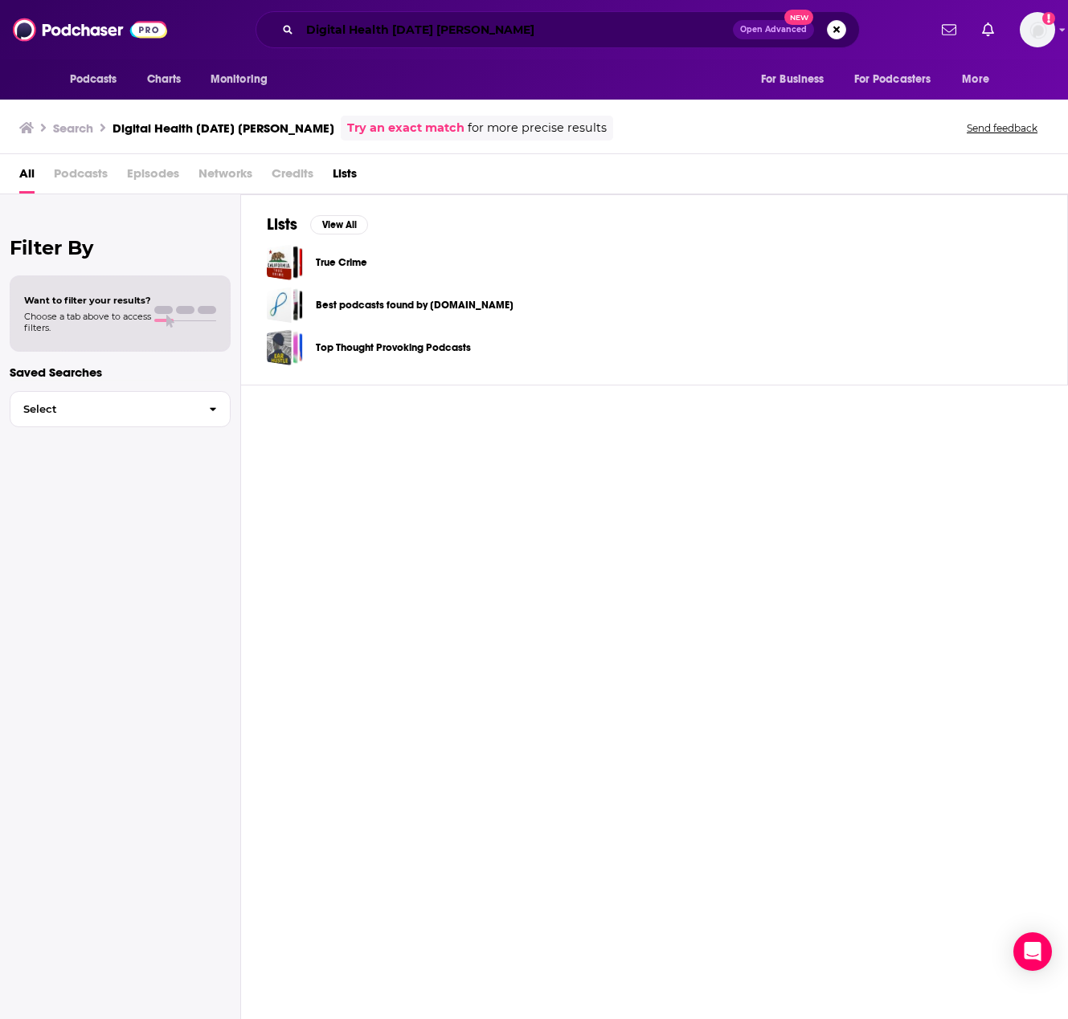
click at [340, 24] on input "Digital Health [DATE] [PERSON_NAME]" at bounding box center [516, 30] width 433 height 26
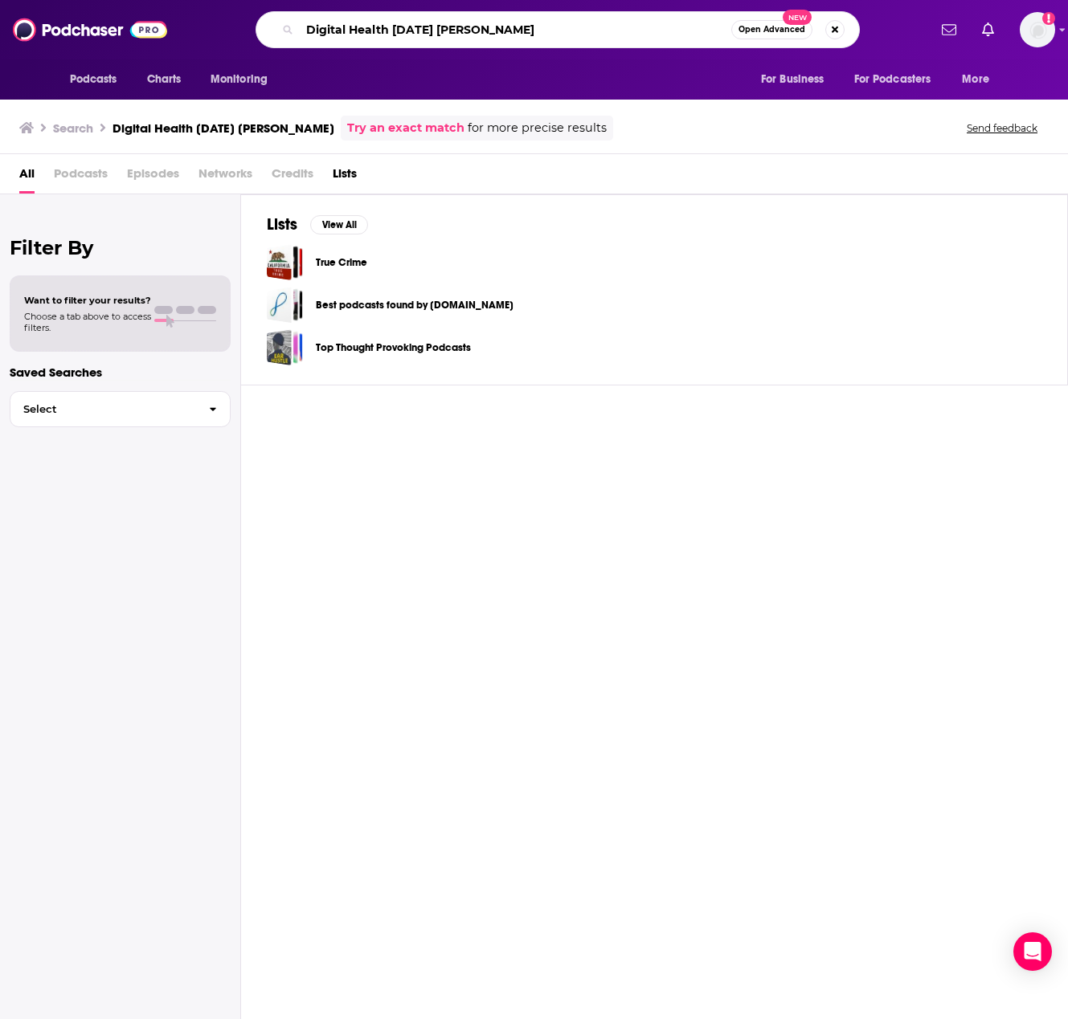
click at [340, 24] on input "Digital Health [DATE] [PERSON_NAME]" at bounding box center [515, 30] width 431 height 26
paste input "Future of Care"
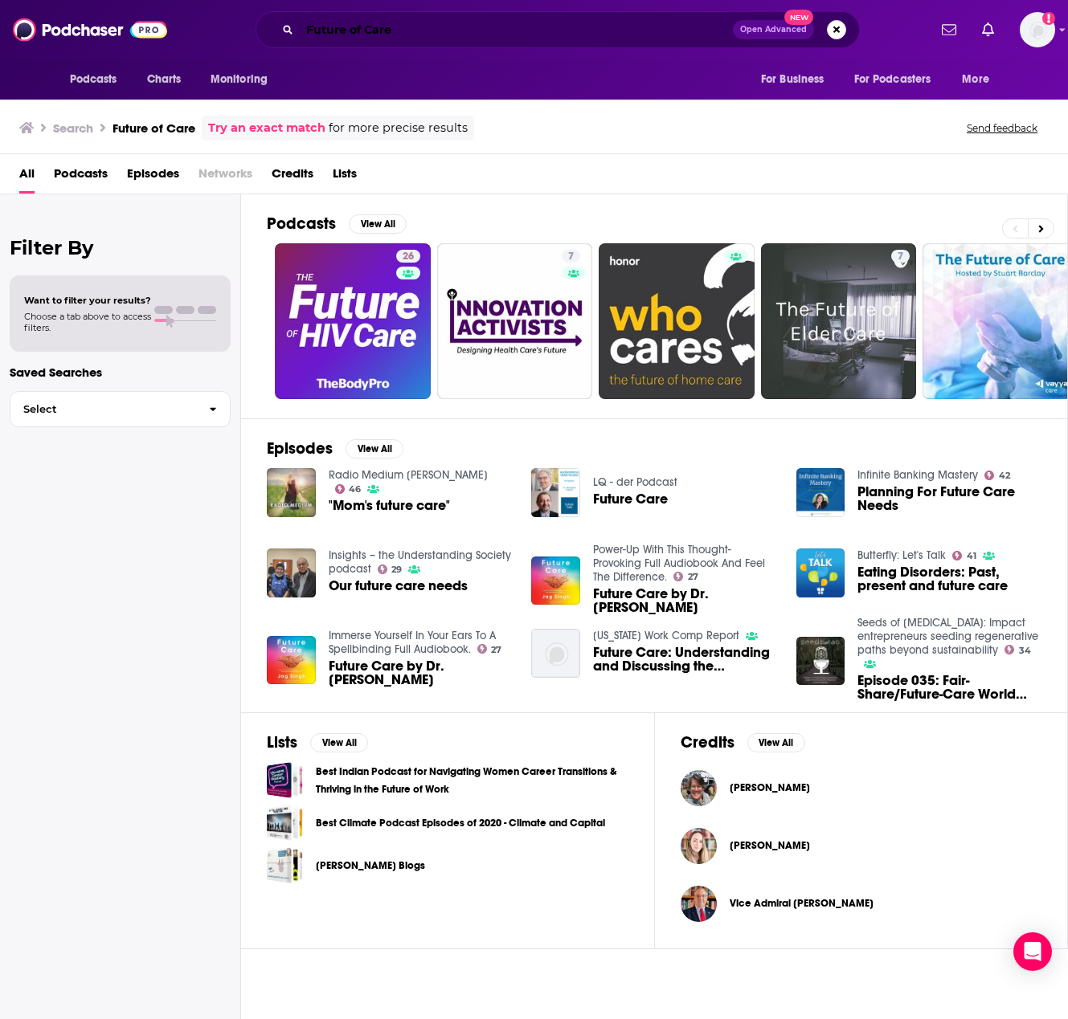
click at [426, 31] on input "Future of Care" at bounding box center [516, 30] width 433 height 26
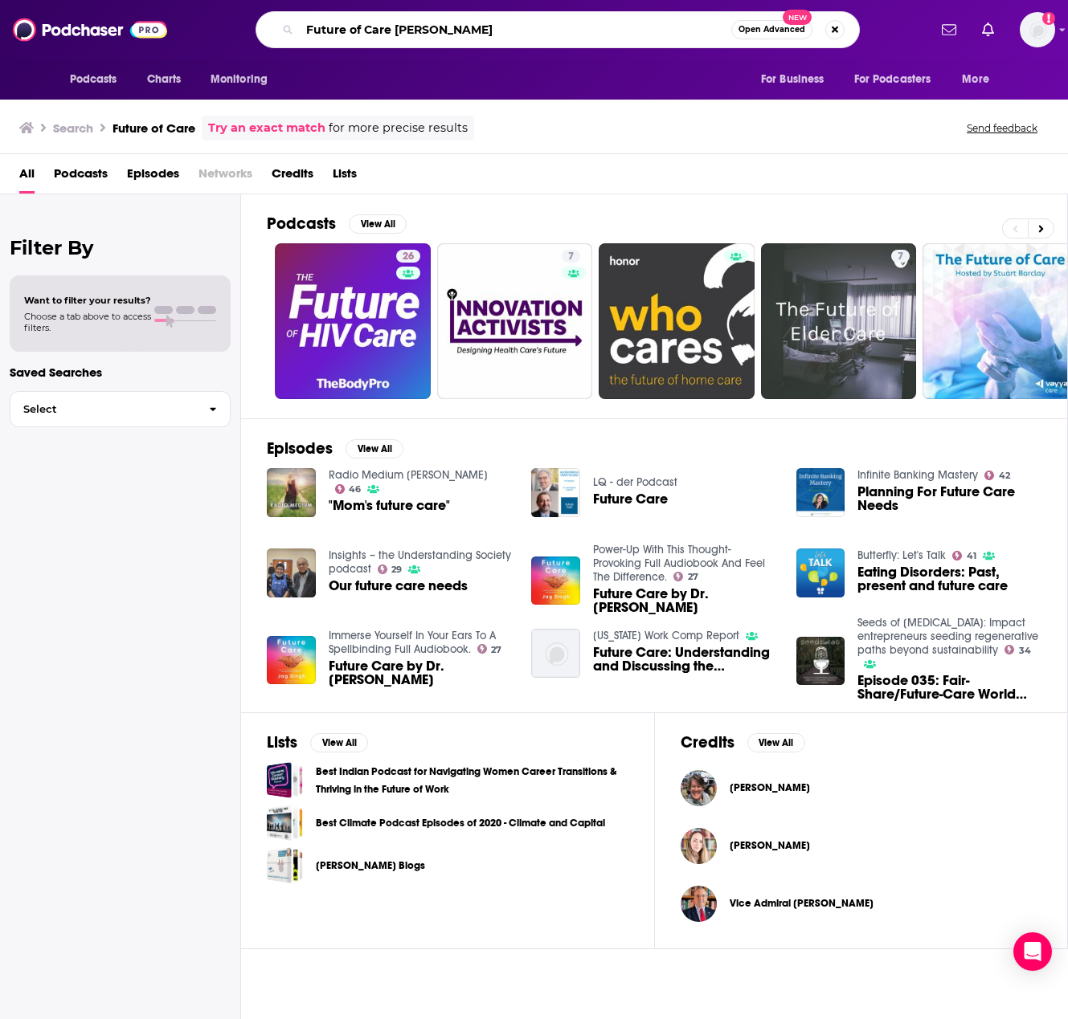
type input "Future of Care [PERSON_NAME]"
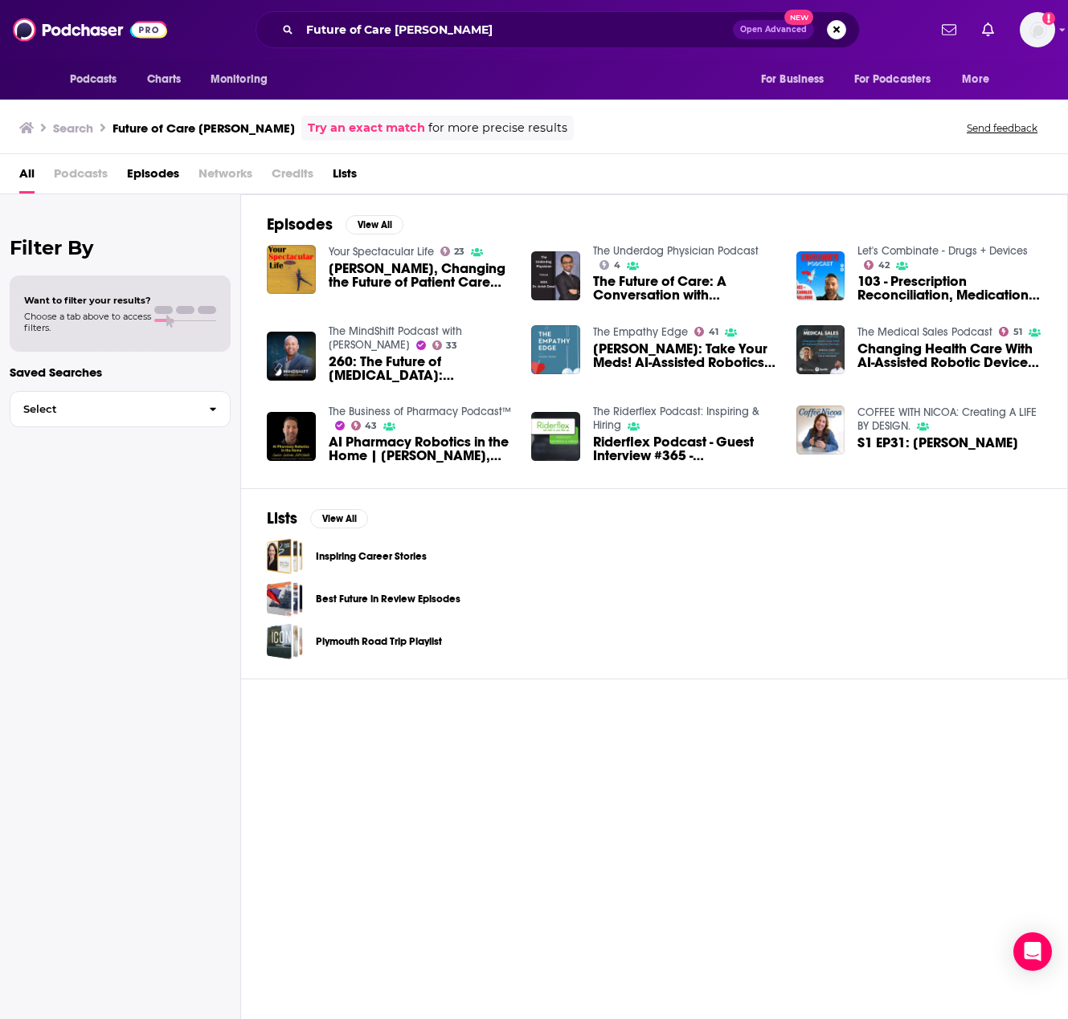
click at [400, 279] on span "[PERSON_NAME], Changing the Future of Patient Care with AI" at bounding box center [421, 275] width 184 height 27
click at [75, 178] on span "Podcasts" at bounding box center [81, 177] width 54 height 33
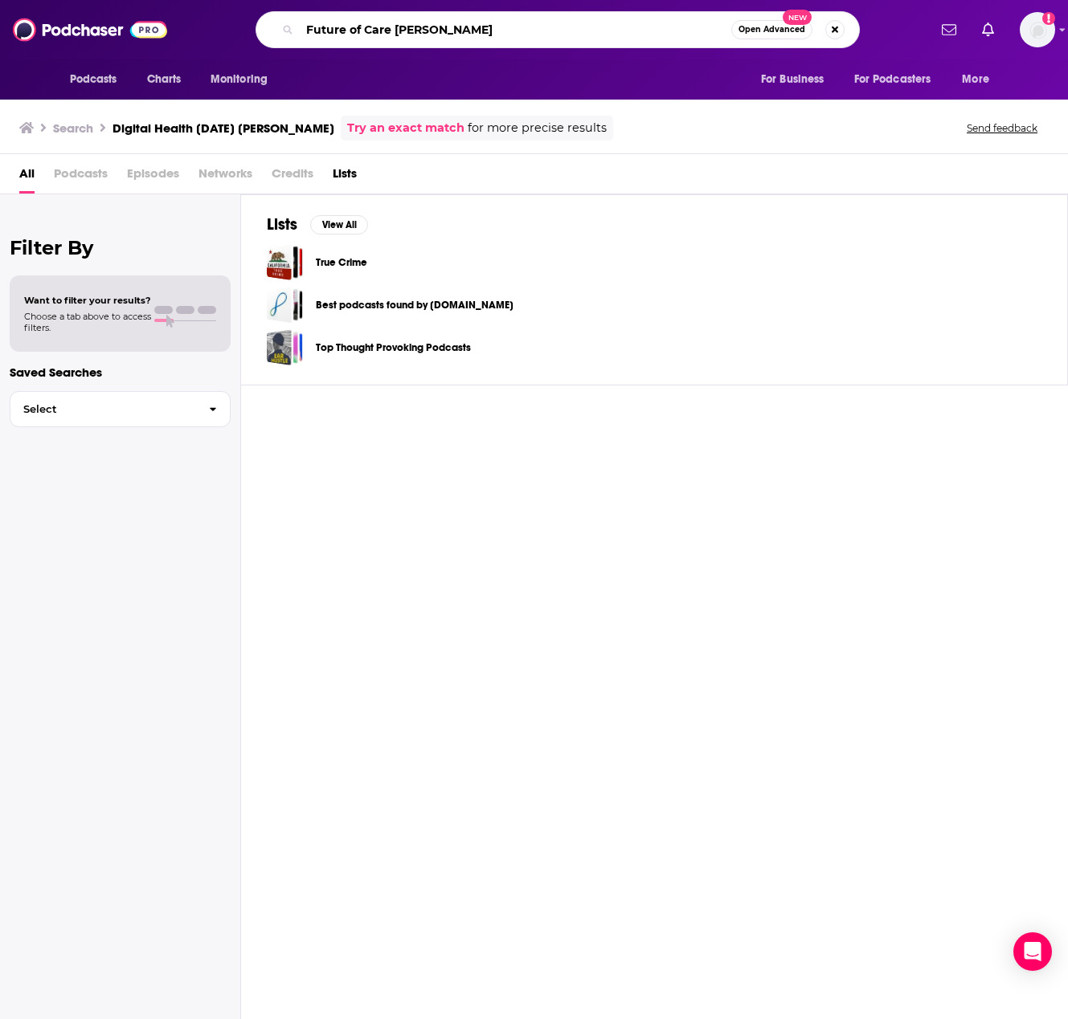
click at [393, 32] on input "Future of Care [PERSON_NAME]" at bounding box center [515, 30] width 431 height 26
paste input "Genetics for Healthcare"
type input "Genetics for Healthcare"
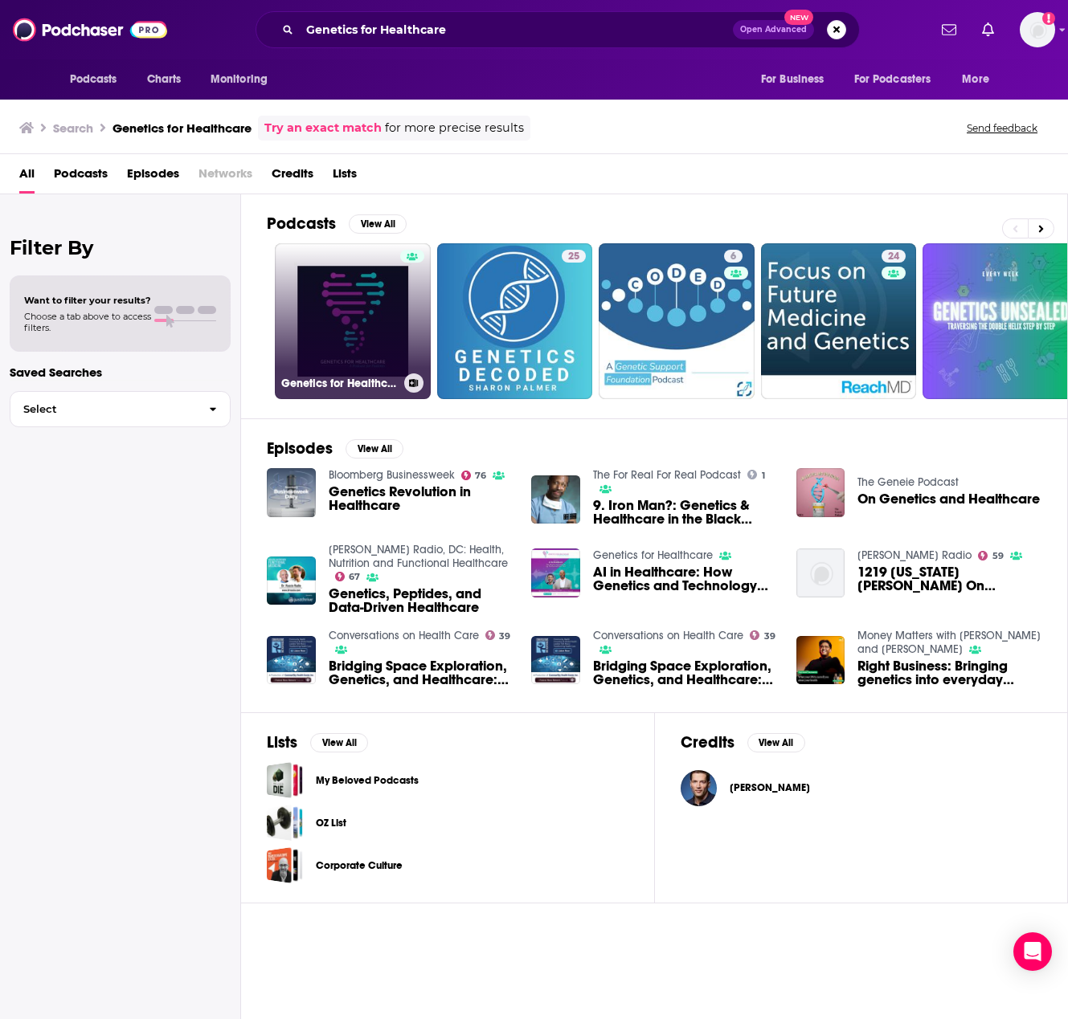
click at [345, 306] on link "Genetics for Healthcare" at bounding box center [353, 321] width 156 height 156
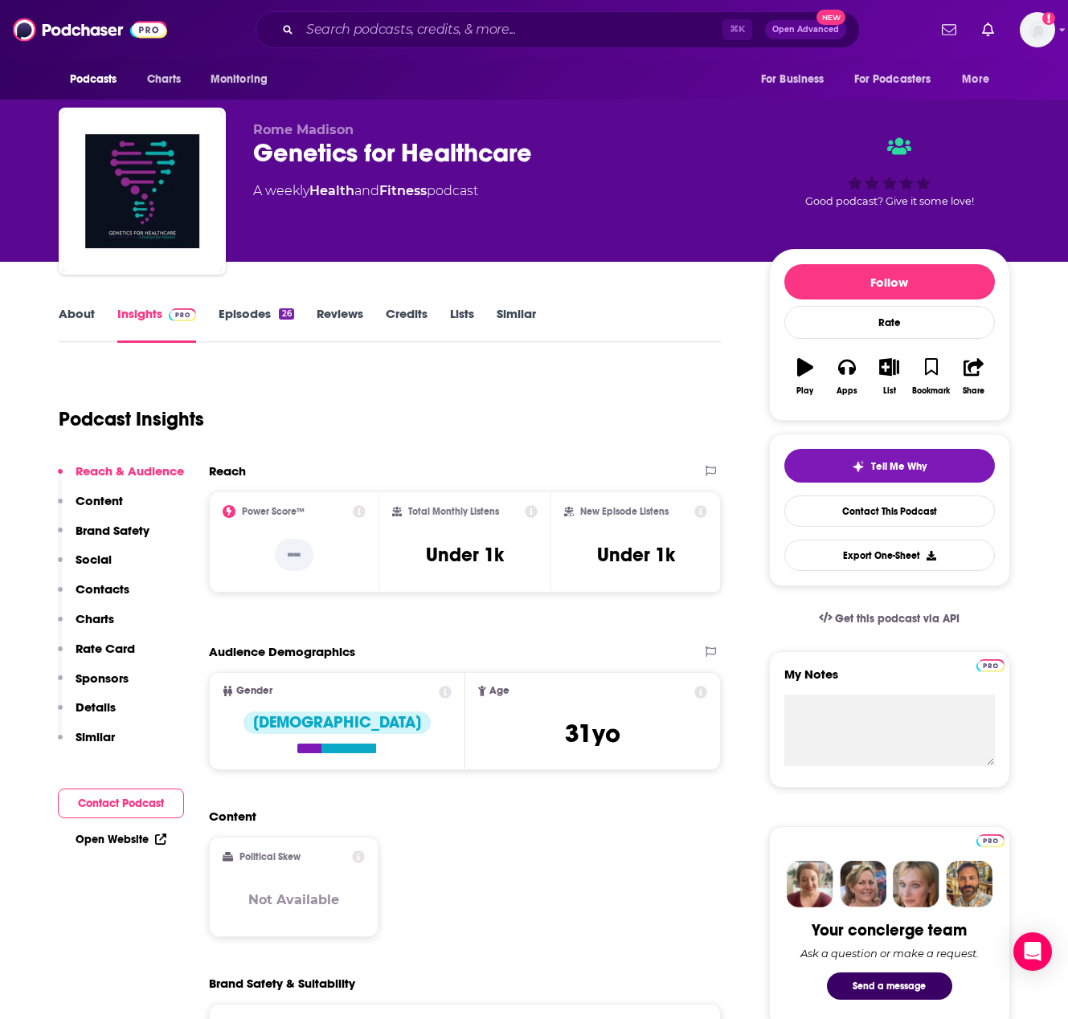
click at [241, 312] on link "Episodes 26" at bounding box center [255, 324] width 75 height 37
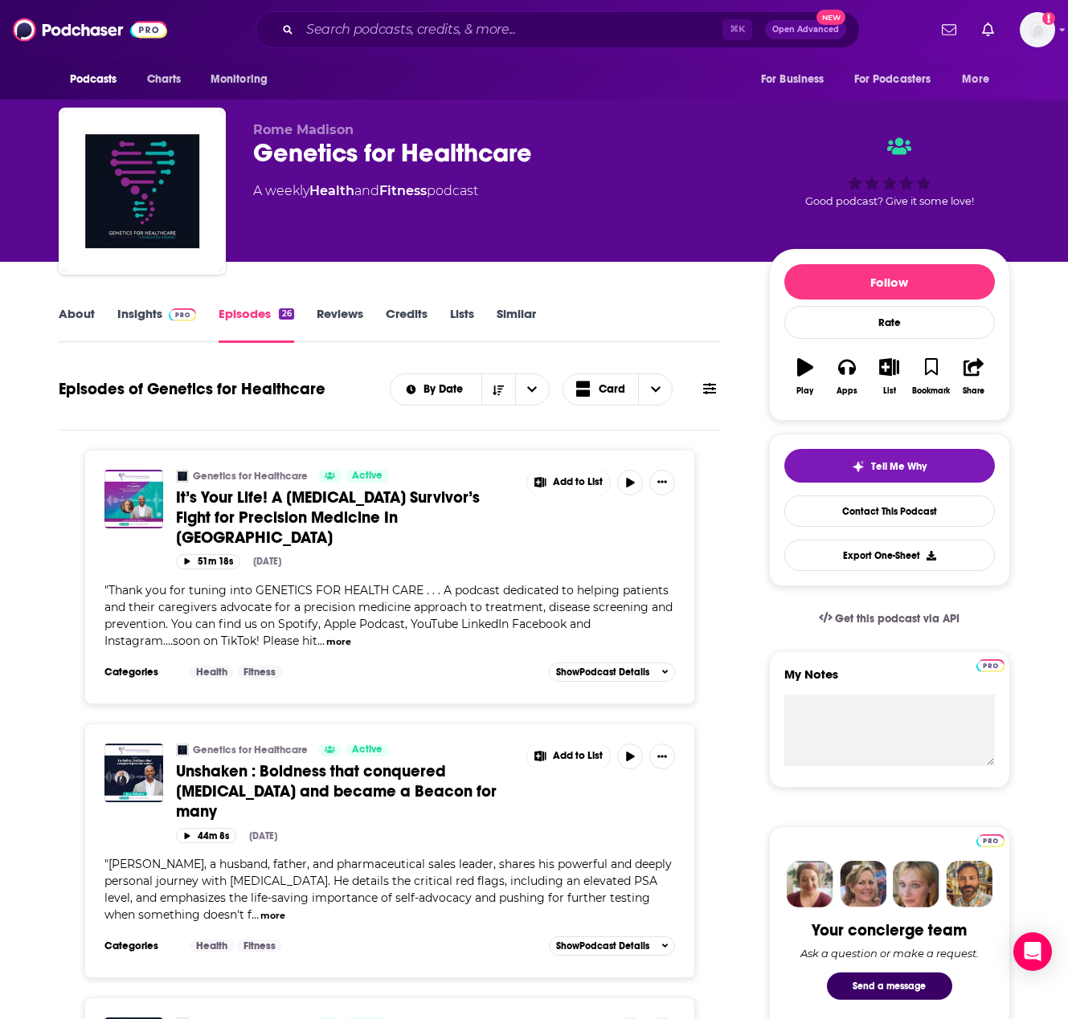
click at [156, 316] on link "Insights" at bounding box center [157, 324] width 80 height 37
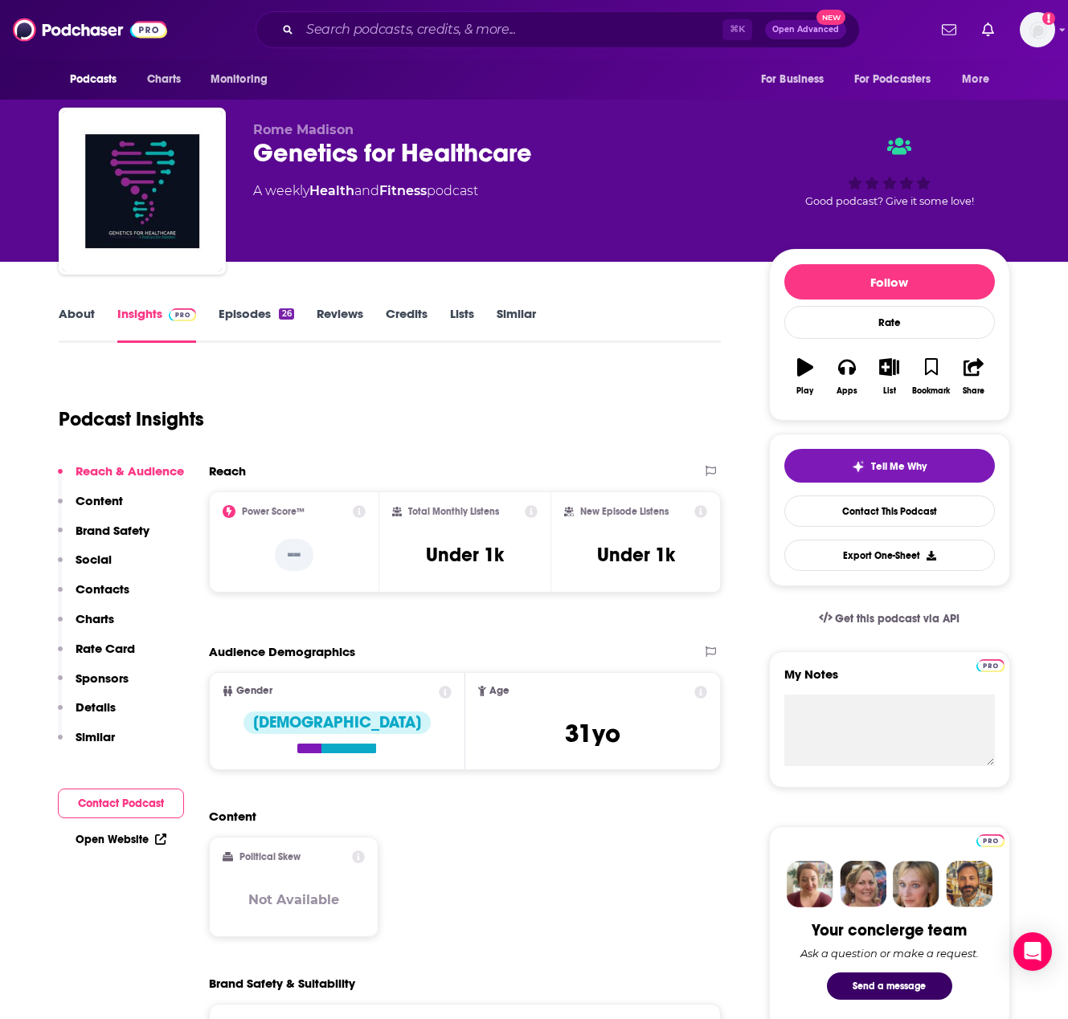
click at [108, 588] on p "Contacts" at bounding box center [103, 589] width 54 height 15
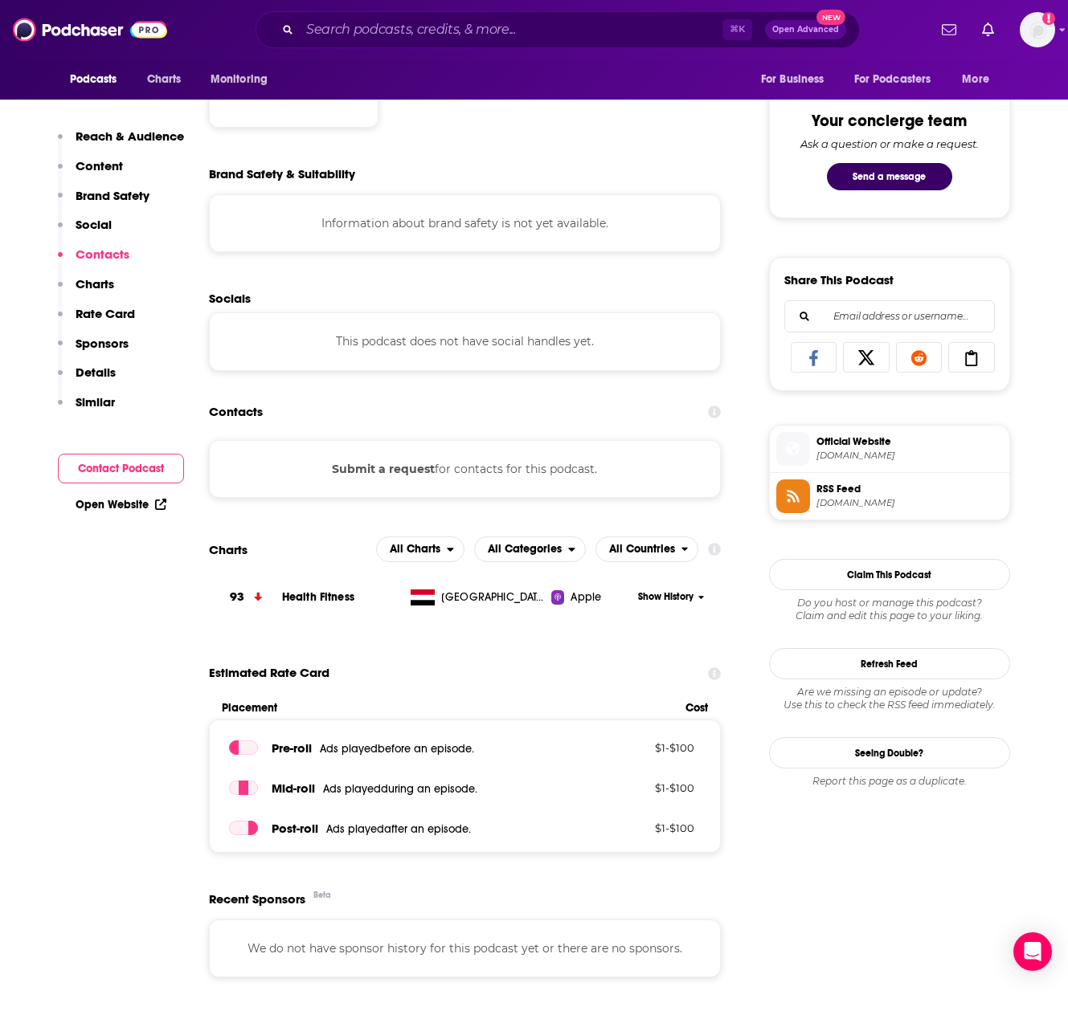
scroll to position [982, 0]
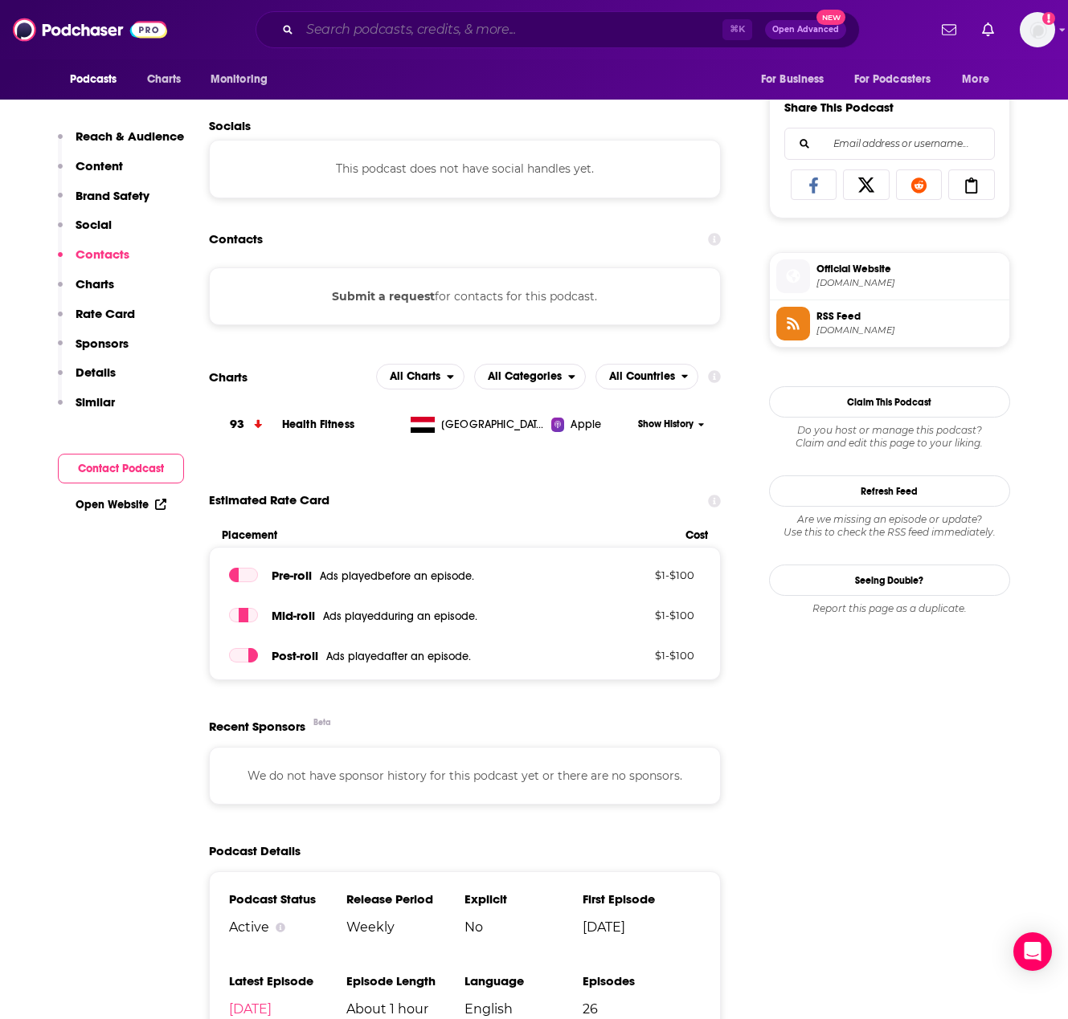
click at [384, 34] on input "Search podcasts, credits, & more..." at bounding box center [511, 30] width 423 height 26
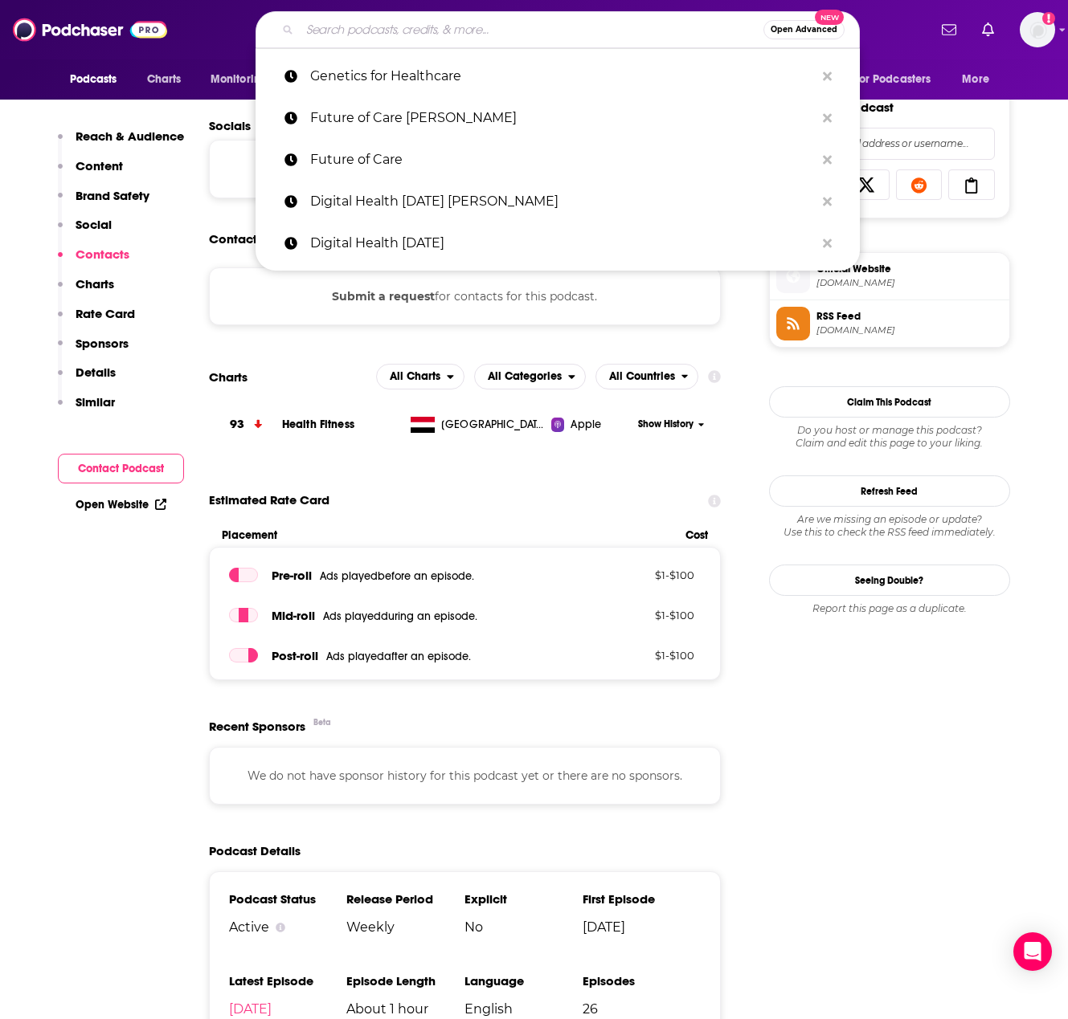
paste input "Health Tech Talk Show"
type input "Health Tech Talk Show"
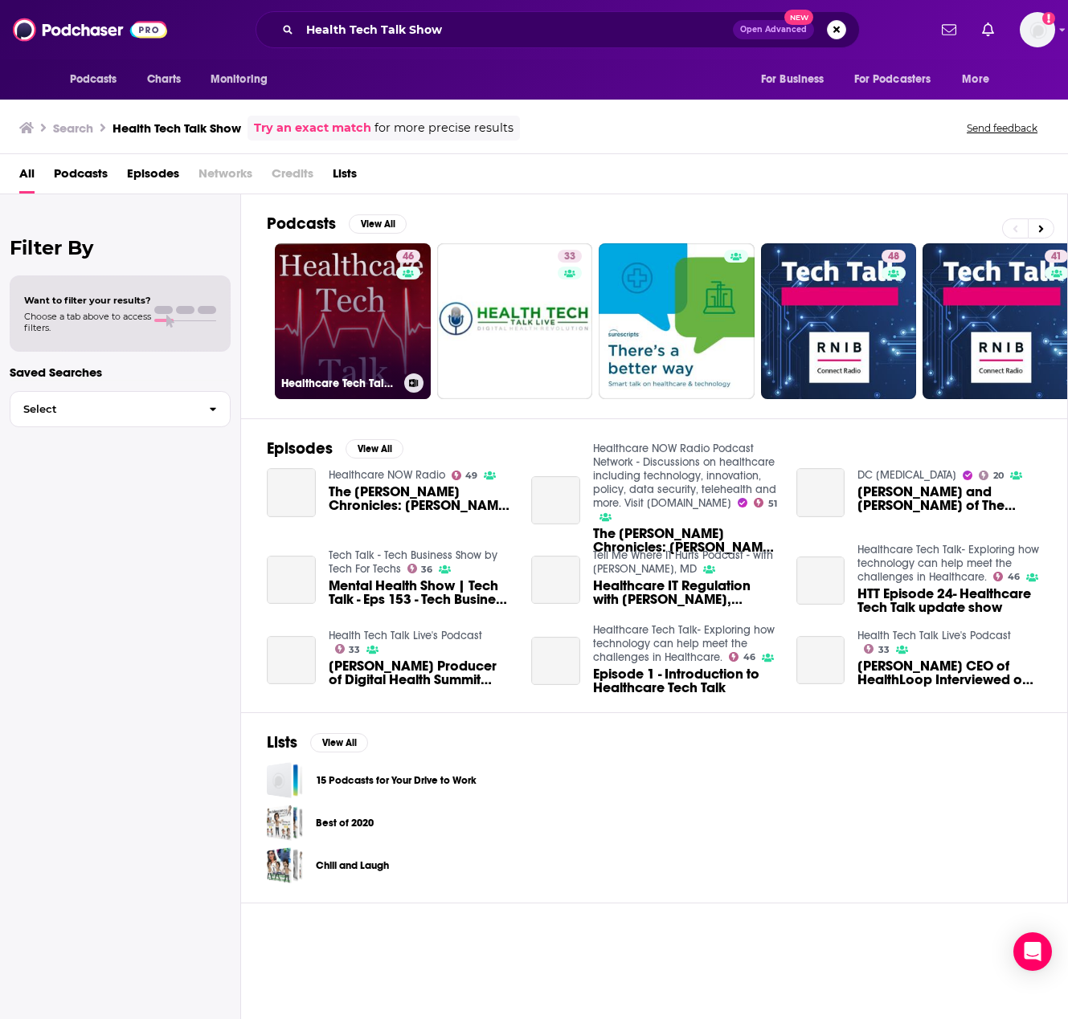
click at [350, 333] on link "46 Healthcare Tech Talk- Exploring how technology can help meet the challenges …" at bounding box center [353, 321] width 156 height 156
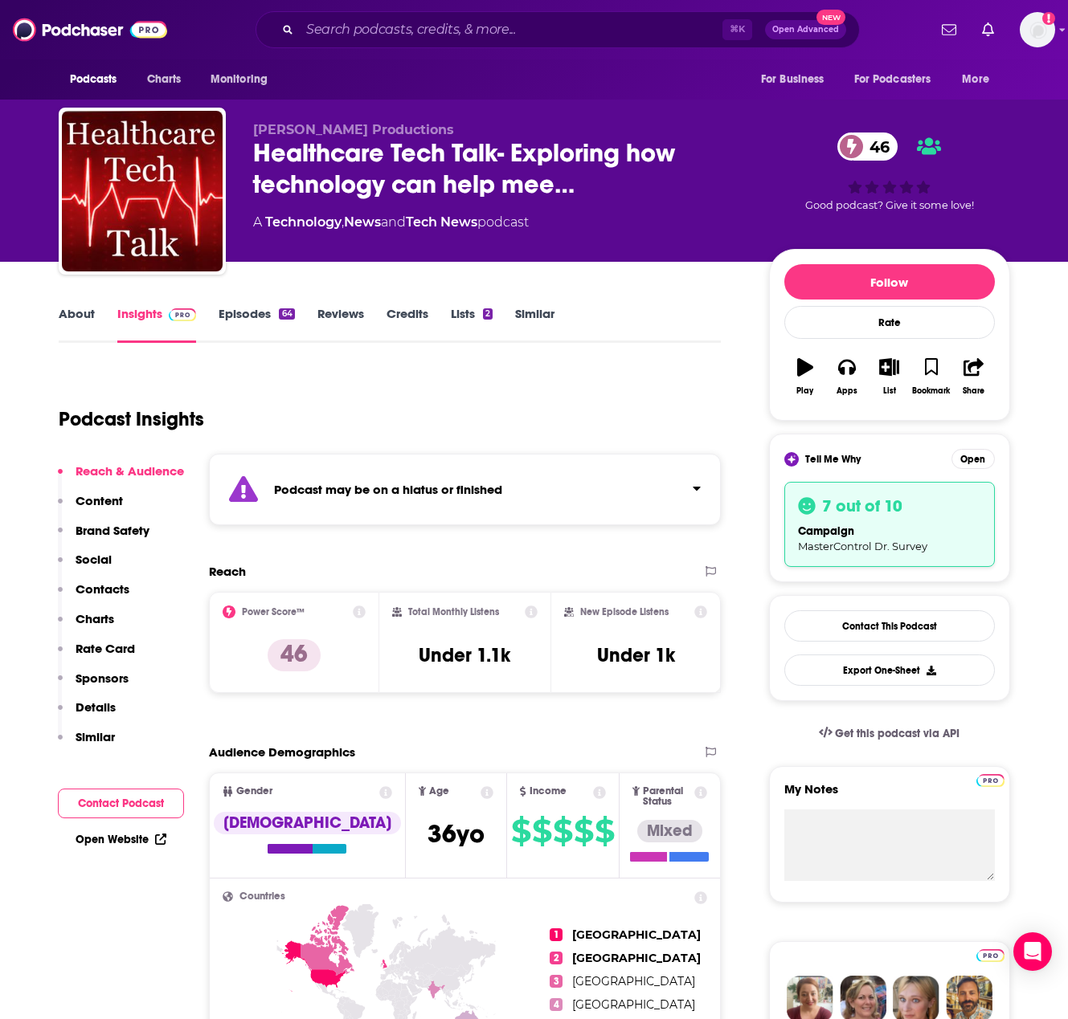
click at [261, 318] on link "Episodes 64" at bounding box center [256, 324] width 76 height 37
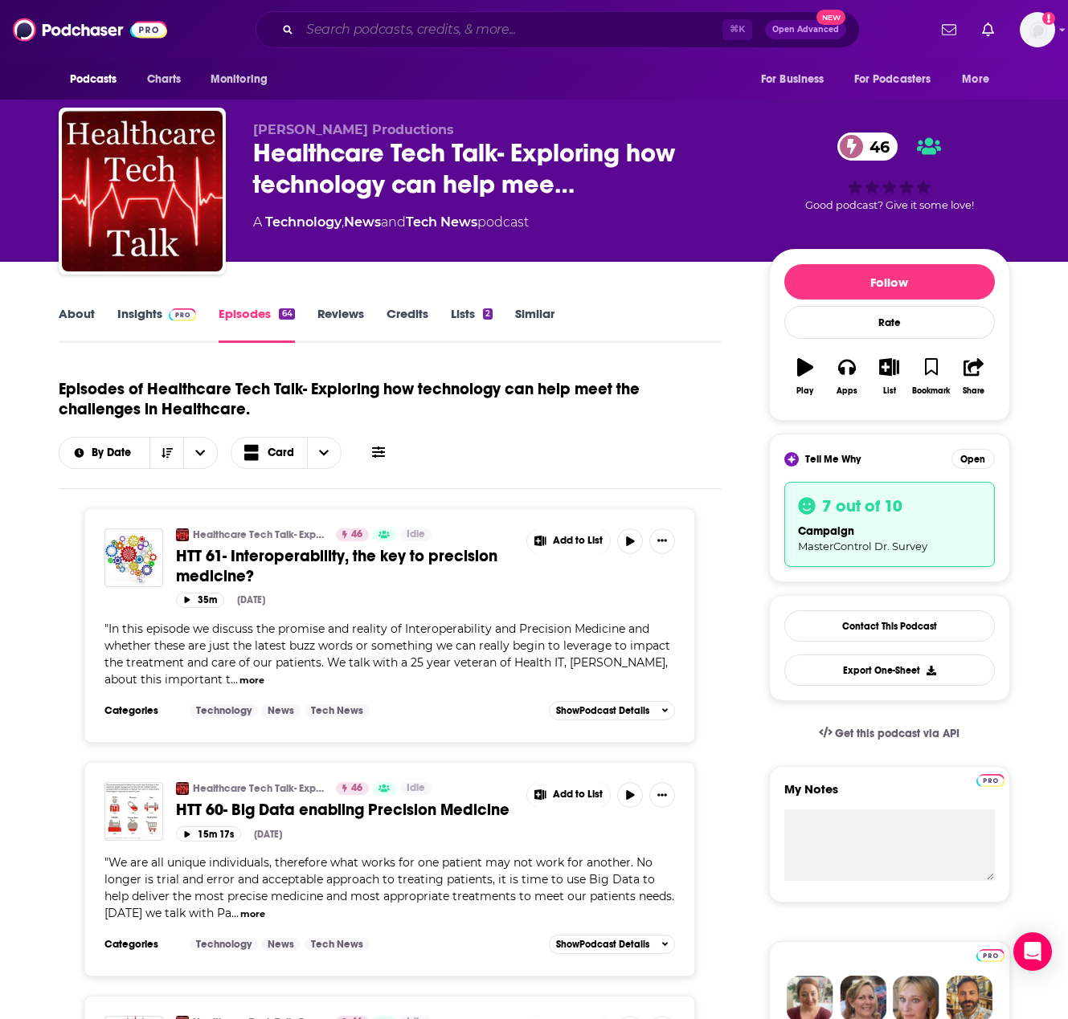
click at [416, 37] on input "Search podcasts, credits, & more..." at bounding box center [511, 30] width 423 height 26
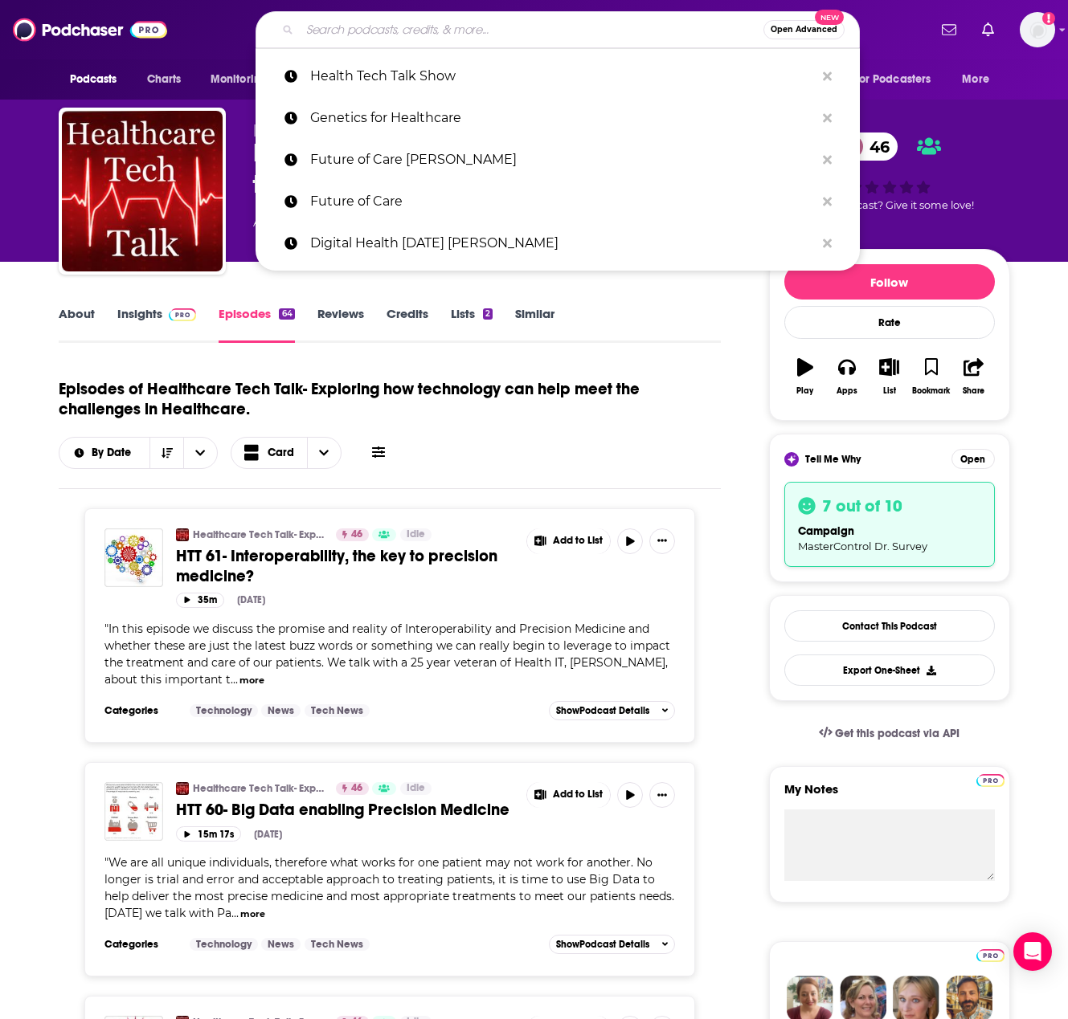
paste input "Healthcare IT [DATE]"
type input "Healthcare IT [DATE]"
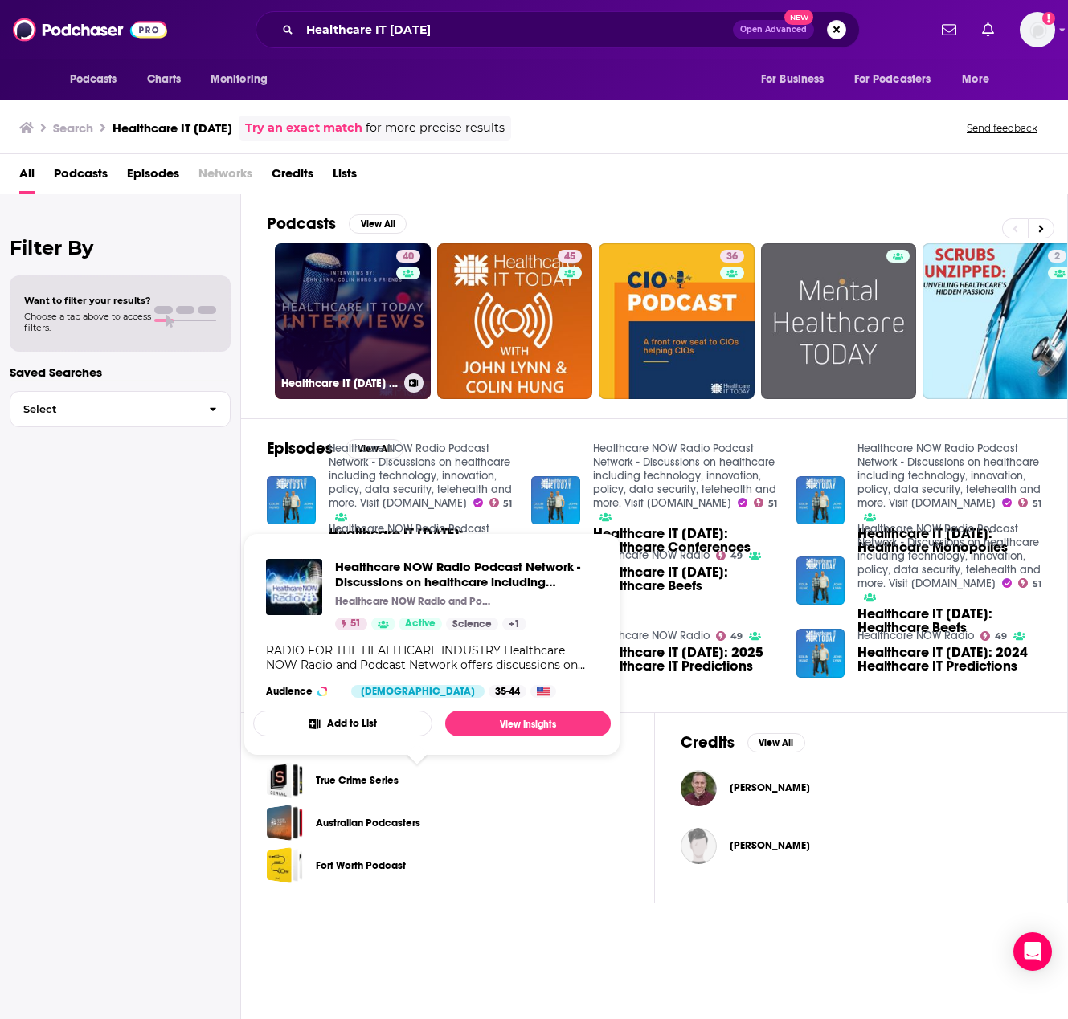
click at [369, 368] on link "40 Healthcare IT [DATE] Interviews" at bounding box center [353, 321] width 156 height 156
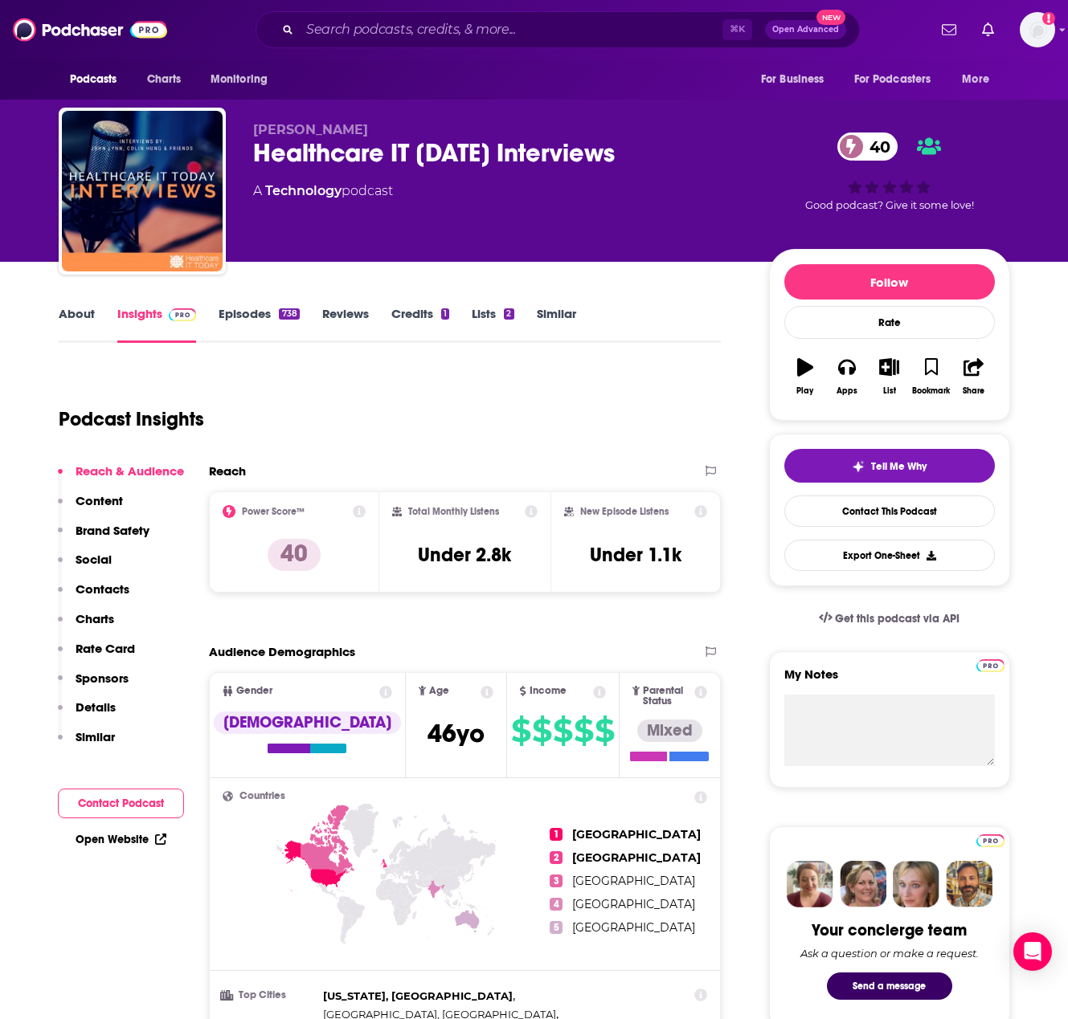
click at [249, 315] on link "Episodes 738" at bounding box center [258, 324] width 80 height 37
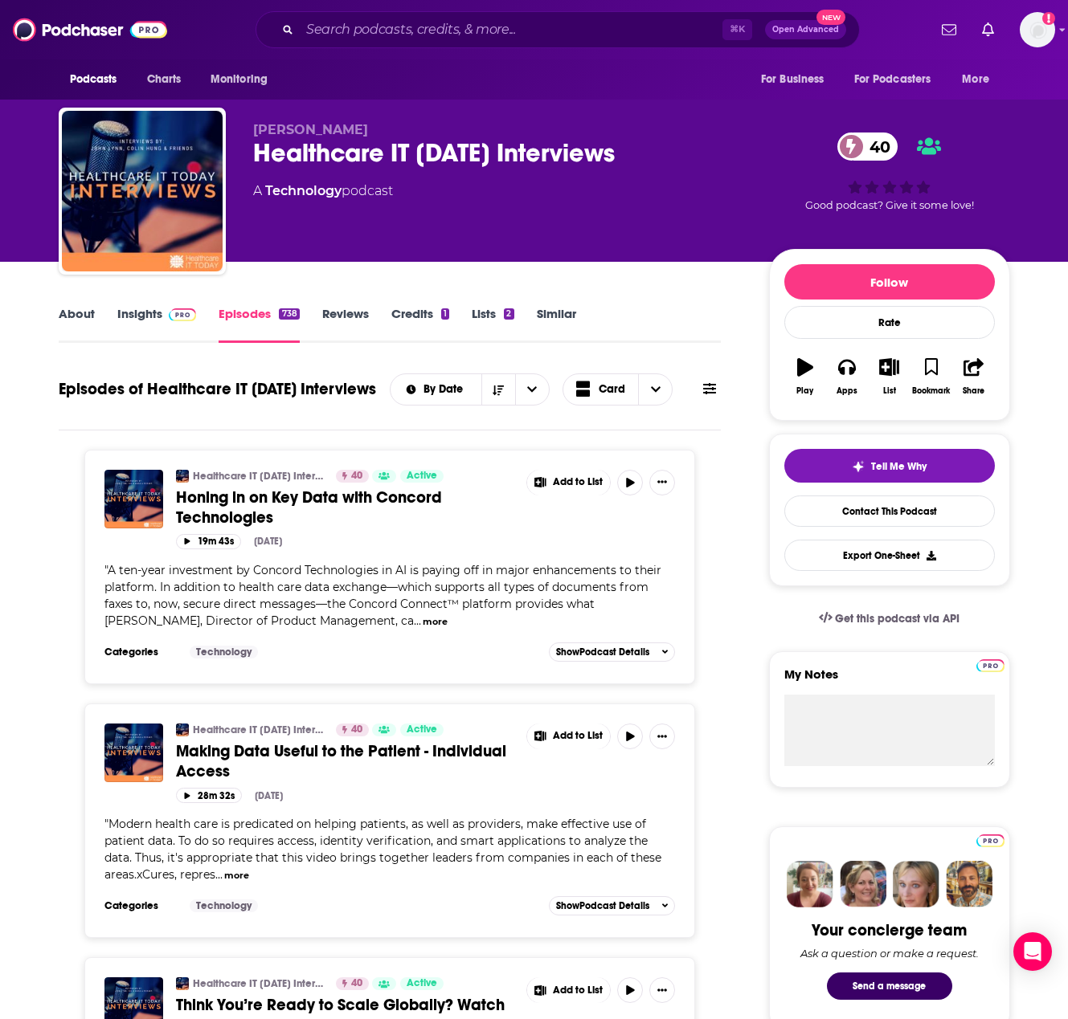
click at [153, 315] on link "Insights" at bounding box center [157, 324] width 80 height 37
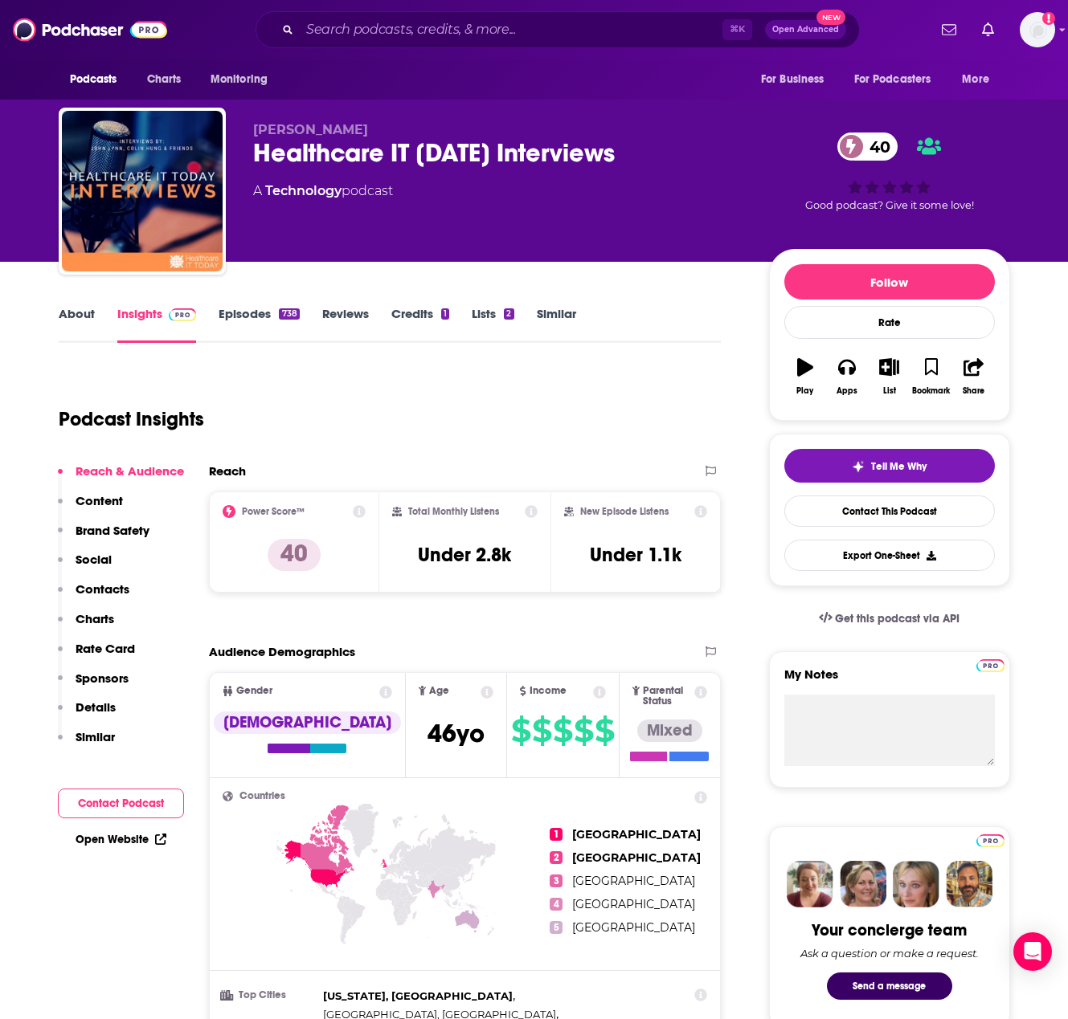
click at [106, 585] on p "Contacts" at bounding box center [103, 589] width 54 height 15
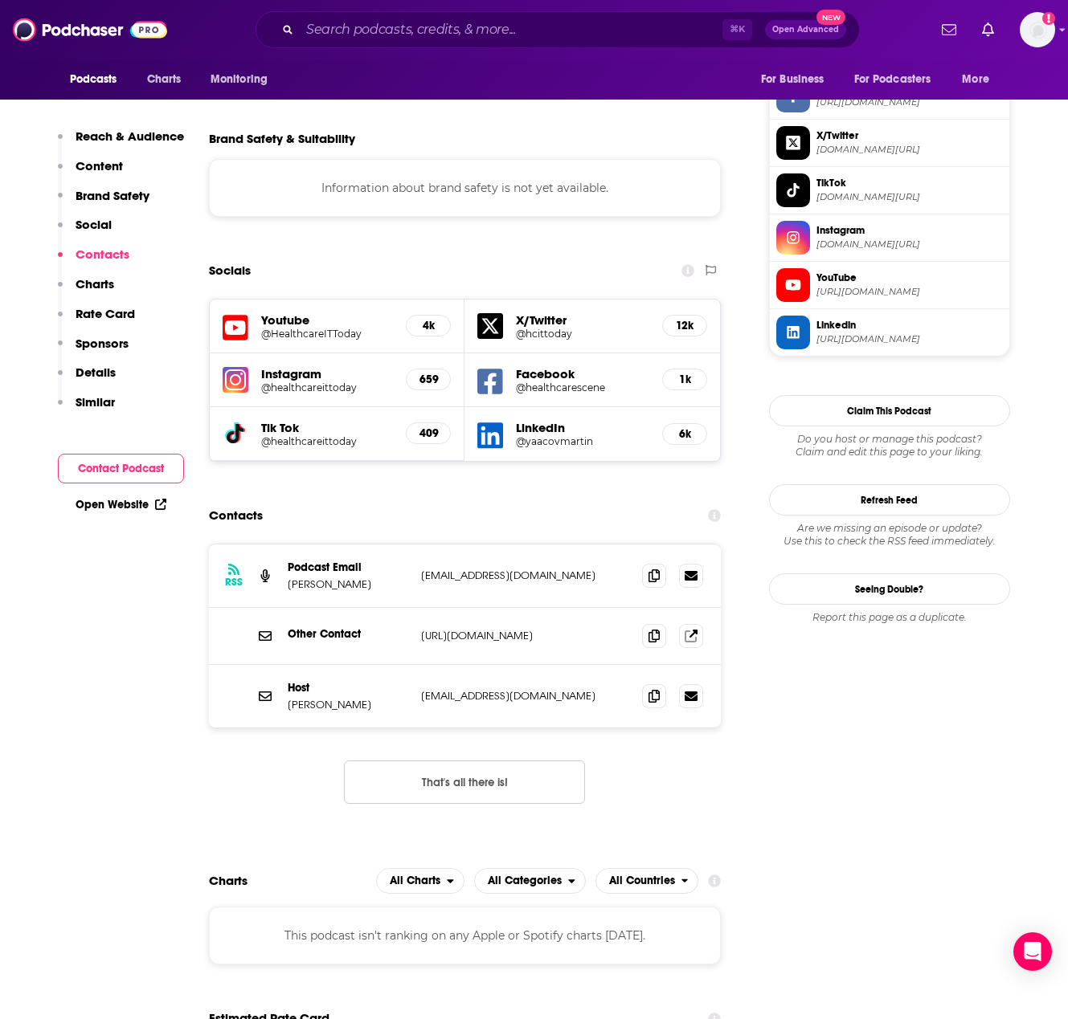
scroll to position [1563, 0]
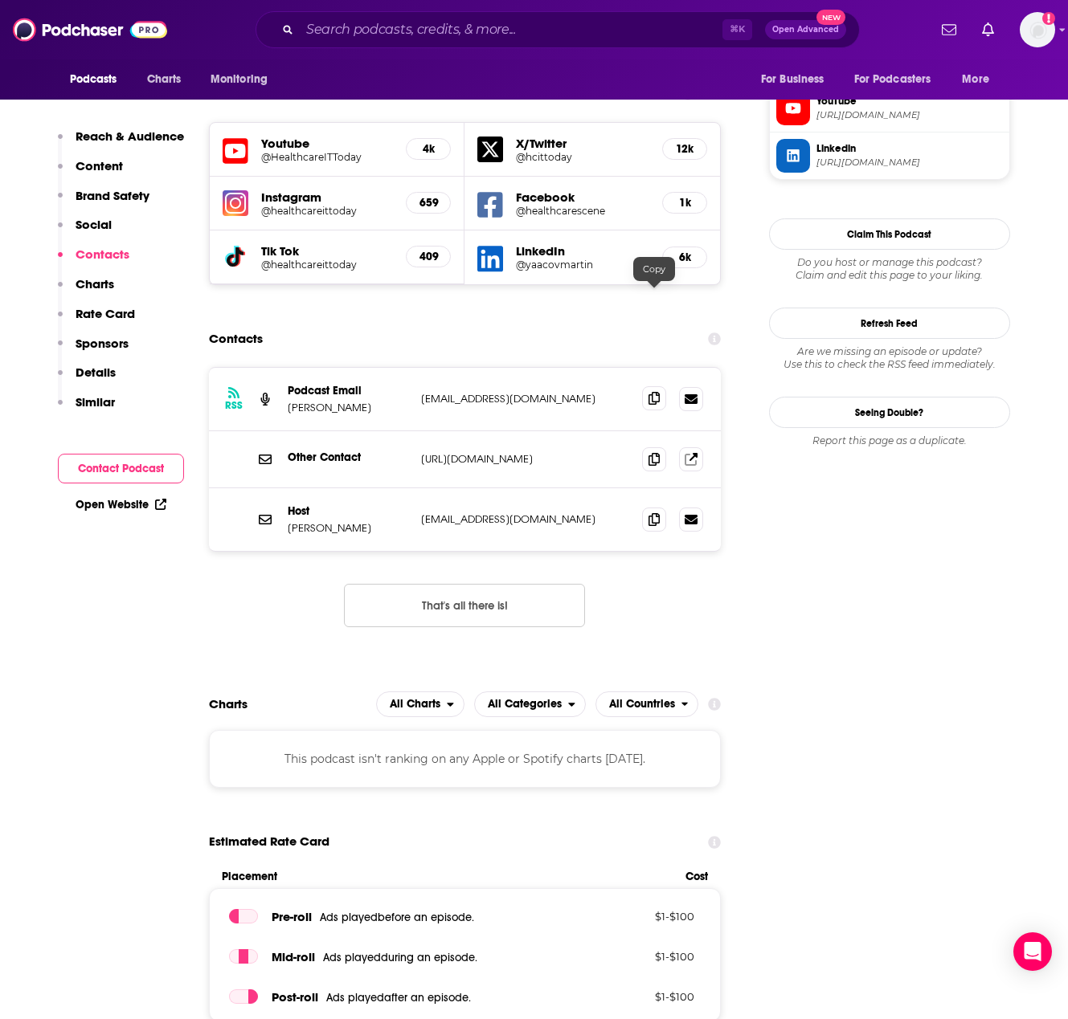
click at [648, 386] on span at bounding box center [654, 398] width 24 height 24
click at [419, 28] on input "Search podcasts, credits, & more..." at bounding box center [511, 30] width 423 height 26
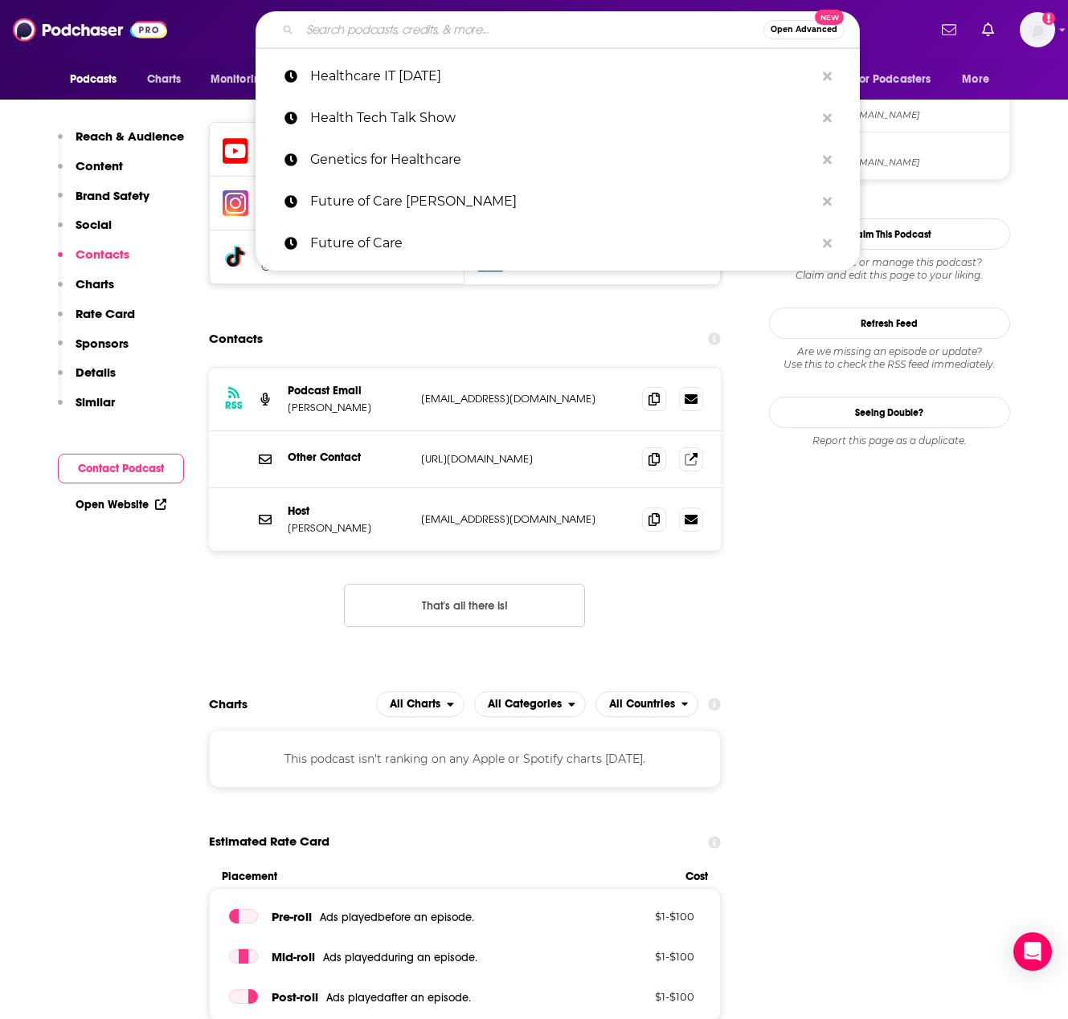
paste input "Healthtech Remedy"
type input "Healthtech Remedy"
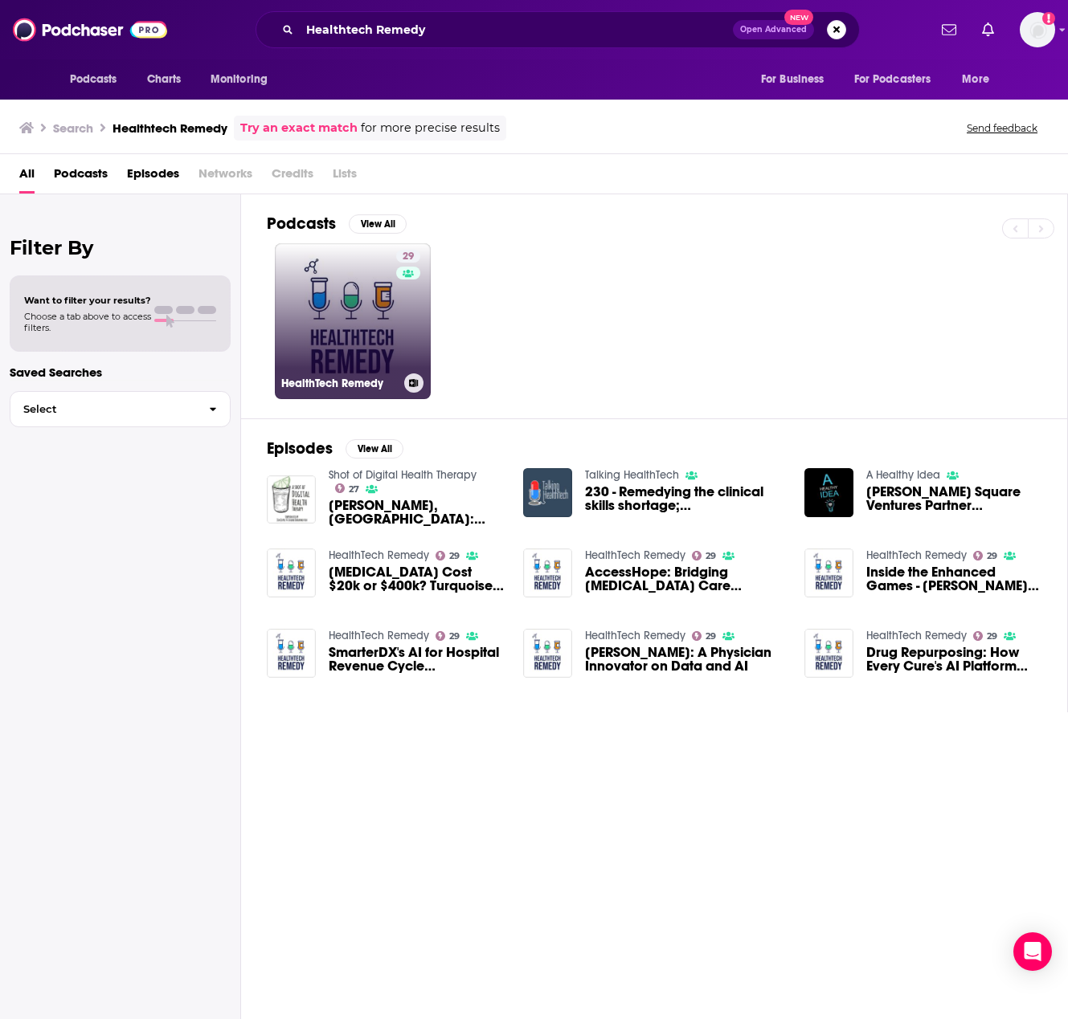
click at [344, 311] on link "29 HealthTech Remedy" at bounding box center [353, 321] width 156 height 156
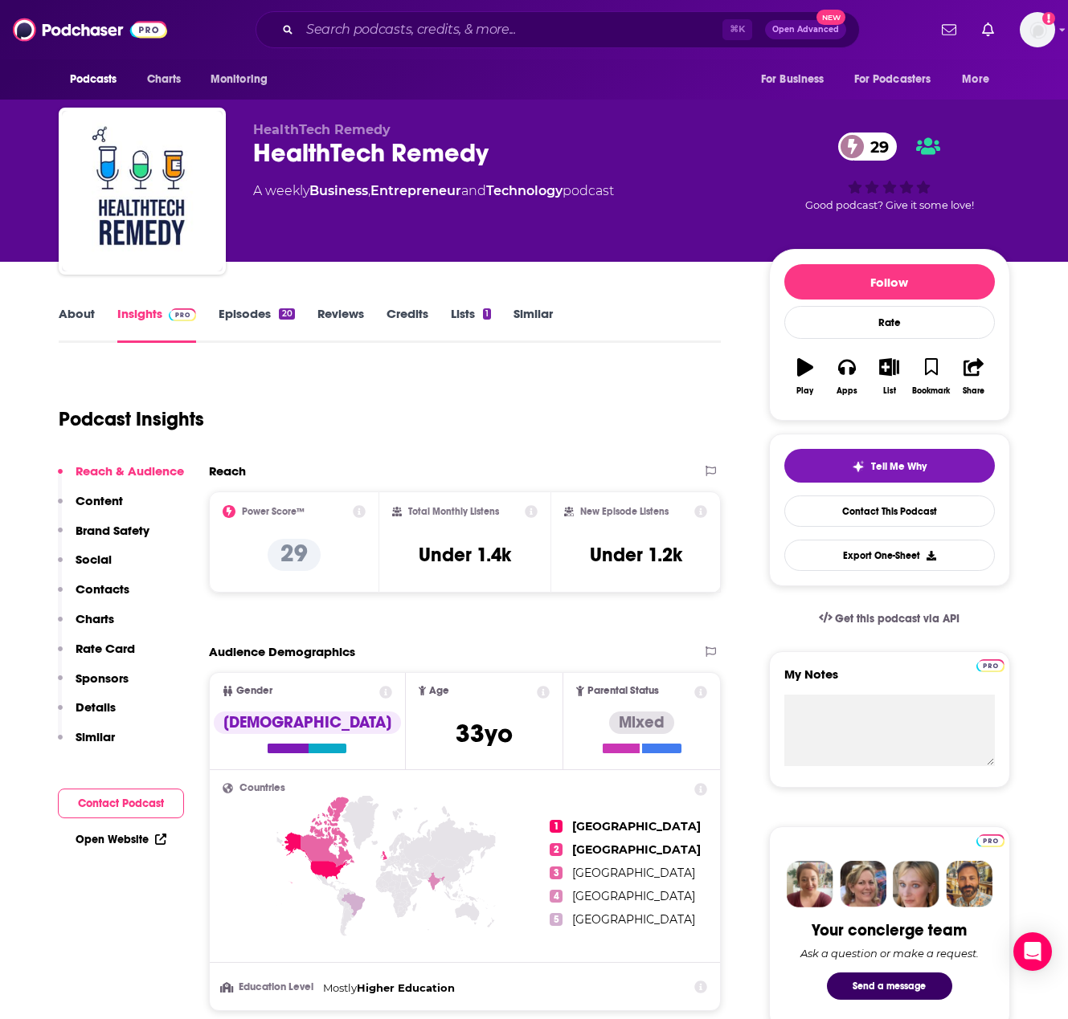
click at [262, 308] on link "Episodes 20" at bounding box center [256, 324] width 76 height 37
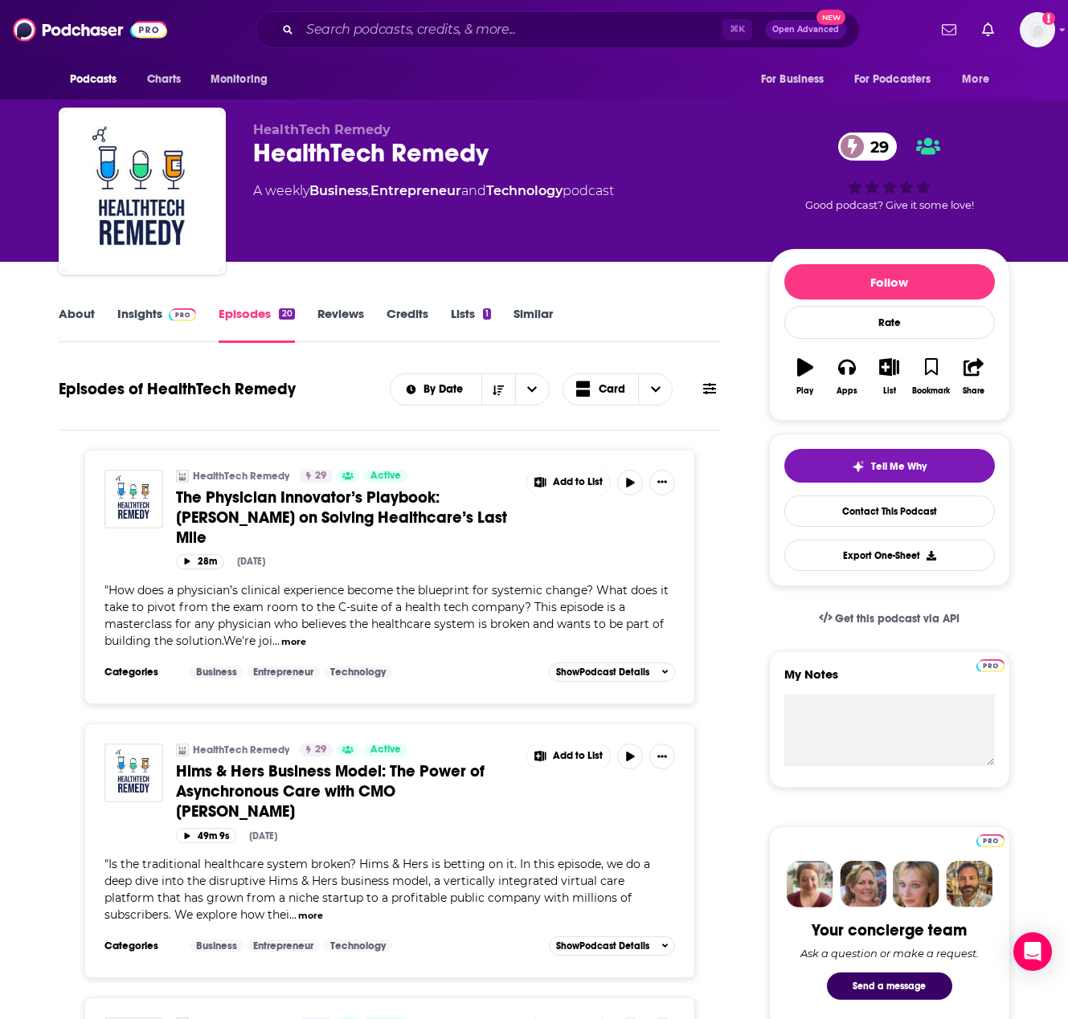
click at [158, 317] on link "Insights" at bounding box center [157, 324] width 80 height 37
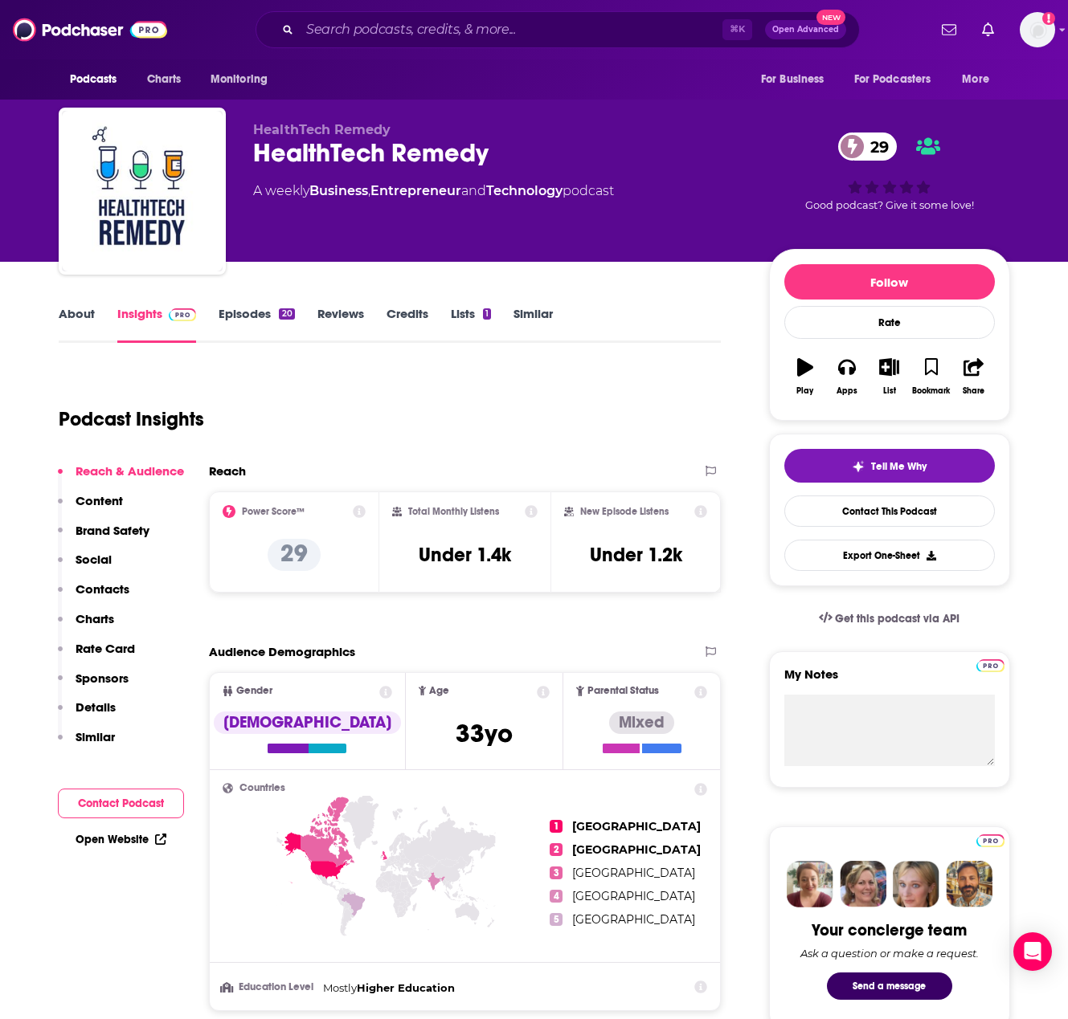
click at [90, 593] on p "Contacts" at bounding box center [103, 589] width 54 height 15
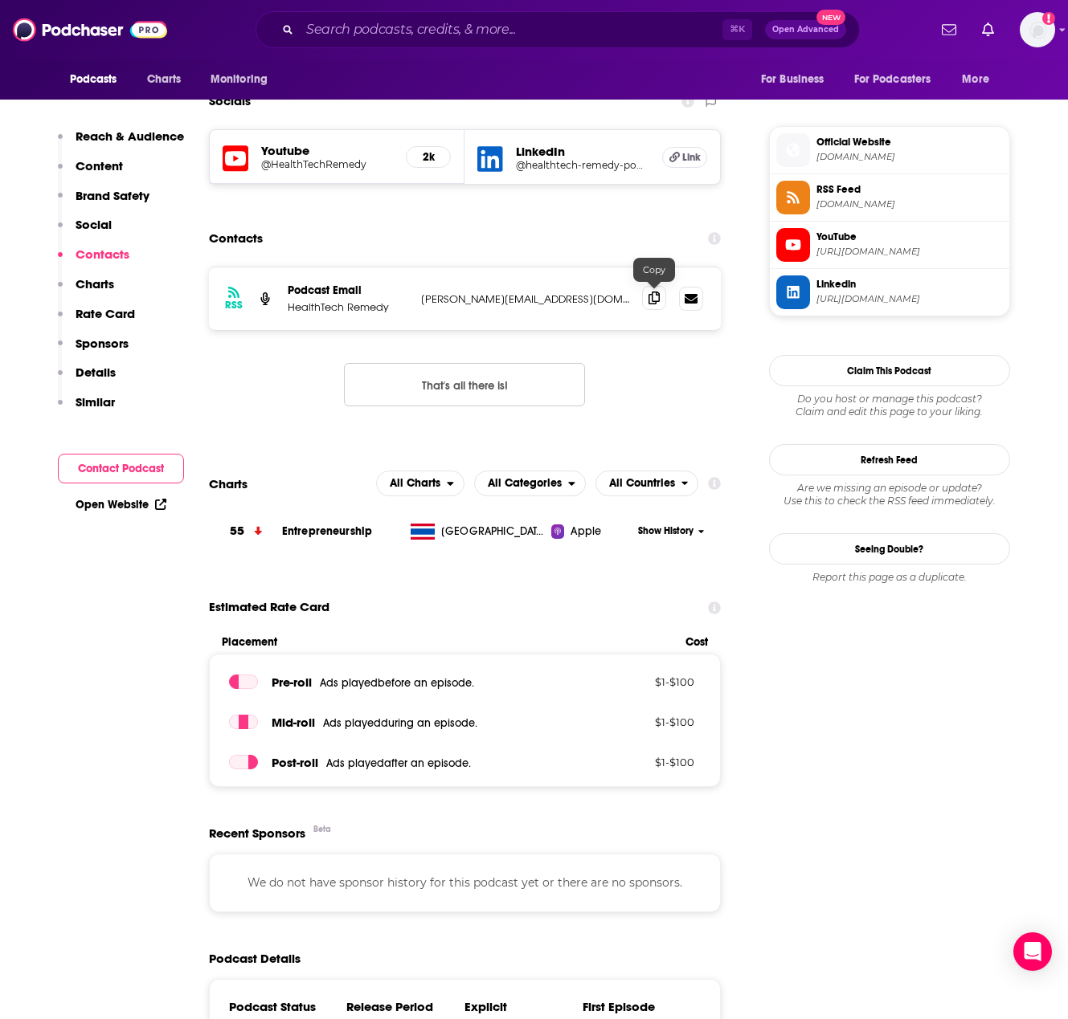
click at [655, 296] on icon at bounding box center [653, 298] width 11 height 13
